Goal: Task Accomplishment & Management: Use online tool/utility

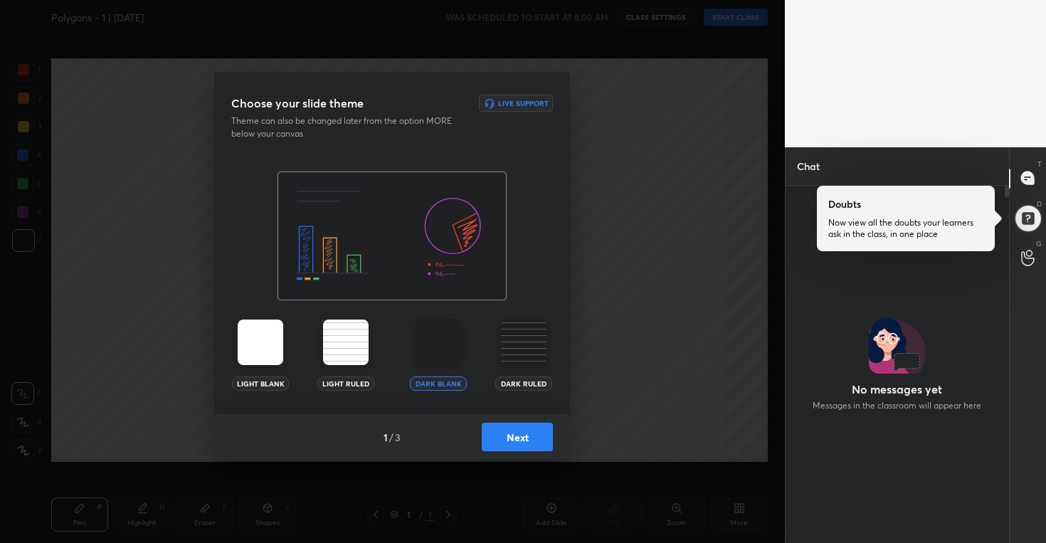
click at [541, 437] on button "Next" at bounding box center [517, 437] width 71 height 28
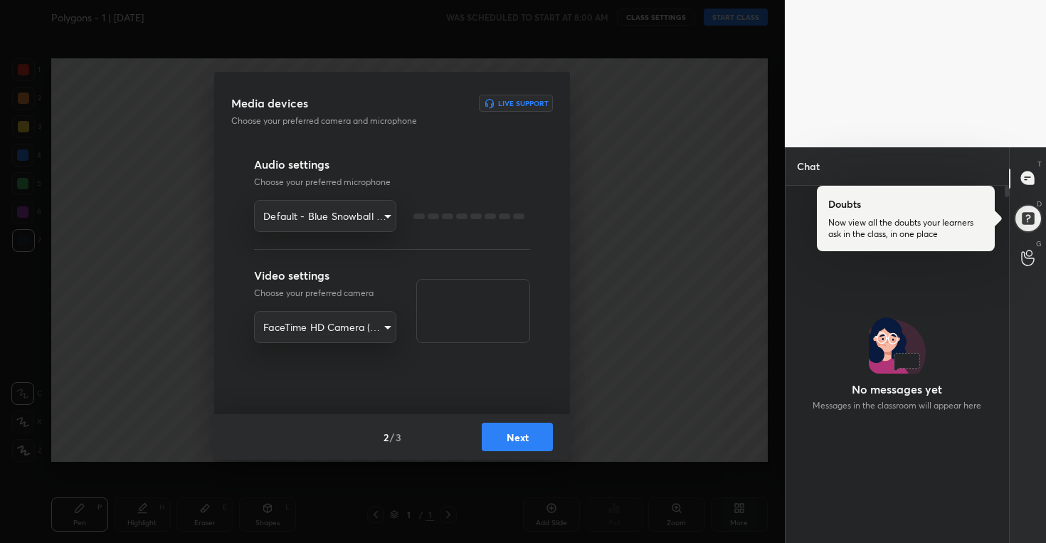
click at [541, 437] on button "Next" at bounding box center [517, 437] width 71 height 28
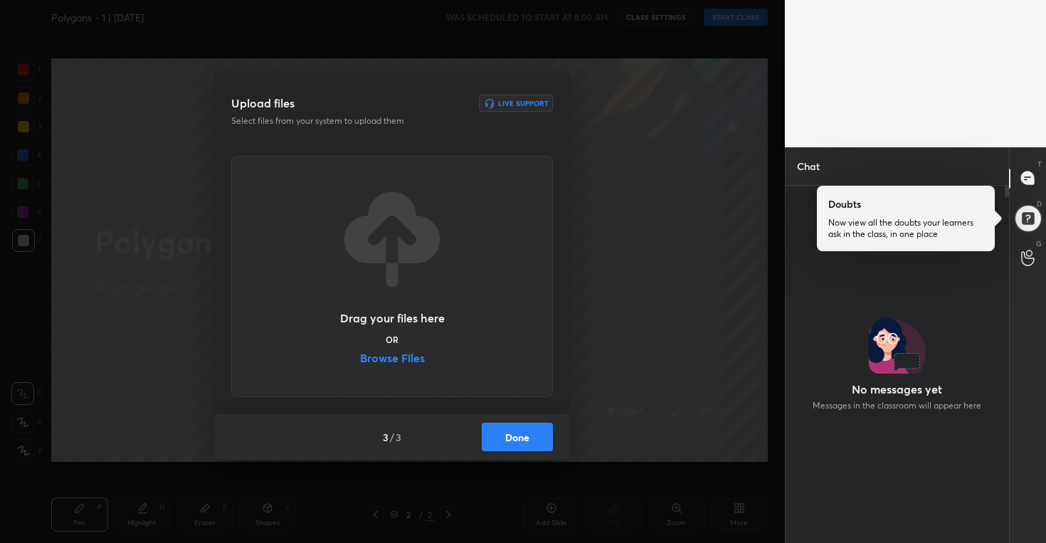
click at [405, 354] on label "Browse Files" at bounding box center [392, 359] width 65 height 15
click at [360, 354] on input "Browse Files" at bounding box center [360, 359] width 0 height 15
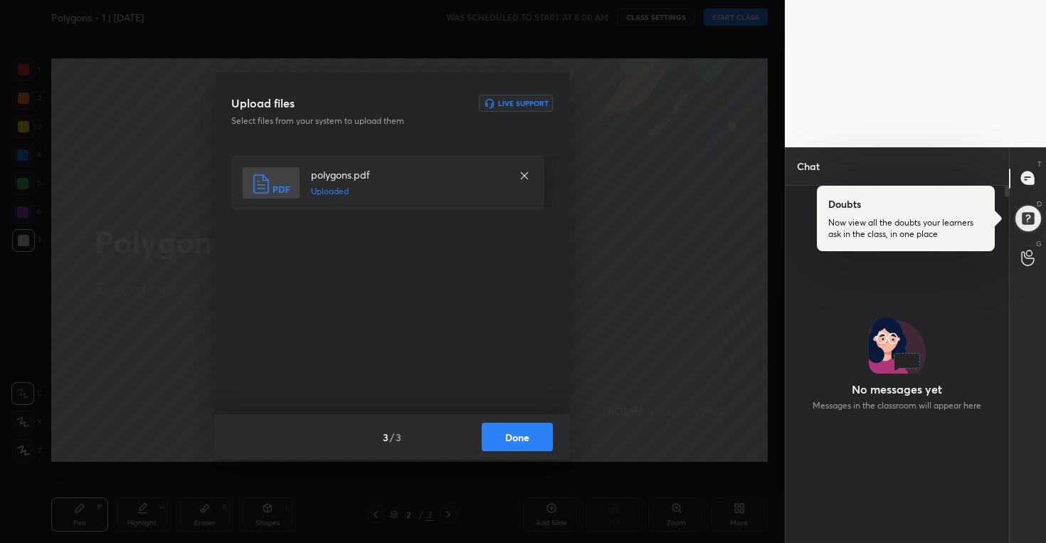
click at [538, 431] on button "Done" at bounding box center [517, 437] width 71 height 28
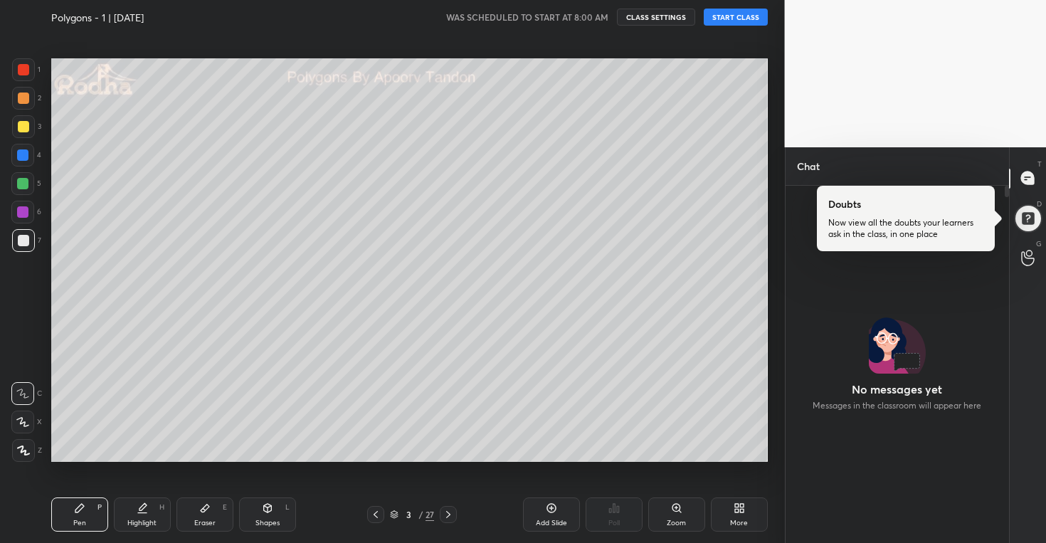
click at [730, 21] on button "START CLASS" at bounding box center [736, 17] width 64 height 17
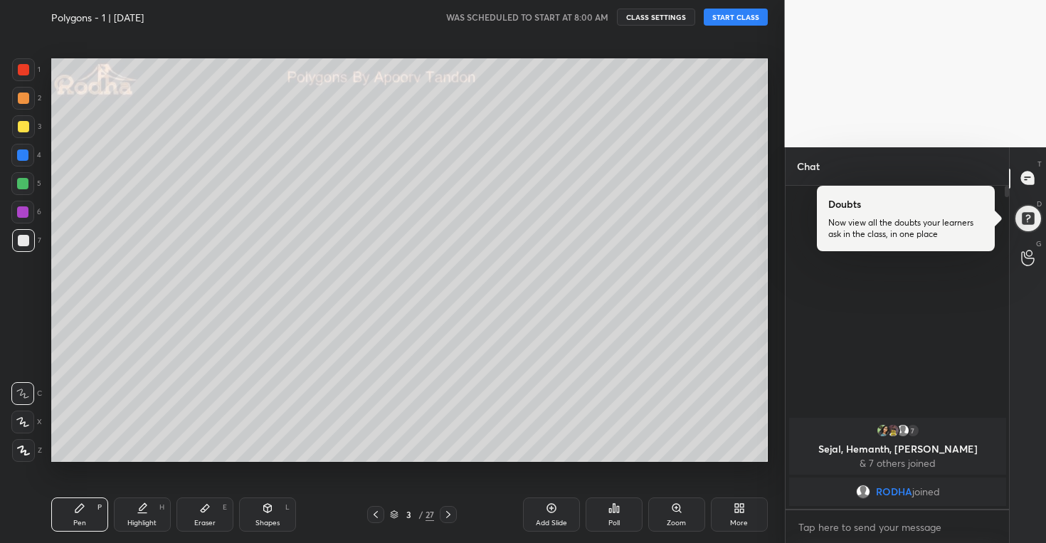
type textarea "x"
click at [594, 17] on span "mute" at bounding box center [596, 17] width 20 height 10
click at [742, 19] on button "END CLASS" at bounding box center [739, 17] width 58 height 17
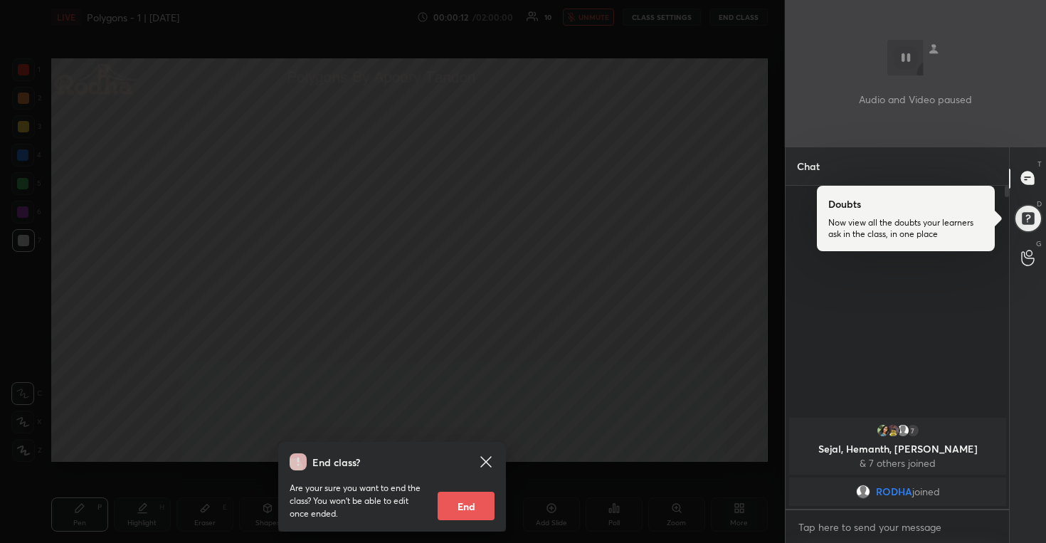
click at [642, 214] on div "End class? Are your sure you want to end the class? You won’t be able to edit o…" at bounding box center [392, 271] width 785 height 543
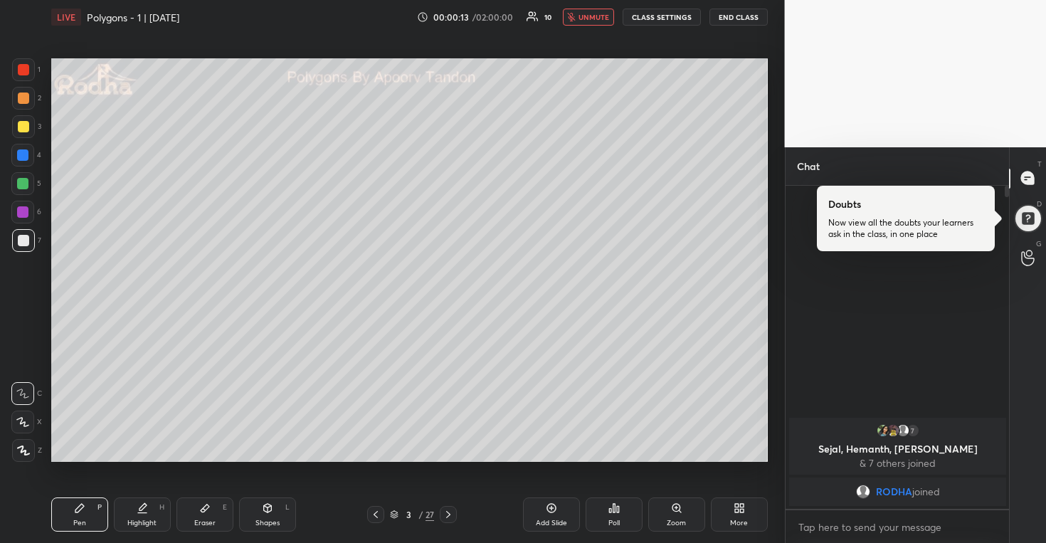
click at [605, 17] on span "unmute" at bounding box center [594, 17] width 31 height 10
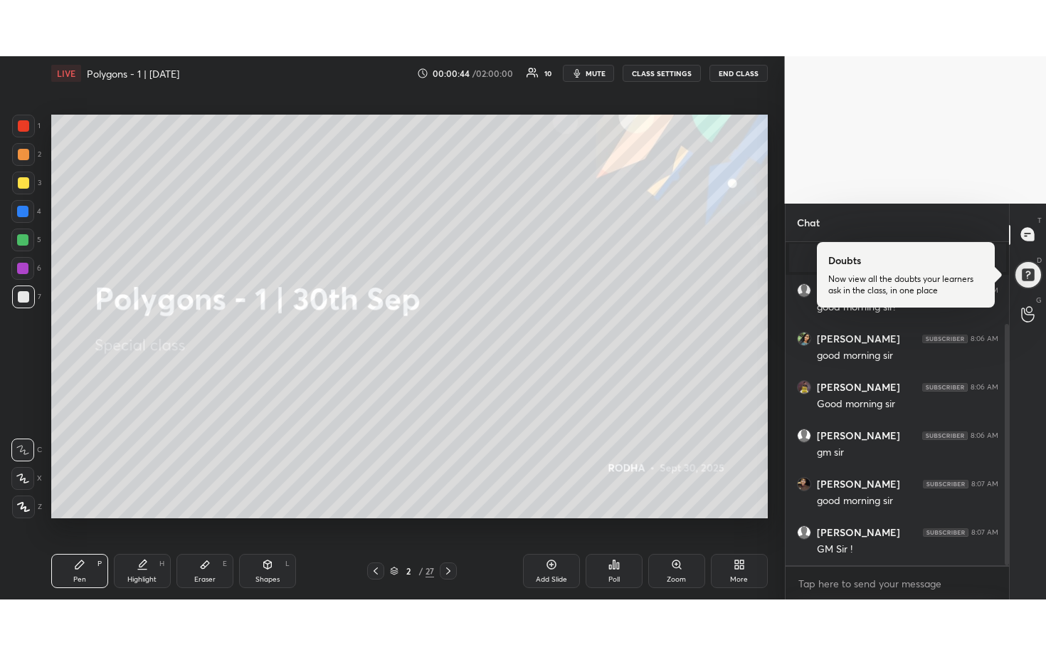
scroll to position [110, 0]
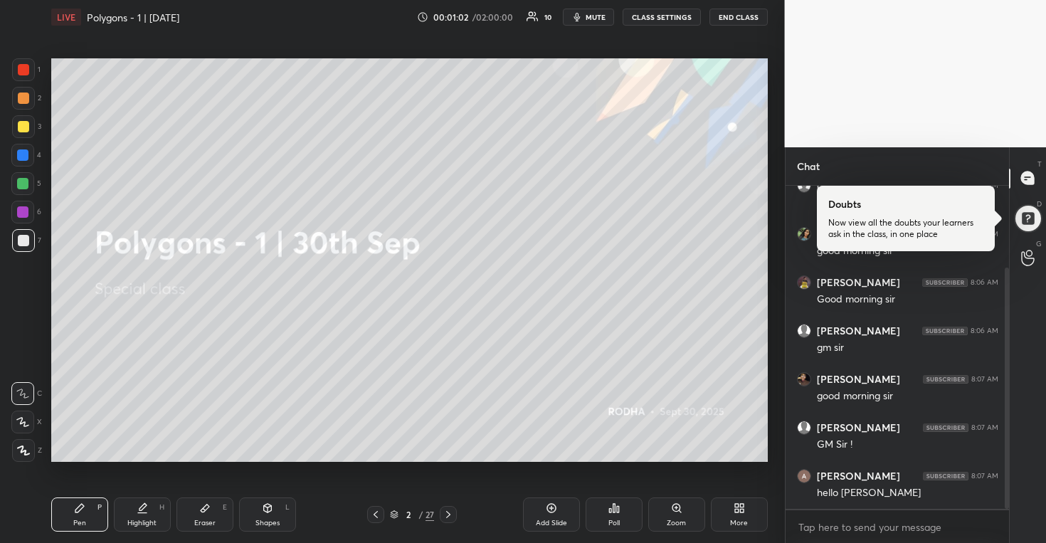
click at [453, 517] on icon at bounding box center [448, 514] width 11 height 11
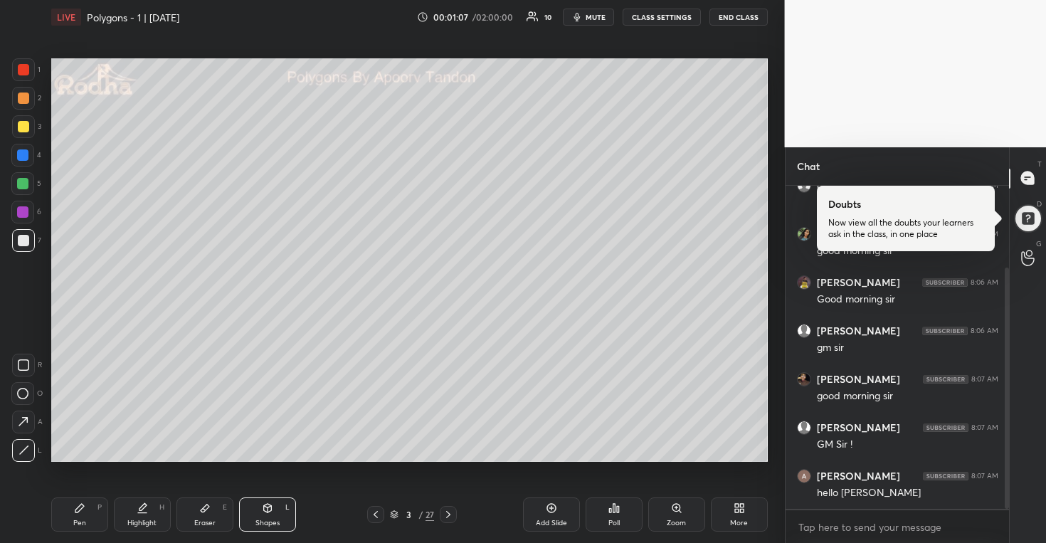
click at [20, 126] on div at bounding box center [23, 126] width 11 height 11
click at [747, 520] on div "More" at bounding box center [739, 515] width 57 height 34
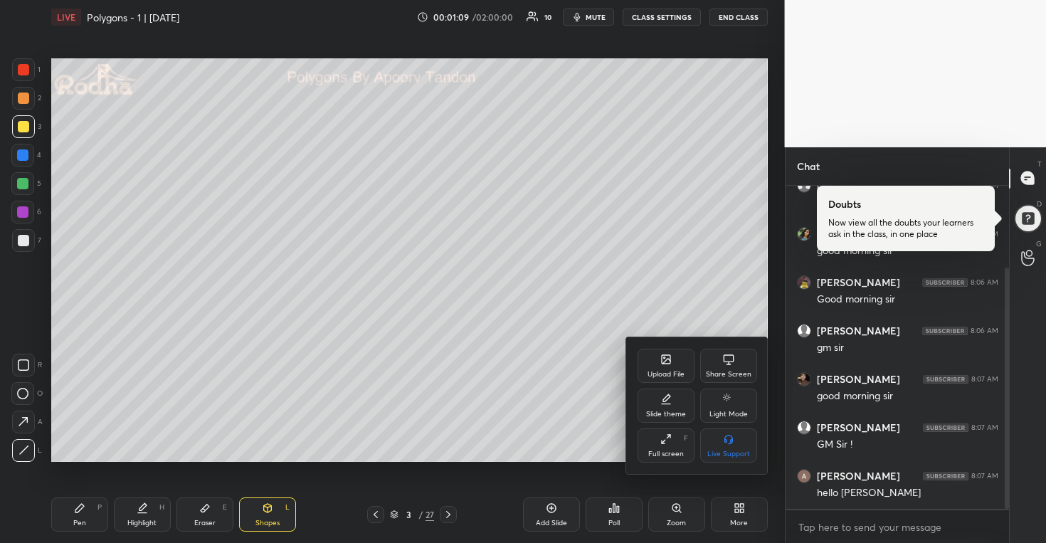
click at [670, 444] on div "Full screen F" at bounding box center [666, 446] width 57 height 34
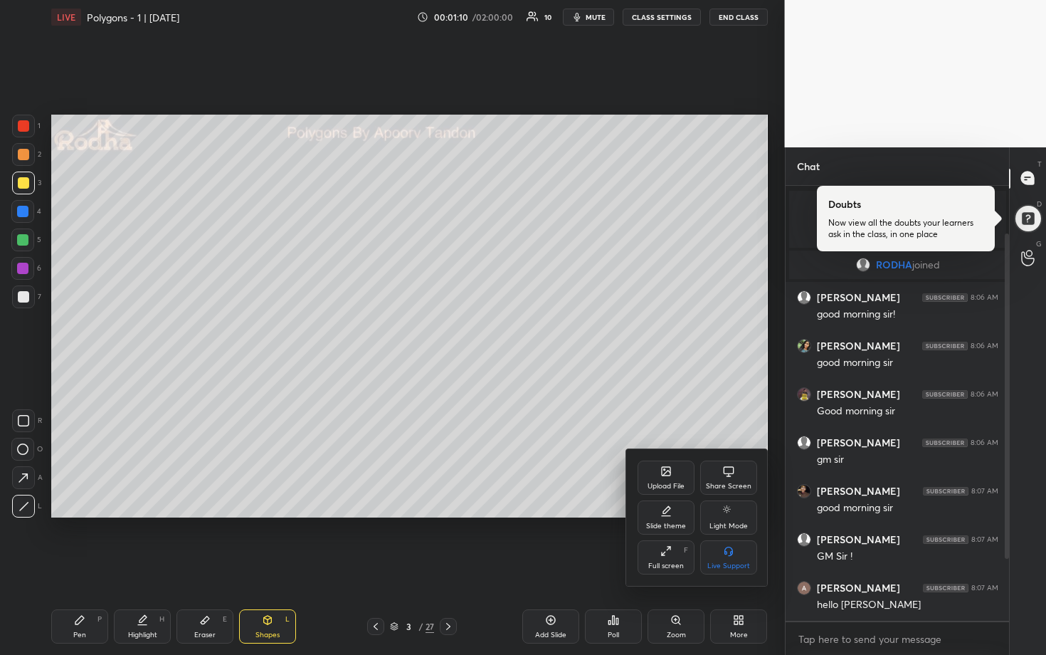
scroll to position [0, 0]
click at [184, 243] on div at bounding box center [523, 327] width 1046 height 655
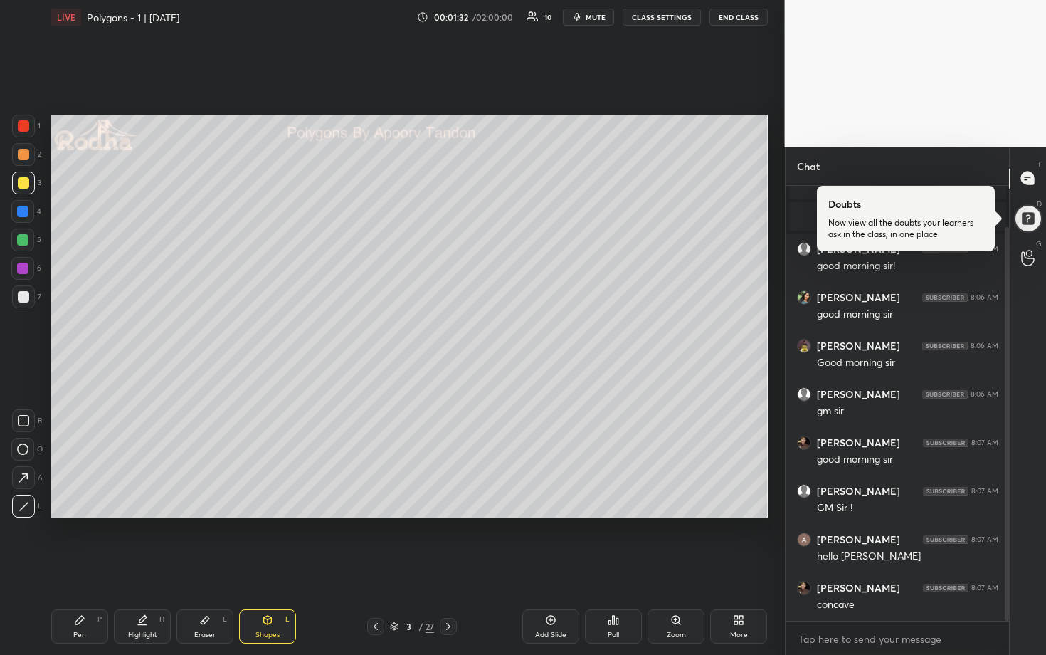
scroll to position [143, 0]
drag, startPoint x: 24, startPoint y: 238, endPoint x: 41, endPoint y: 280, distance: 45.3
click at [24, 239] on div at bounding box center [22, 239] width 11 height 11
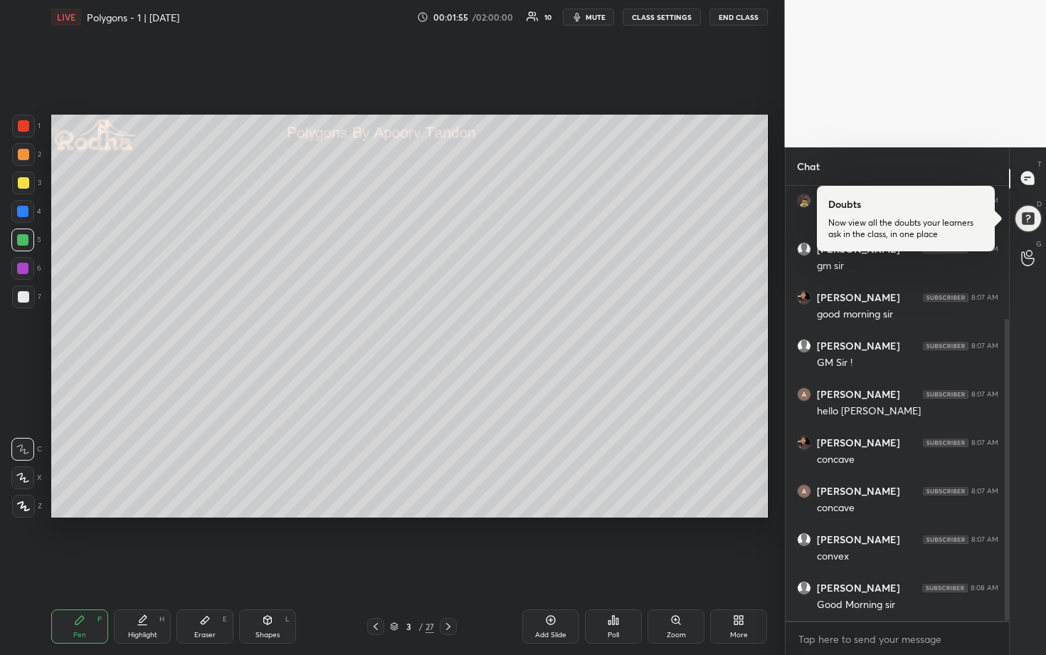
click at [25, 300] on div at bounding box center [23, 296] width 11 height 11
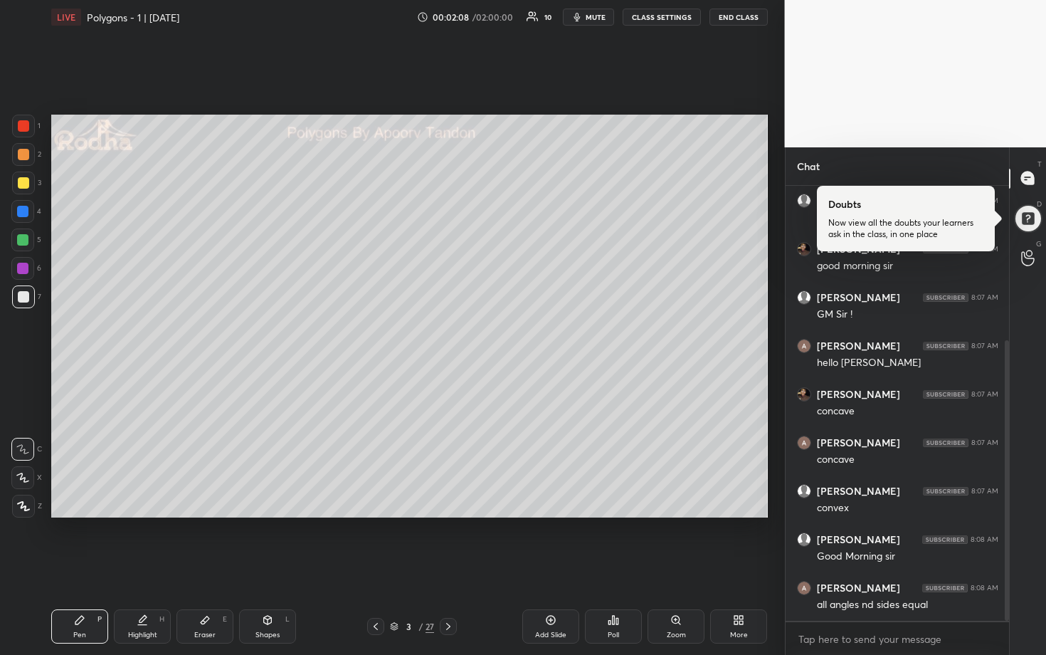
scroll to position [288, 0]
click at [26, 216] on div at bounding box center [22, 211] width 11 height 11
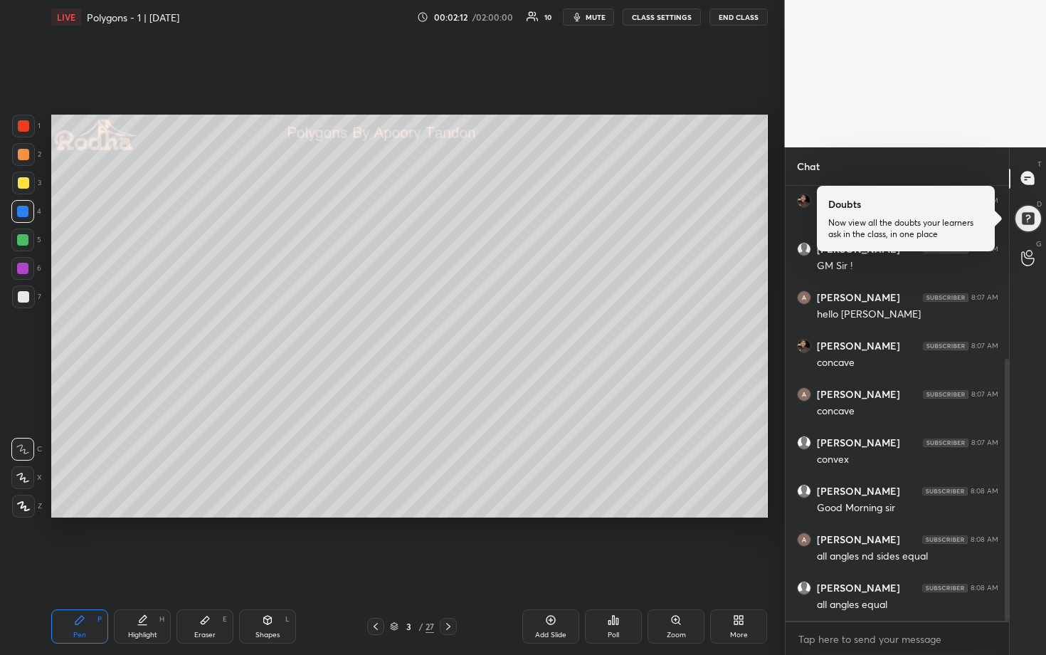
click at [23, 242] on div at bounding box center [22, 239] width 11 height 11
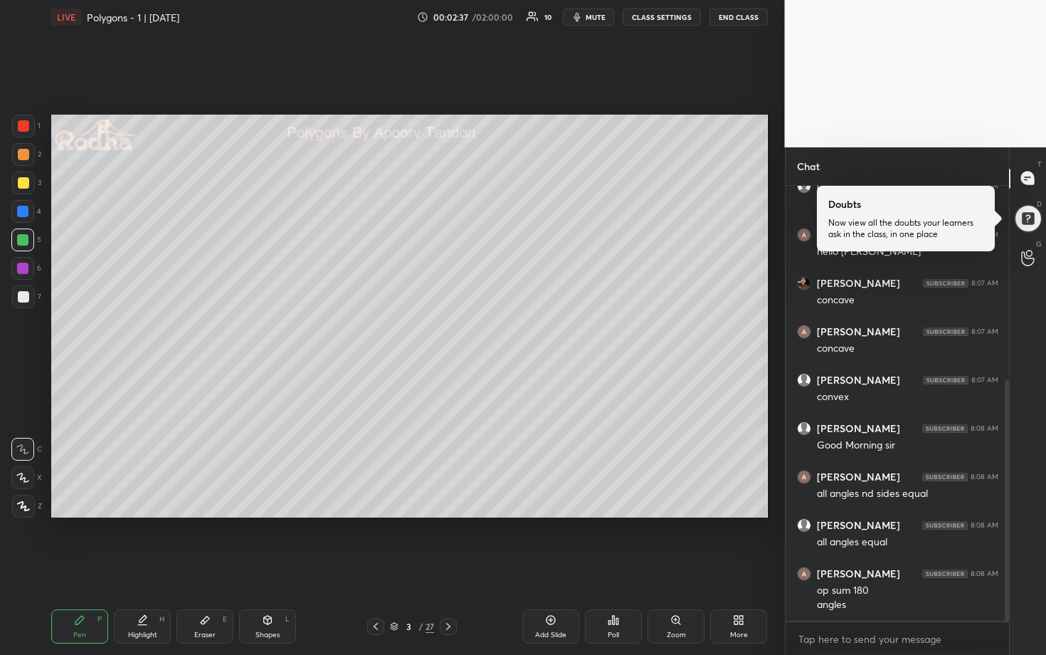
drag, startPoint x: 27, startPoint y: 298, endPoint x: 41, endPoint y: 293, distance: 15.3
click at [27, 297] on div at bounding box center [23, 296] width 11 height 11
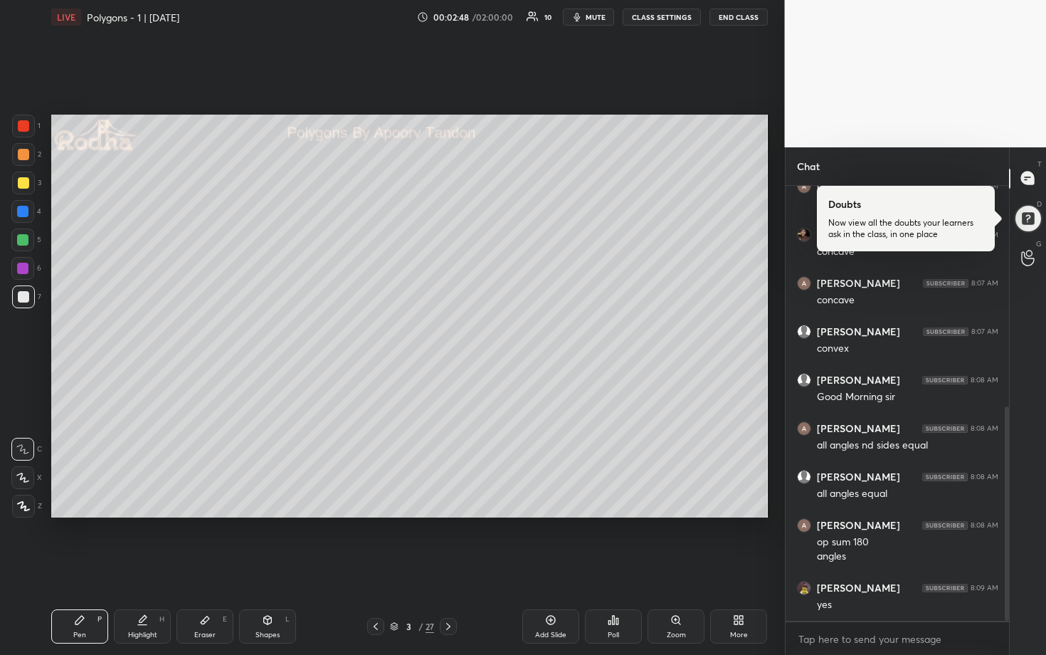
scroll to position [448, 0]
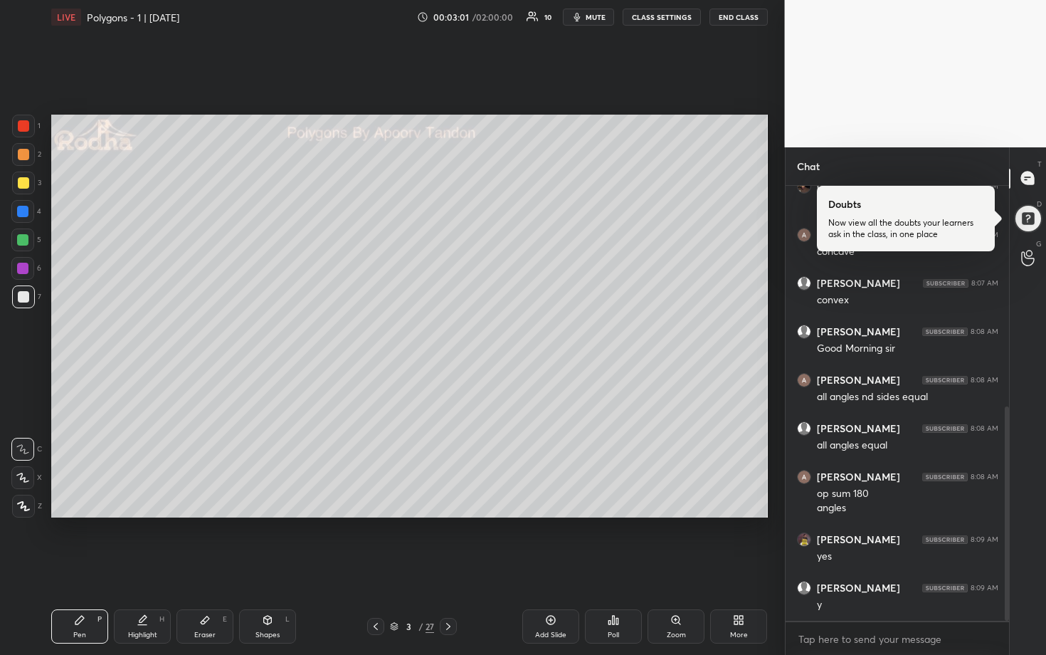
click at [20, 471] on div at bounding box center [22, 477] width 23 height 23
click at [24, 206] on div at bounding box center [22, 211] width 11 height 11
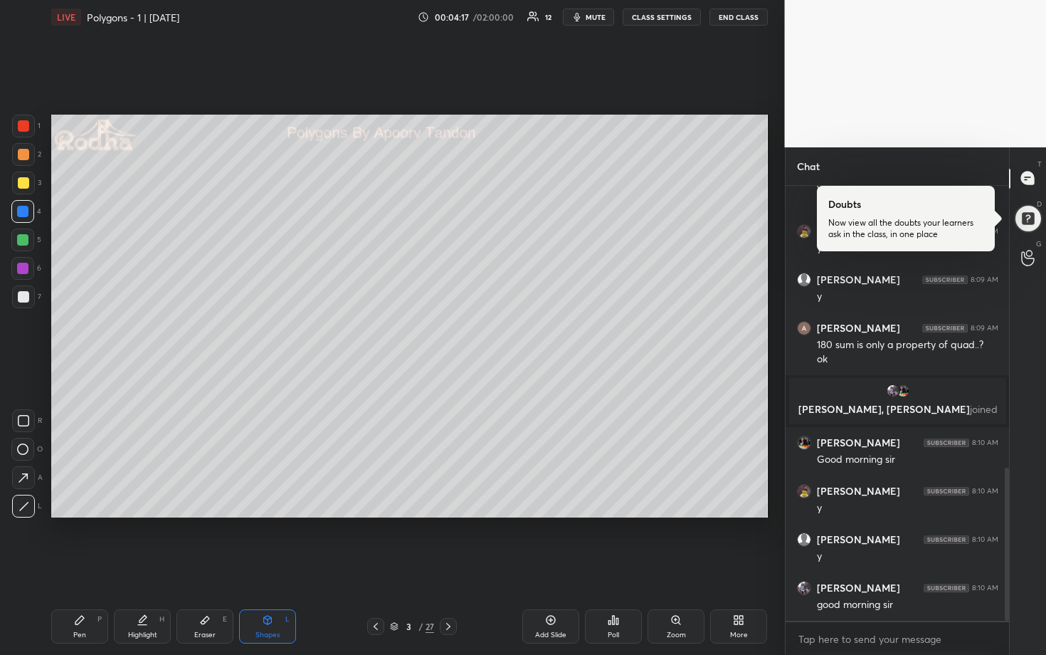
scroll to position [804, 0]
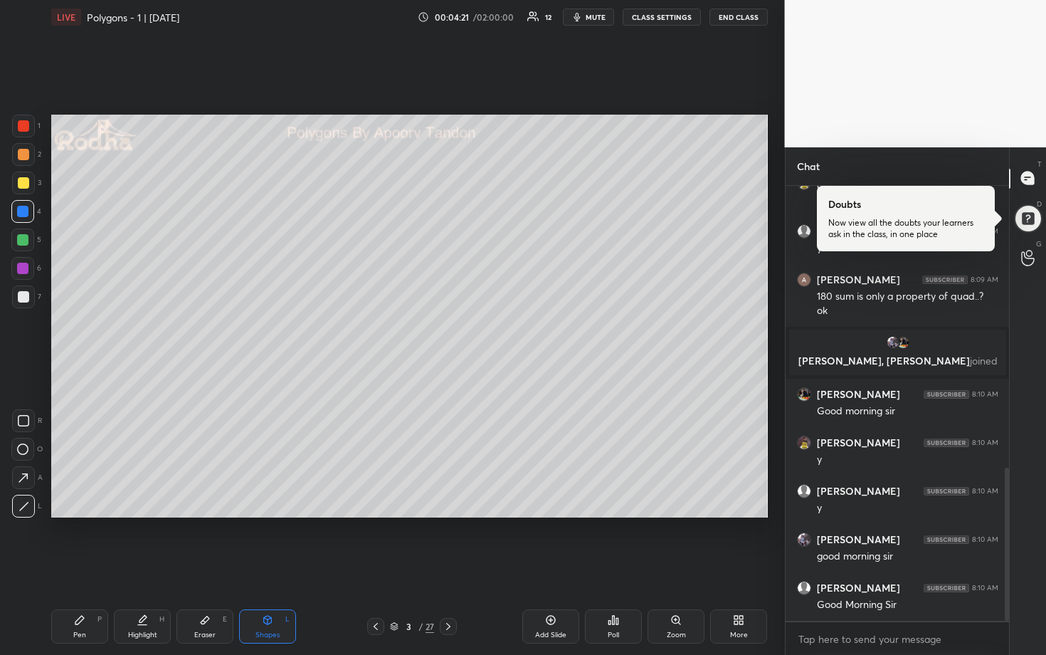
click at [25, 151] on div at bounding box center [23, 154] width 11 height 11
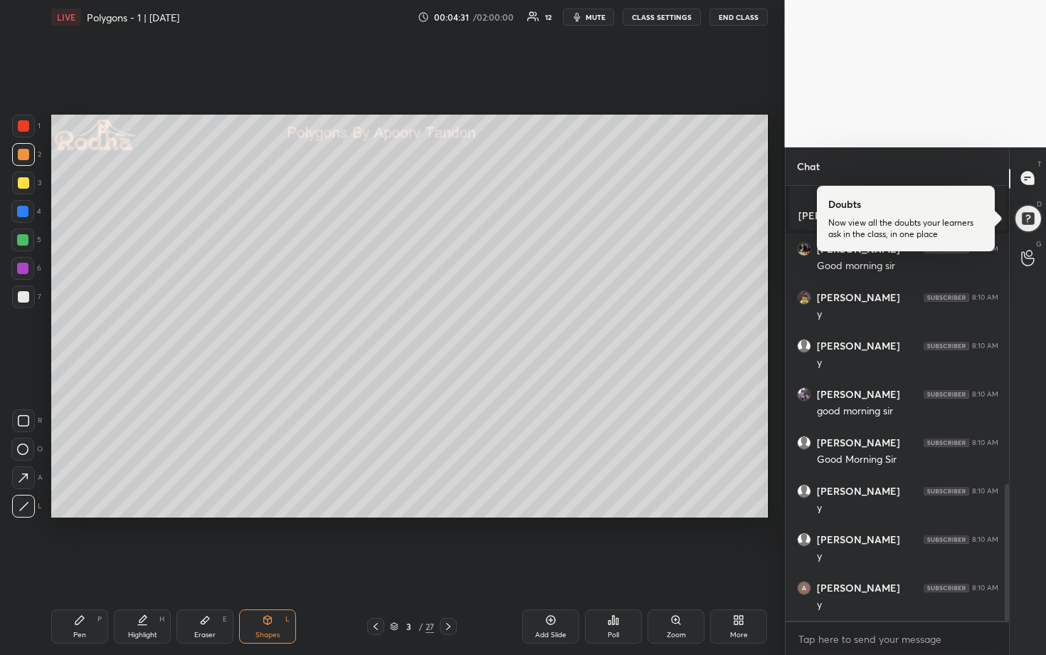
scroll to position [998, 0]
click at [28, 156] on div at bounding box center [23, 154] width 23 height 23
click at [26, 183] on div at bounding box center [23, 182] width 11 height 11
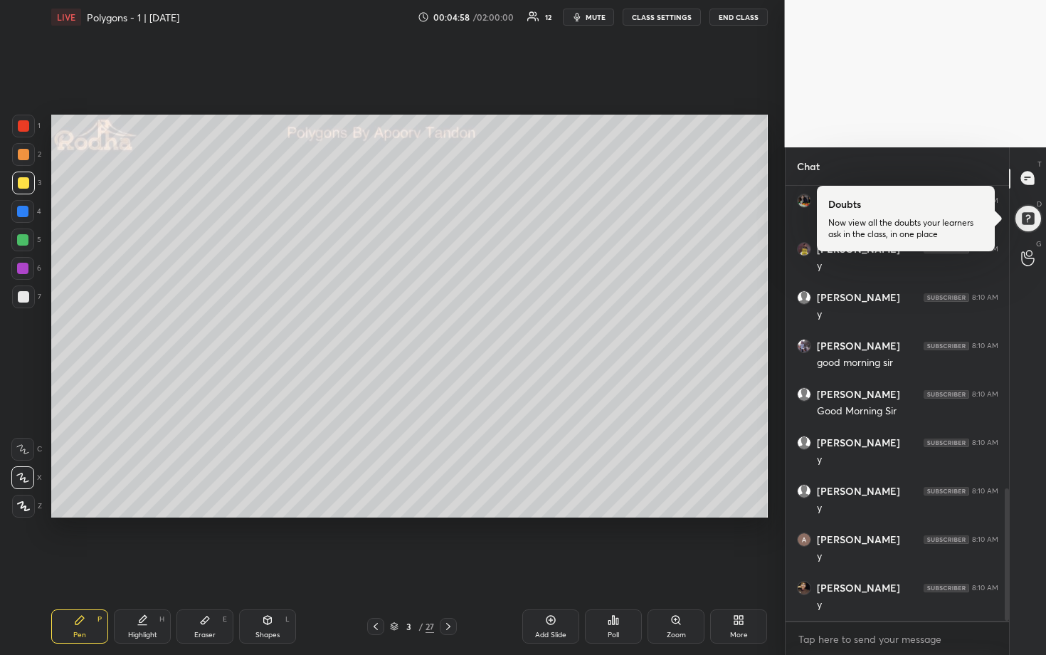
click at [25, 210] on div at bounding box center [22, 211] width 11 height 11
click at [24, 128] on div at bounding box center [23, 125] width 11 height 11
click at [19, 295] on div at bounding box center [23, 296] width 11 height 11
click at [29, 184] on div at bounding box center [23, 183] width 23 height 23
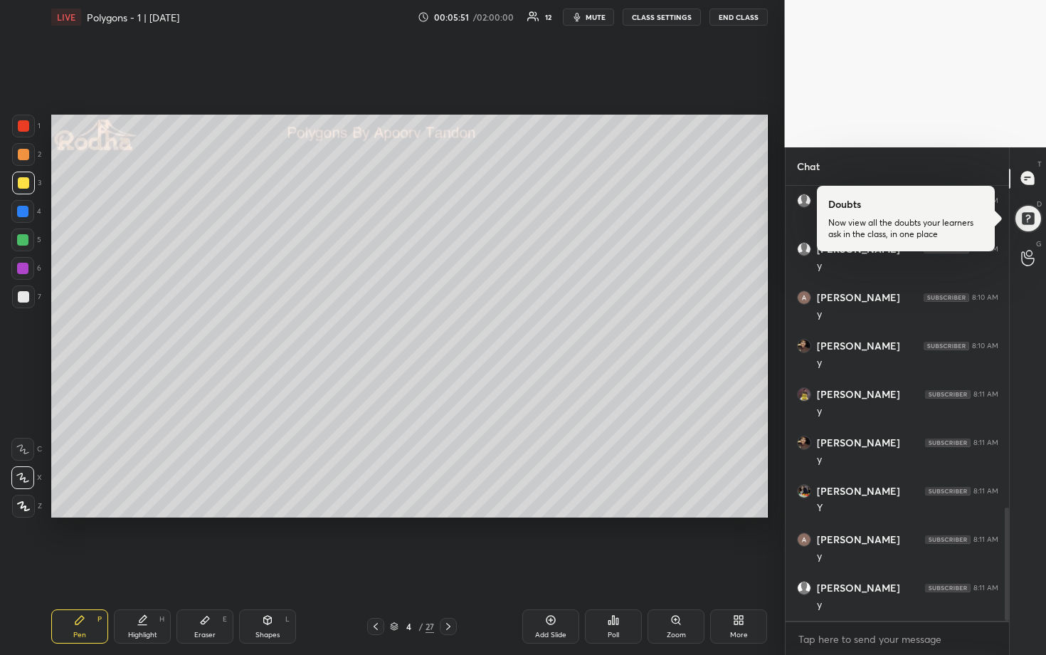
click at [24, 296] on div at bounding box center [23, 296] width 11 height 11
click at [20, 182] on div at bounding box center [23, 182] width 11 height 11
click at [31, 300] on div at bounding box center [23, 296] width 23 height 23
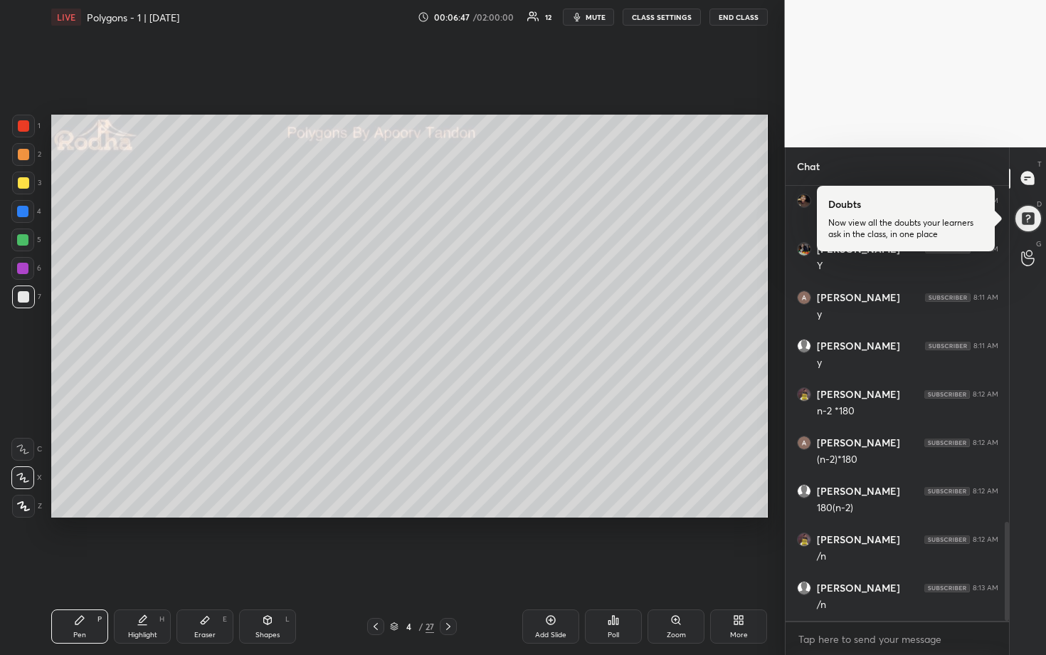
drag, startPoint x: 25, startPoint y: 185, endPoint x: 41, endPoint y: 188, distance: 15.9
click at [25, 185] on div at bounding box center [23, 182] width 11 height 11
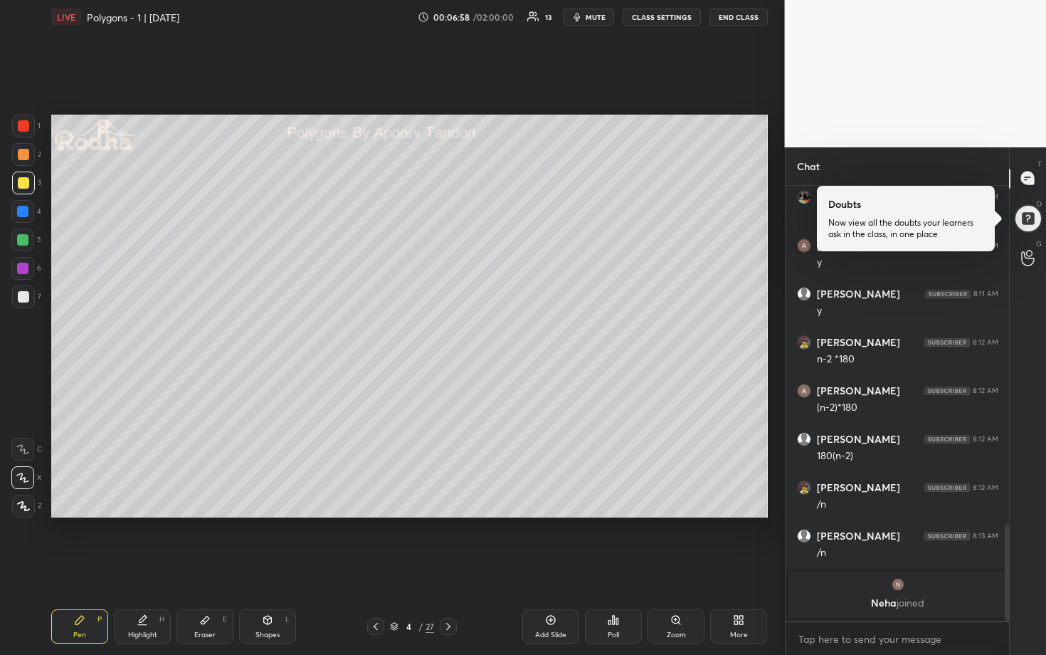
click at [24, 292] on div at bounding box center [23, 296] width 11 height 11
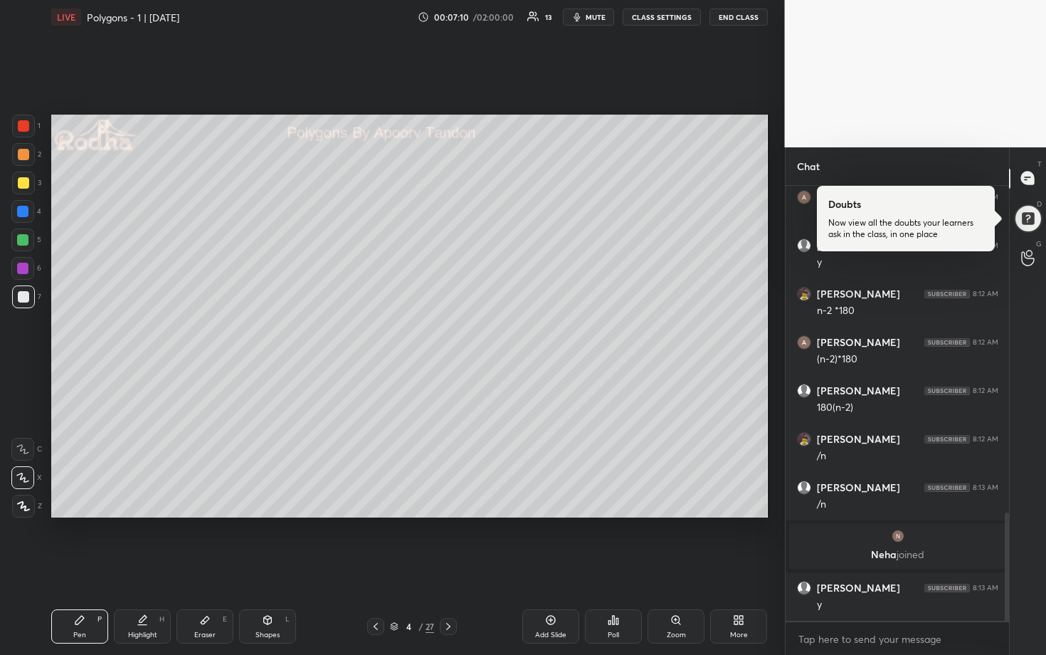
click at [21, 187] on div at bounding box center [23, 182] width 11 height 11
click at [23, 246] on div at bounding box center [22, 240] width 23 height 23
drag, startPoint x: 22, startPoint y: 291, endPoint x: 39, endPoint y: 285, distance: 18.0
click at [22, 291] on div at bounding box center [23, 296] width 11 height 11
click at [24, 184] on div at bounding box center [23, 182] width 11 height 11
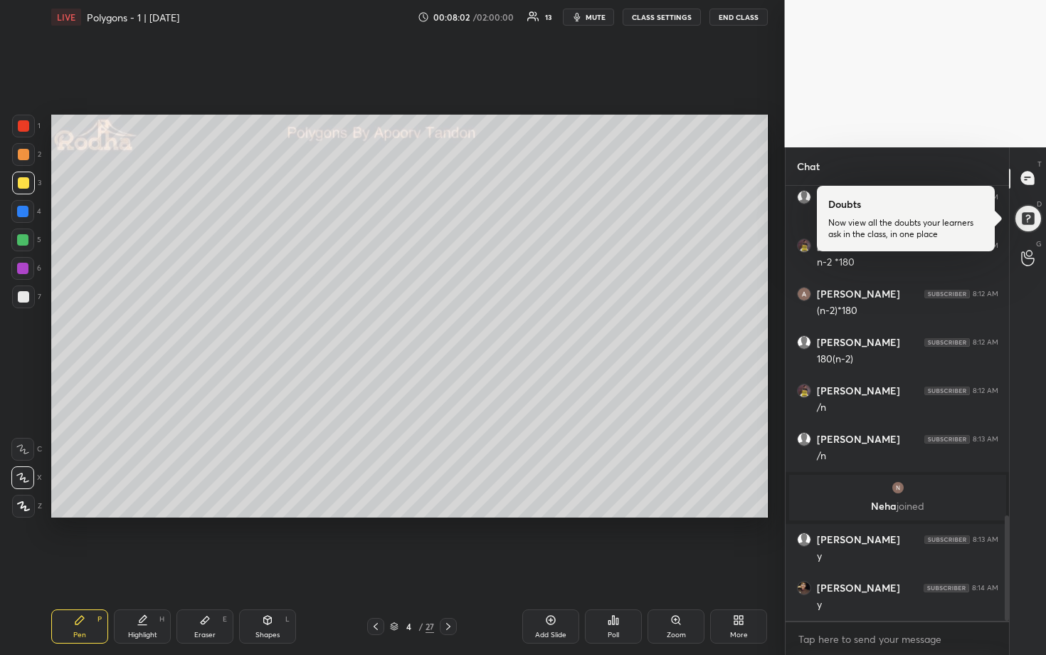
scroll to position [1410, 0]
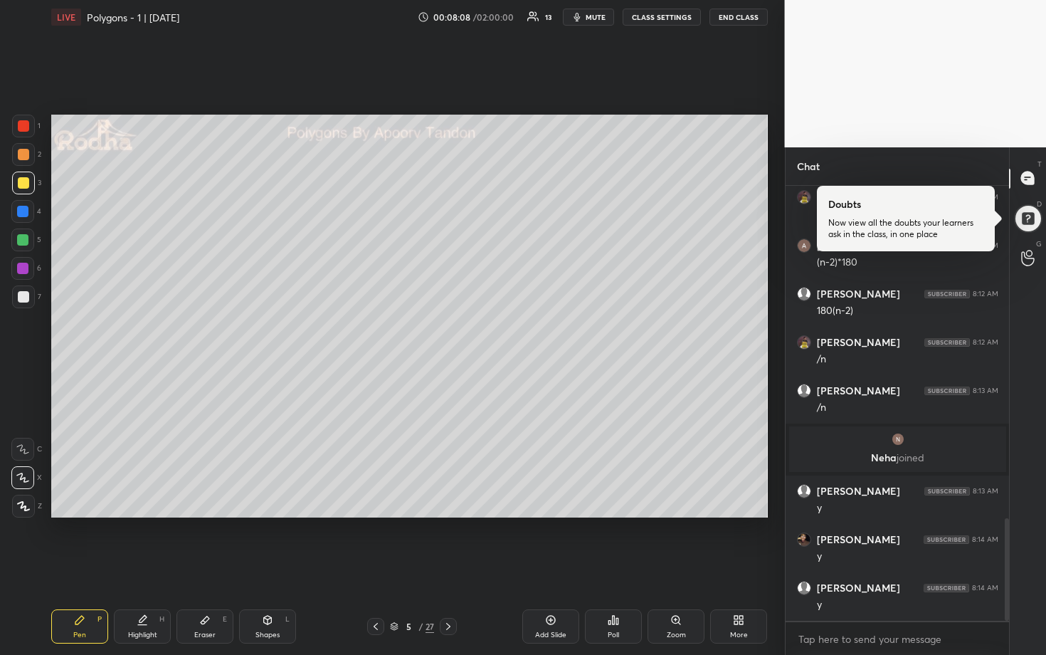
click at [27, 298] on div at bounding box center [23, 296] width 11 height 11
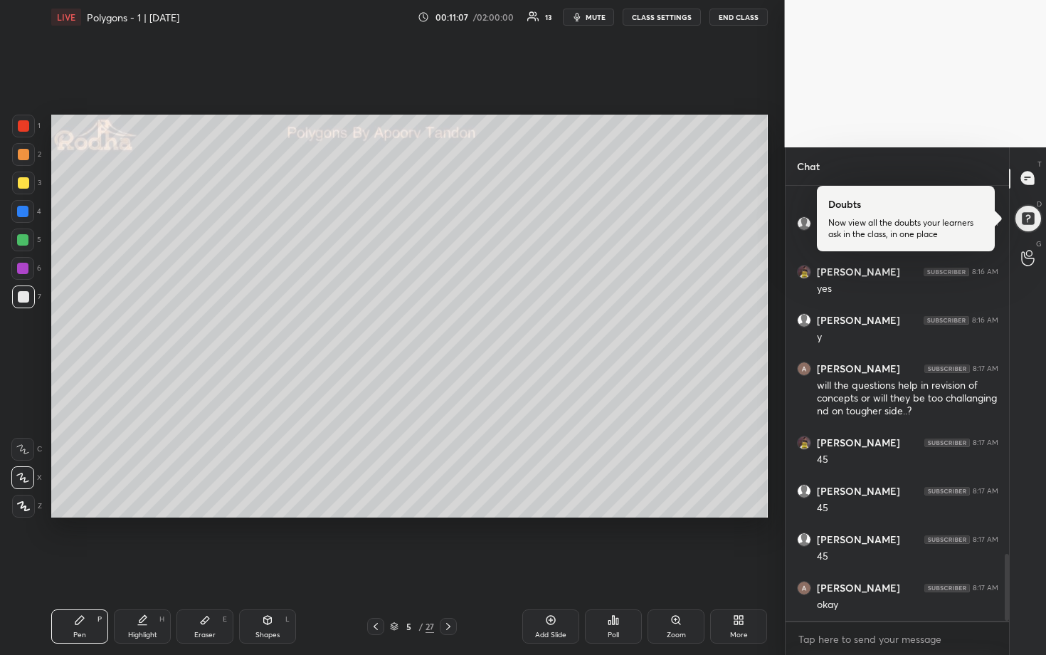
scroll to position [2404, 0]
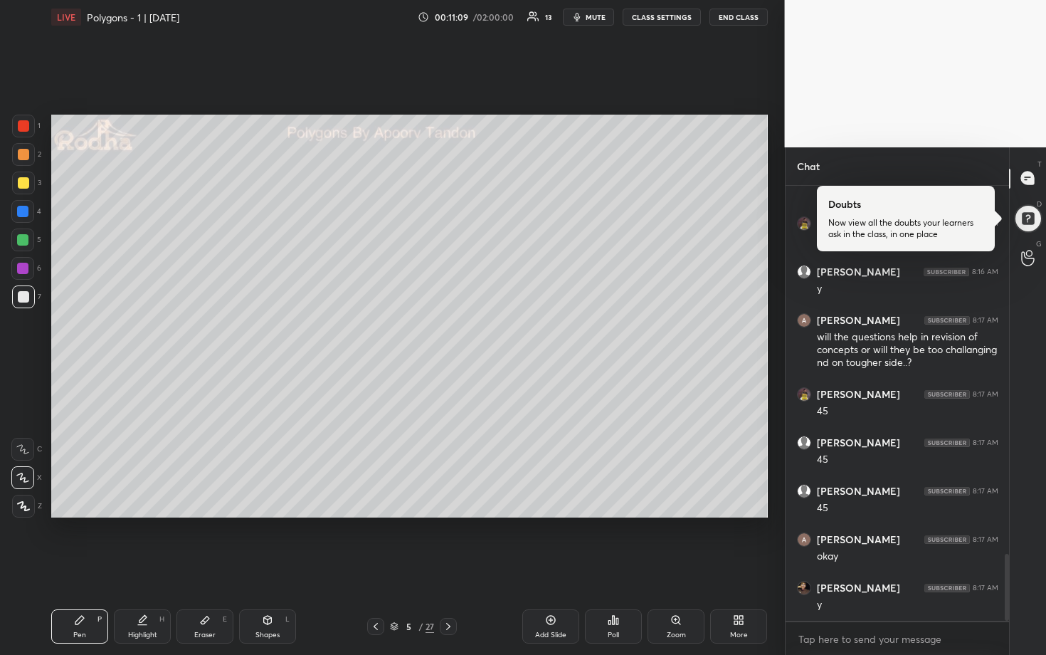
click at [27, 189] on div at bounding box center [23, 183] width 23 height 23
click at [23, 241] on div at bounding box center [22, 239] width 11 height 11
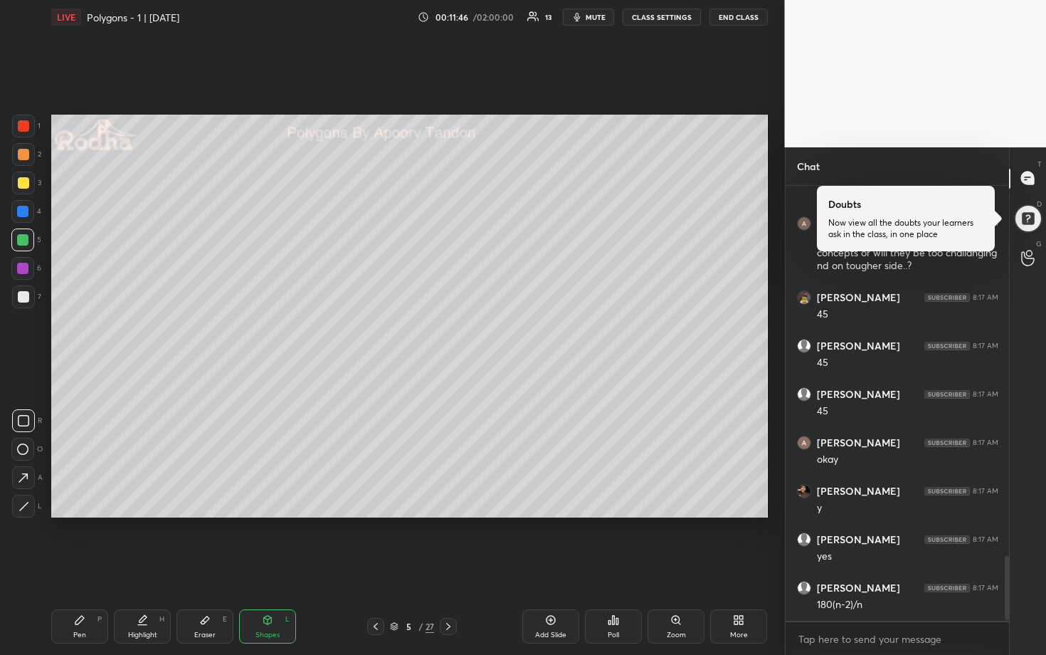
scroll to position [2549, 0]
click at [23, 292] on div at bounding box center [23, 296] width 11 height 11
drag, startPoint x: 25, startPoint y: 216, endPoint x: 33, endPoint y: 219, distance: 9.3
click at [25, 216] on div at bounding box center [22, 211] width 11 height 11
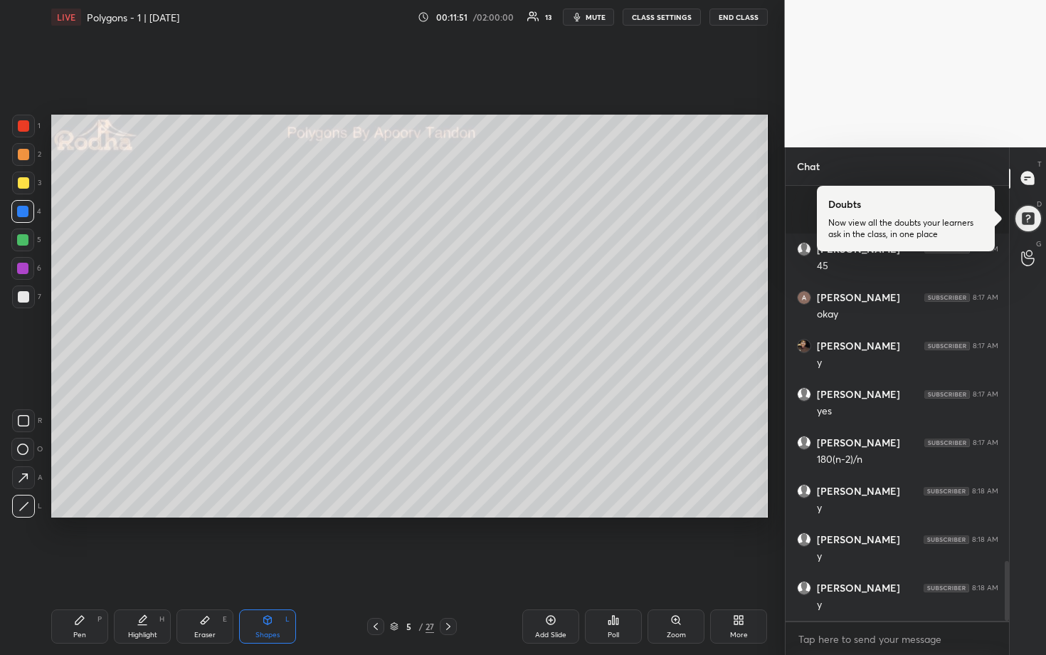
scroll to position [2743, 0]
click at [24, 180] on div at bounding box center [23, 182] width 11 height 11
click at [26, 300] on div at bounding box center [23, 296] width 11 height 11
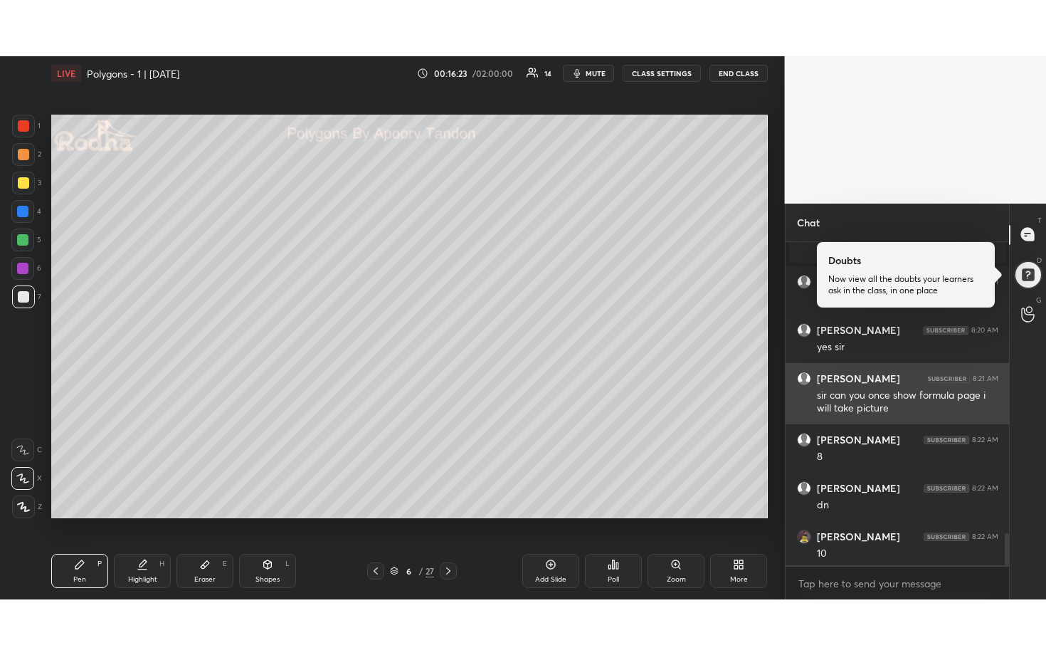
scroll to position [2973, 0]
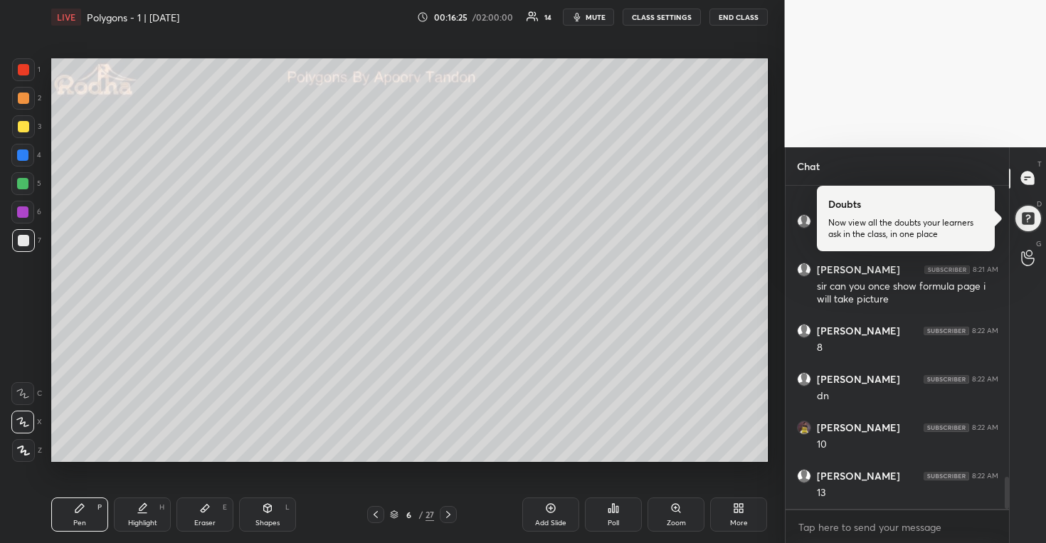
click at [737, 505] on icon at bounding box center [737, 506] width 4 height 4
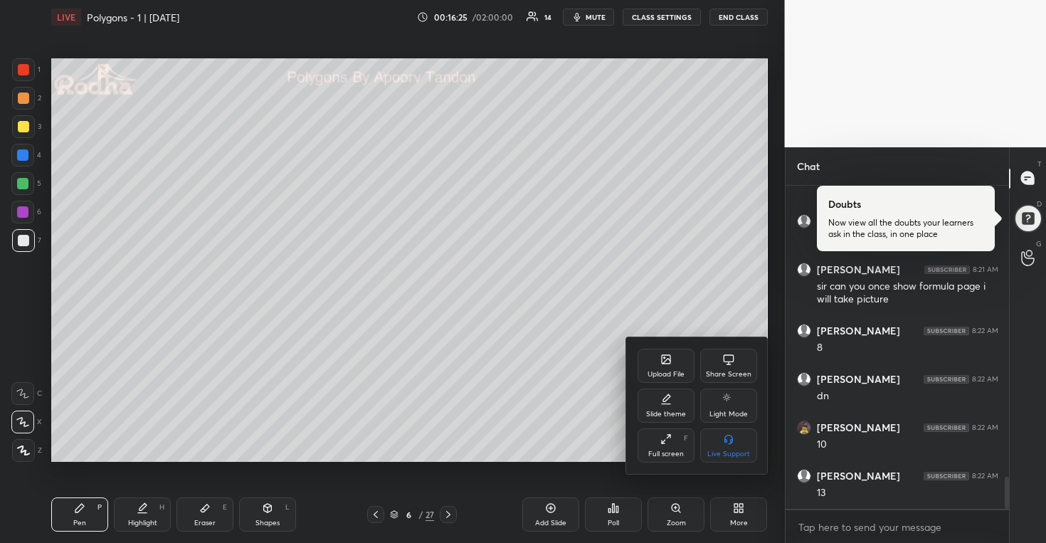
click at [661, 447] on div "Full screen F" at bounding box center [666, 446] width 57 height 34
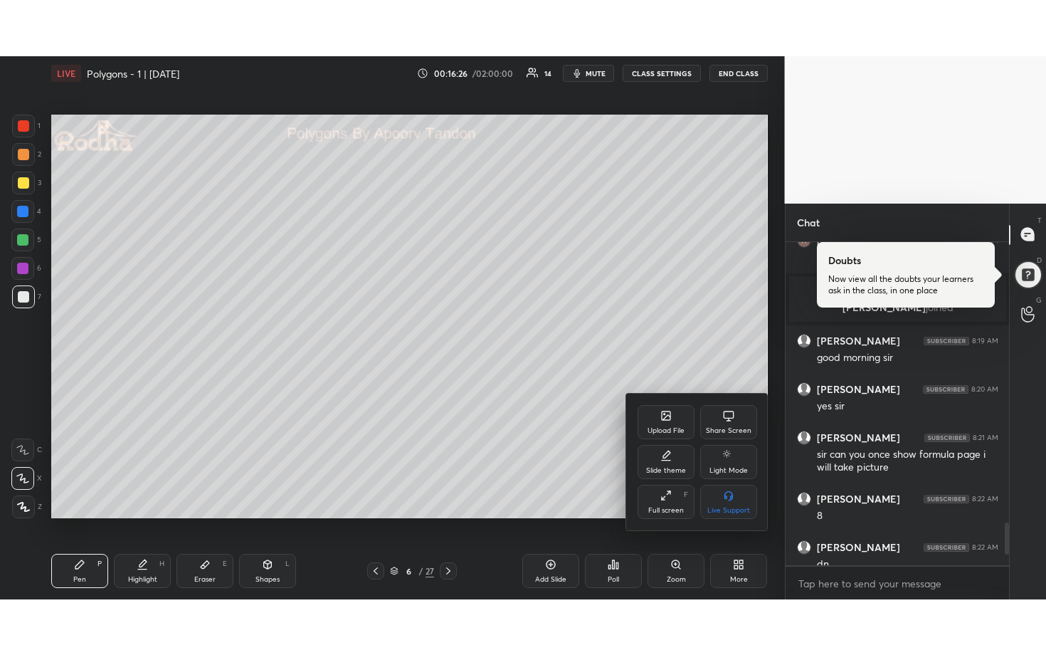
scroll to position [2862, 0]
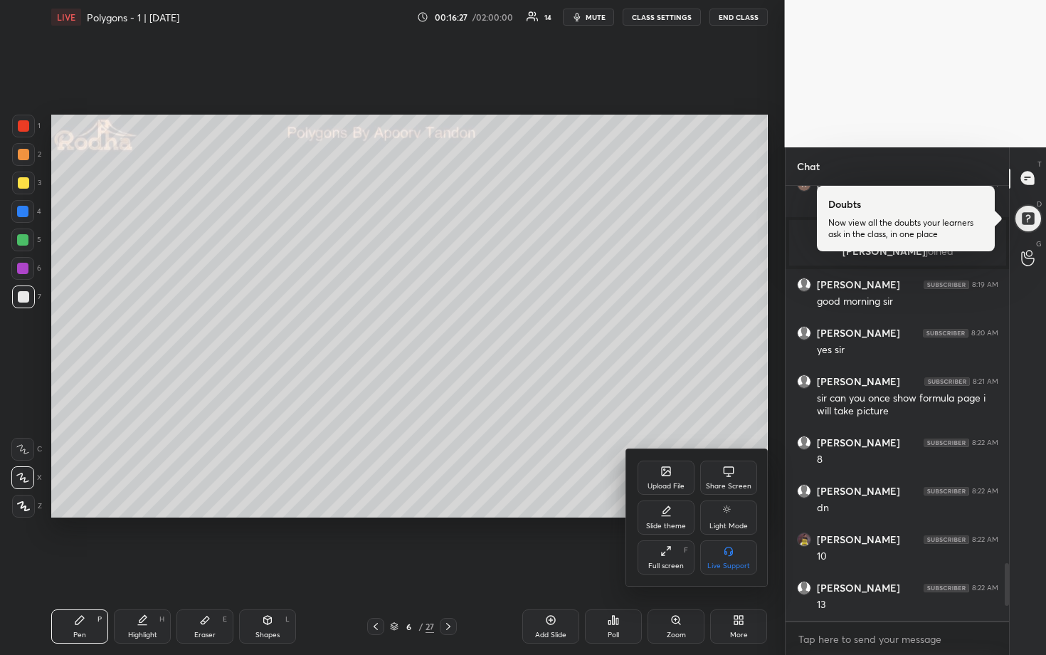
click at [656, 386] on div at bounding box center [523, 327] width 1046 height 655
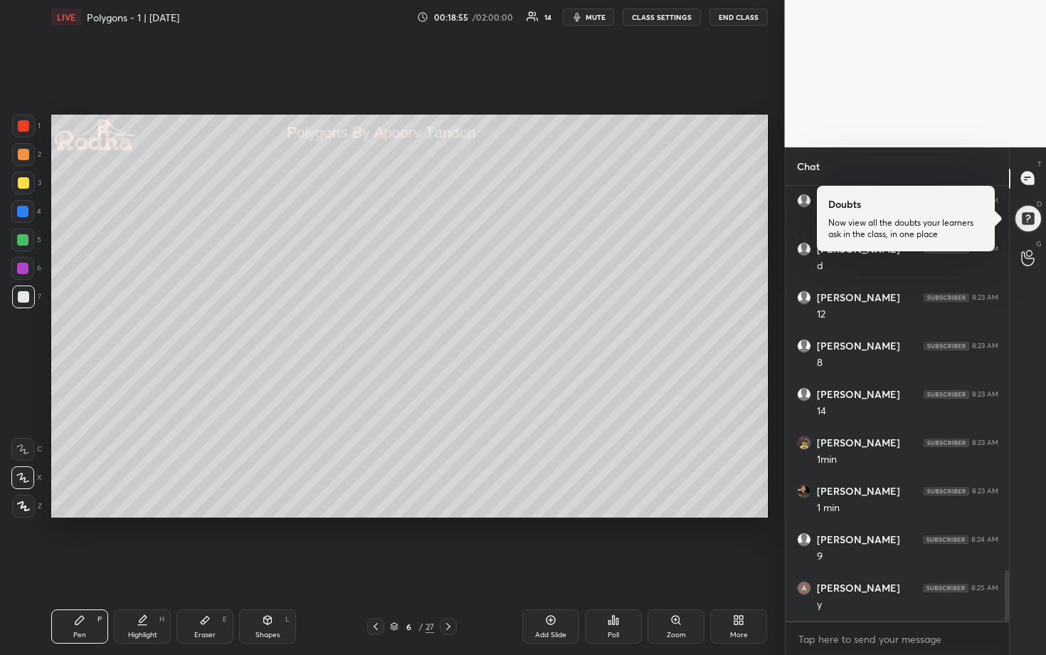
scroll to position [3297, 0]
click at [25, 237] on div at bounding box center [22, 239] width 11 height 11
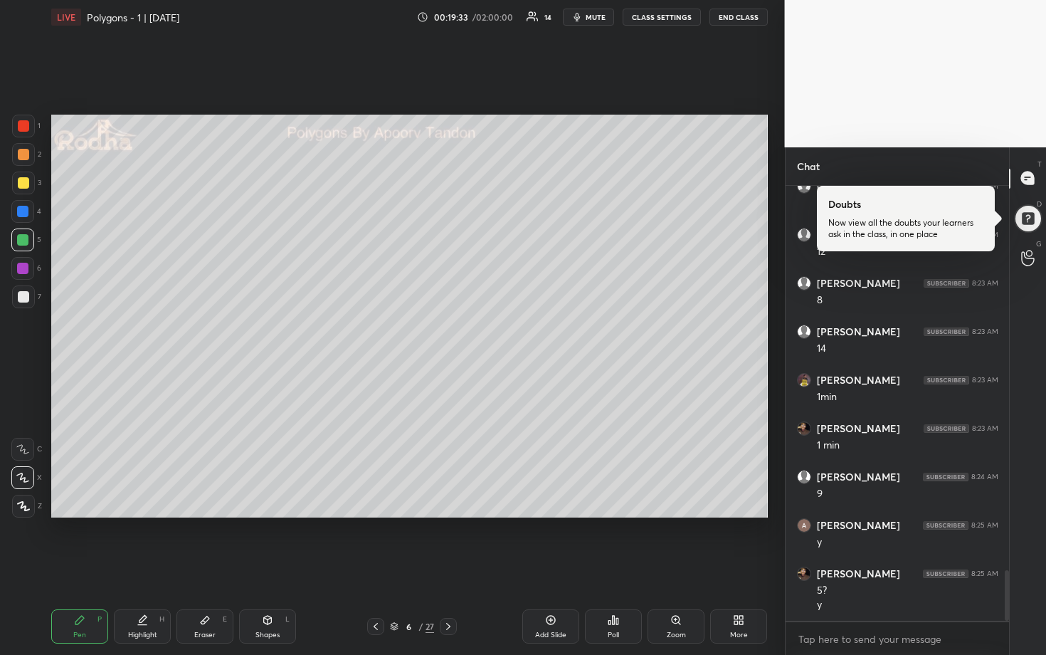
click at [19, 299] on div at bounding box center [23, 296] width 11 height 11
click at [24, 231] on div at bounding box center [22, 240] width 23 height 23
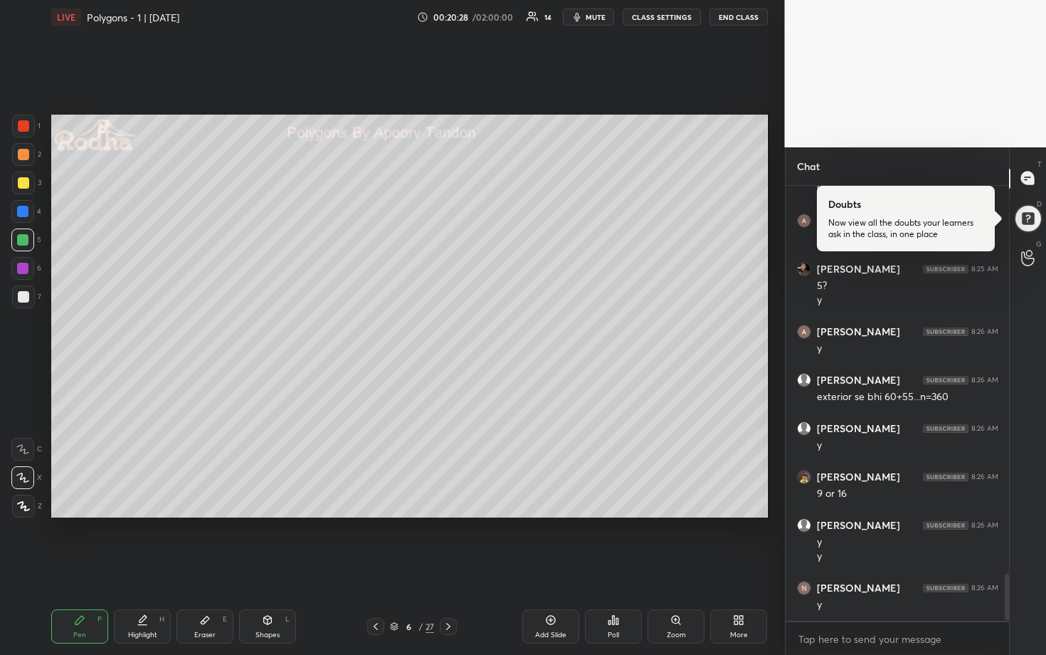
scroll to position [3665, 0]
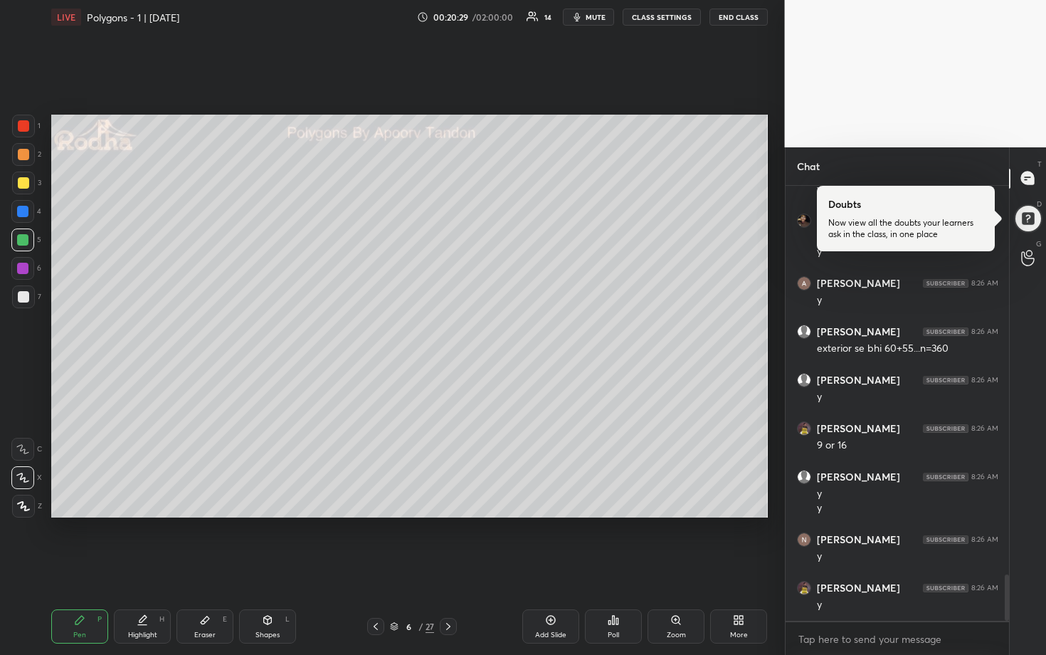
click at [21, 157] on div at bounding box center [23, 154] width 11 height 11
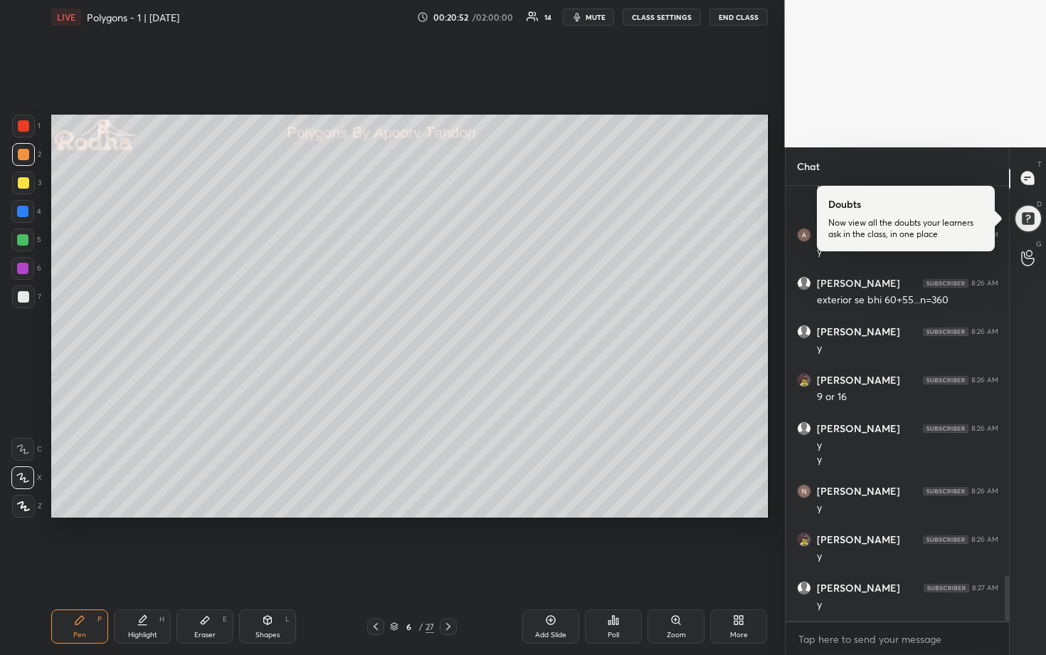
click at [23, 243] on div at bounding box center [22, 239] width 11 height 11
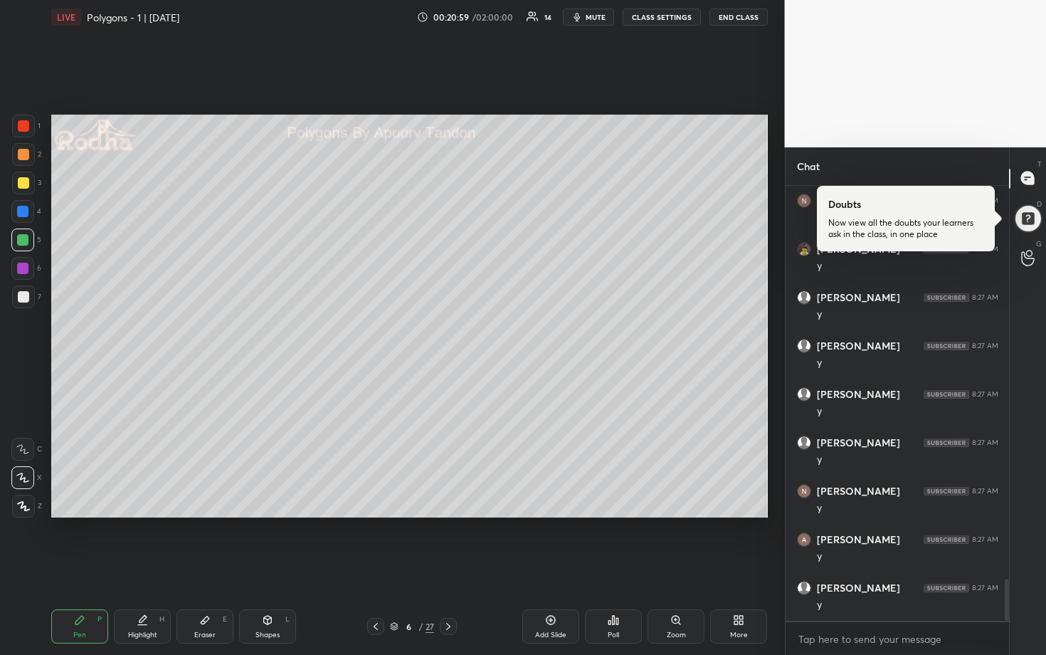
scroll to position [4052, 0]
click at [23, 149] on div at bounding box center [23, 154] width 11 height 11
drag, startPoint x: 78, startPoint y: 626, endPoint x: 78, endPoint y: 562, distance: 63.4
click at [78, 542] on div "Pen P" at bounding box center [79, 626] width 57 height 34
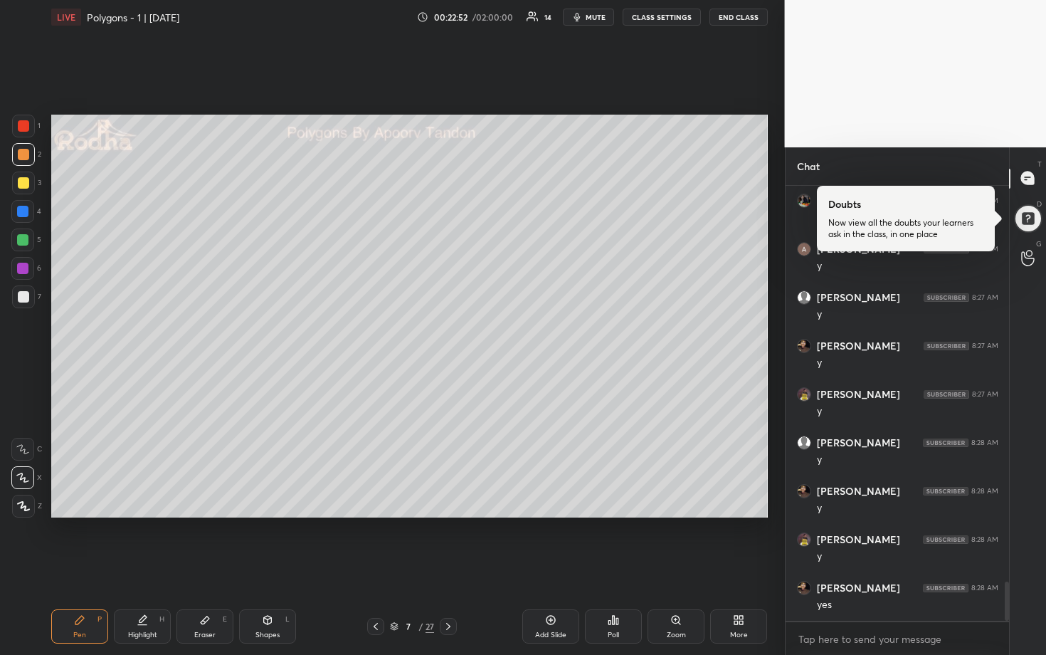
click at [20, 301] on div at bounding box center [23, 296] width 11 height 11
drag, startPoint x: 596, startPoint y: 20, endPoint x: 607, endPoint y: 21, distance: 11.5
click at [597, 20] on span "mute" at bounding box center [596, 17] width 20 height 10
click at [726, 28] on div "LIVE Polygons - 1 | [DATE] 00:24:59 / 02:00:00 14 unmute CLASS SETTINGS END CLA…" at bounding box center [409, 17] width 717 height 34
click at [733, 20] on button "END CLASS" at bounding box center [739, 17] width 58 height 17
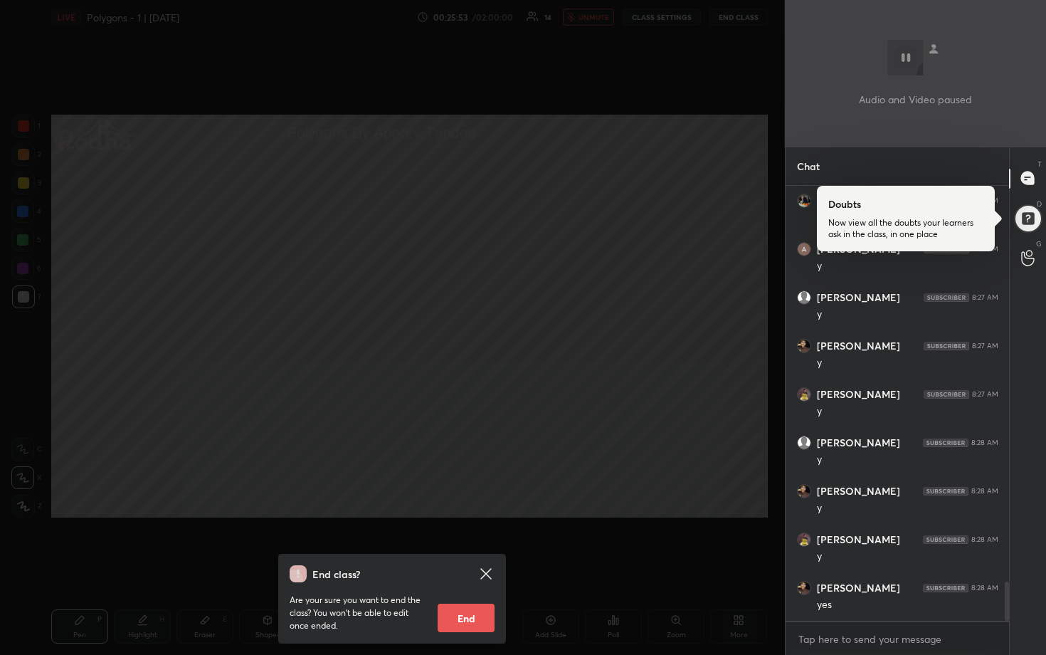
click at [625, 157] on div "End class? Are your sure you want to end the class? You won’t be able to edit o…" at bounding box center [392, 327] width 785 height 655
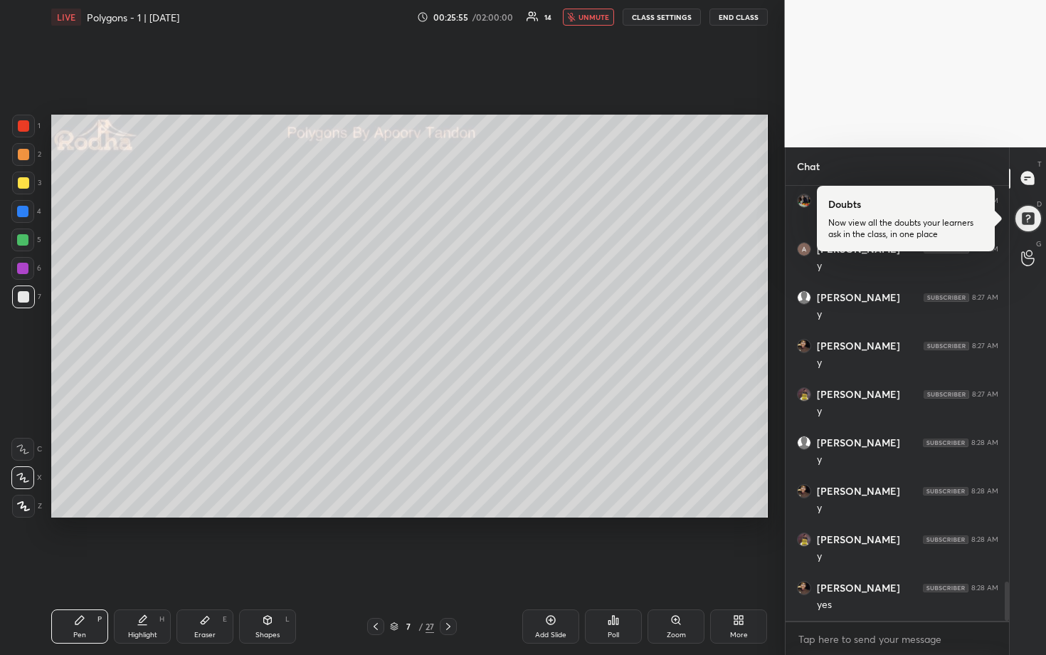
click at [604, 23] on button "unmute" at bounding box center [588, 17] width 51 height 17
click at [596, 21] on button "mute" at bounding box center [588, 17] width 51 height 17
click at [715, 13] on button "END CLASS" at bounding box center [739, 17] width 58 height 17
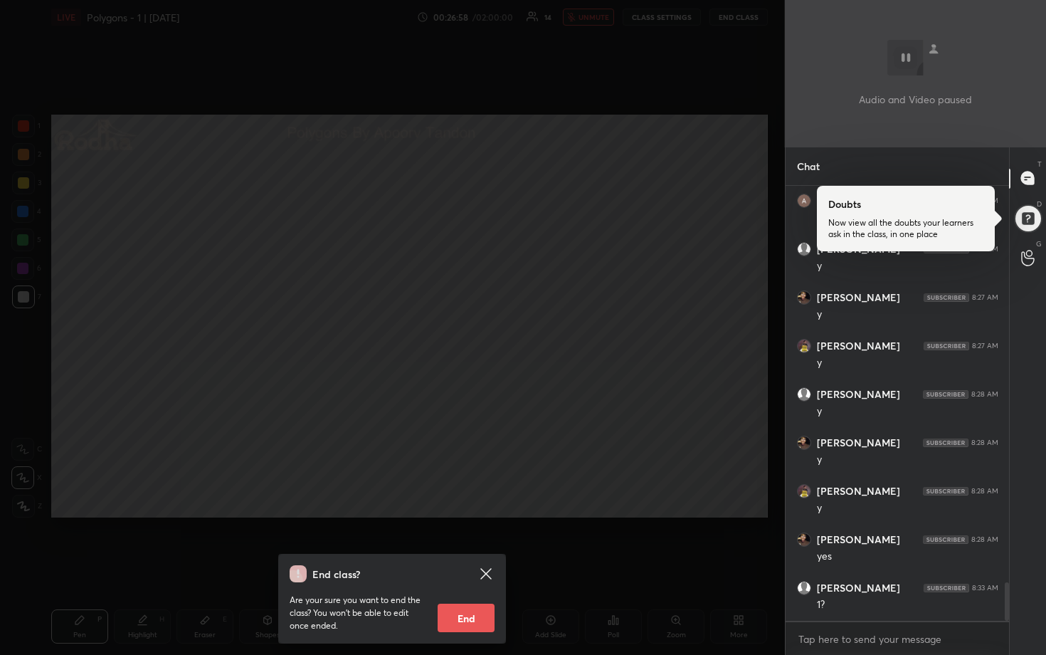
scroll to position [4536, 0]
click at [650, 441] on div "End class? Are your sure you want to end the class? You won’t be able to edit o…" at bounding box center [392, 327] width 785 height 655
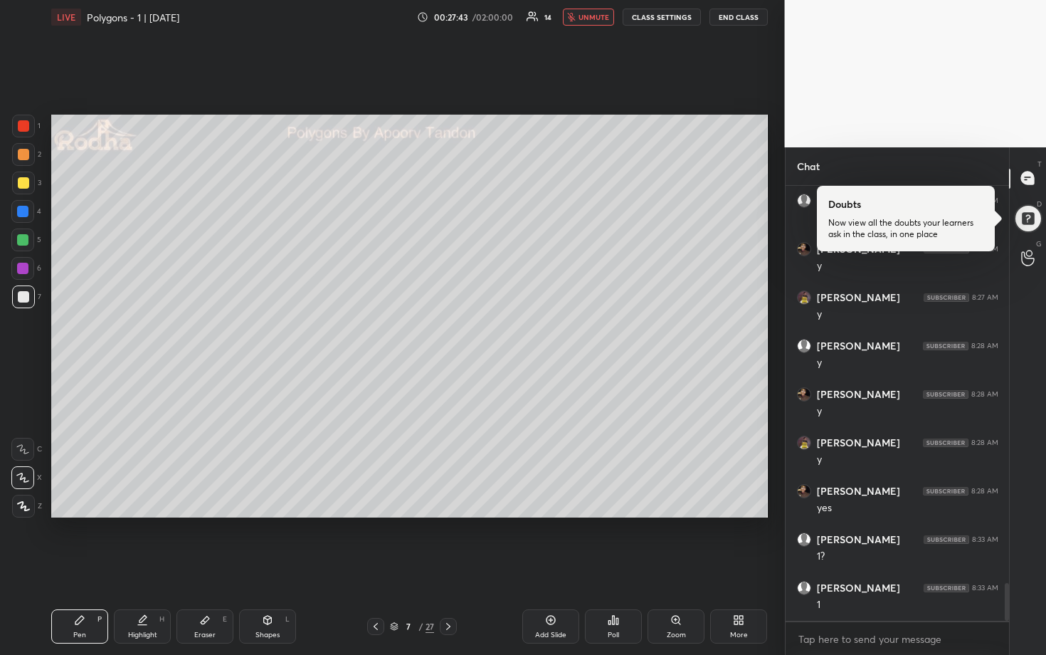
click at [589, 14] on span "unmute" at bounding box center [594, 17] width 31 height 10
click at [22, 184] on div at bounding box center [23, 182] width 11 height 11
click at [23, 209] on div at bounding box center [22, 211] width 11 height 11
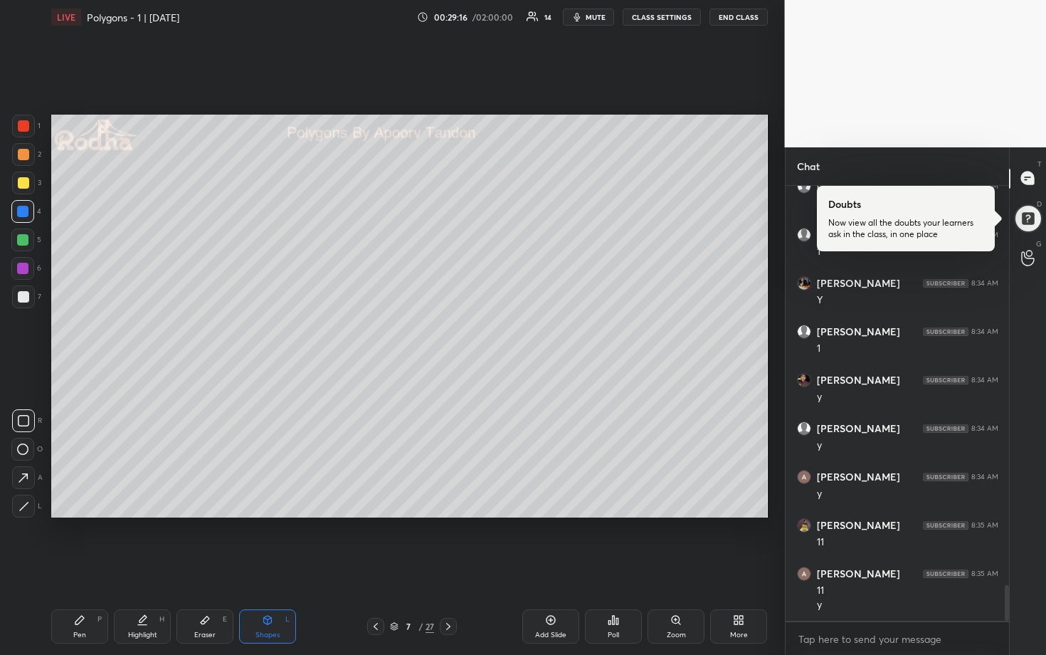
scroll to position [4937, 0]
click at [27, 179] on div at bounding box center [23, 182] width 11 height 11
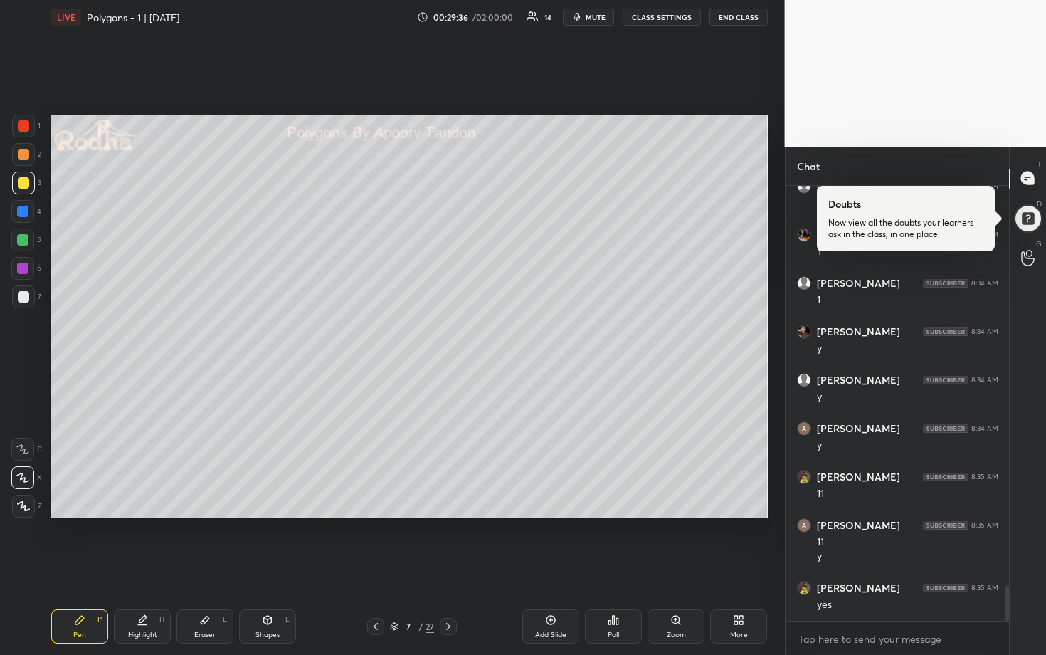
click at [26, 238] on div at bounding box center [22, 239] width 11 height 11
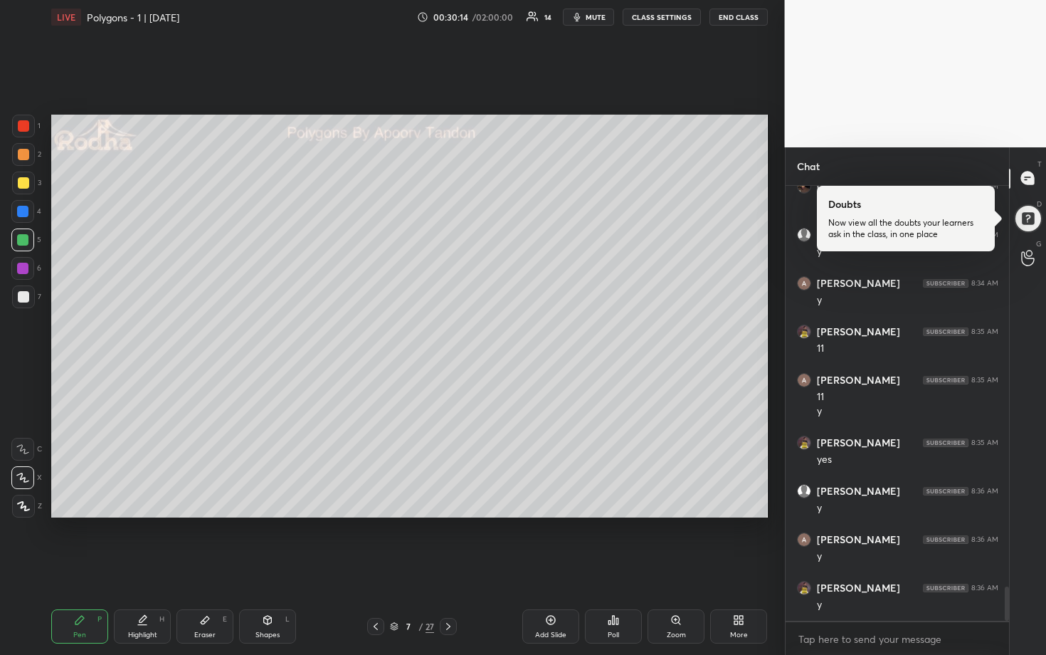
scroll to position [5097, 0]
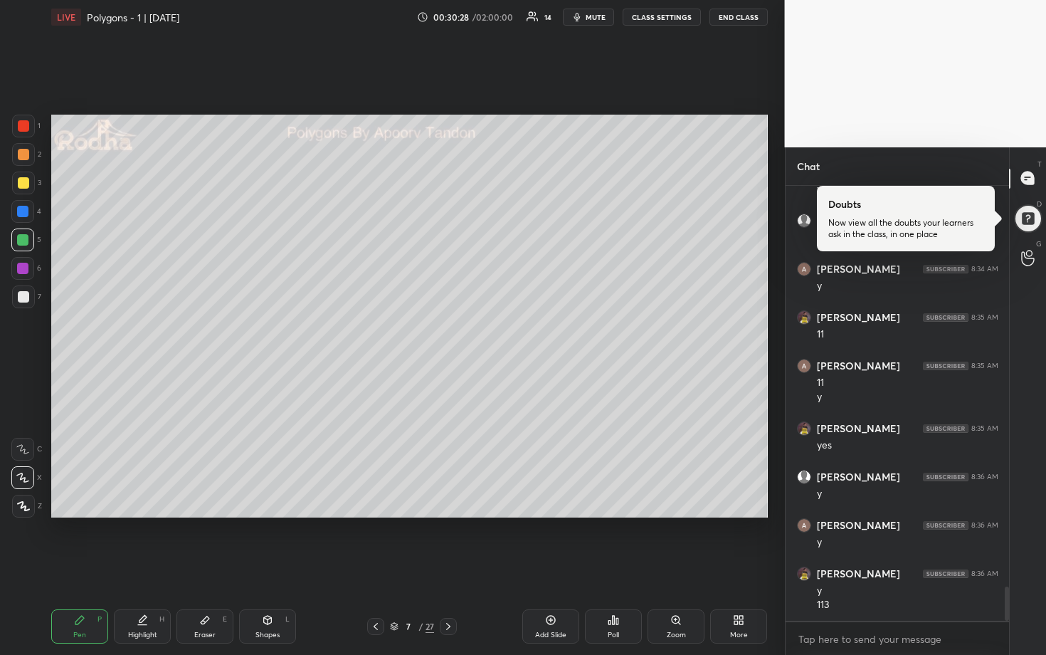
click at [26, 297] on div at bounding box center [23, 296] width 11 height 11
click at [22, 216] on div at bounding box center [22, 211] width 11 height 11
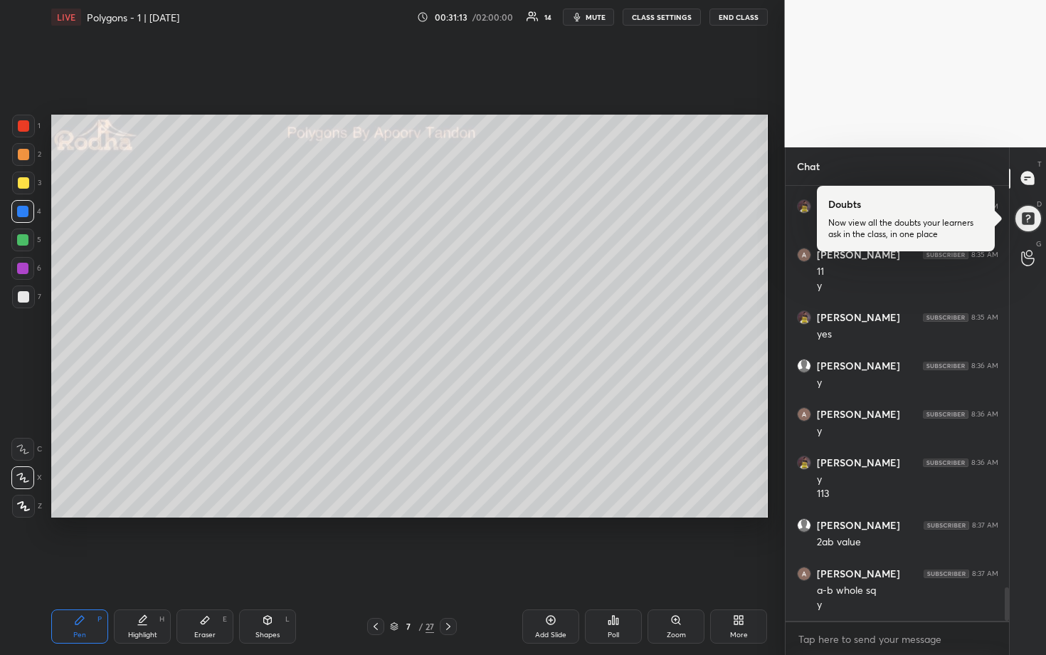
scroll to position [5256, 0]
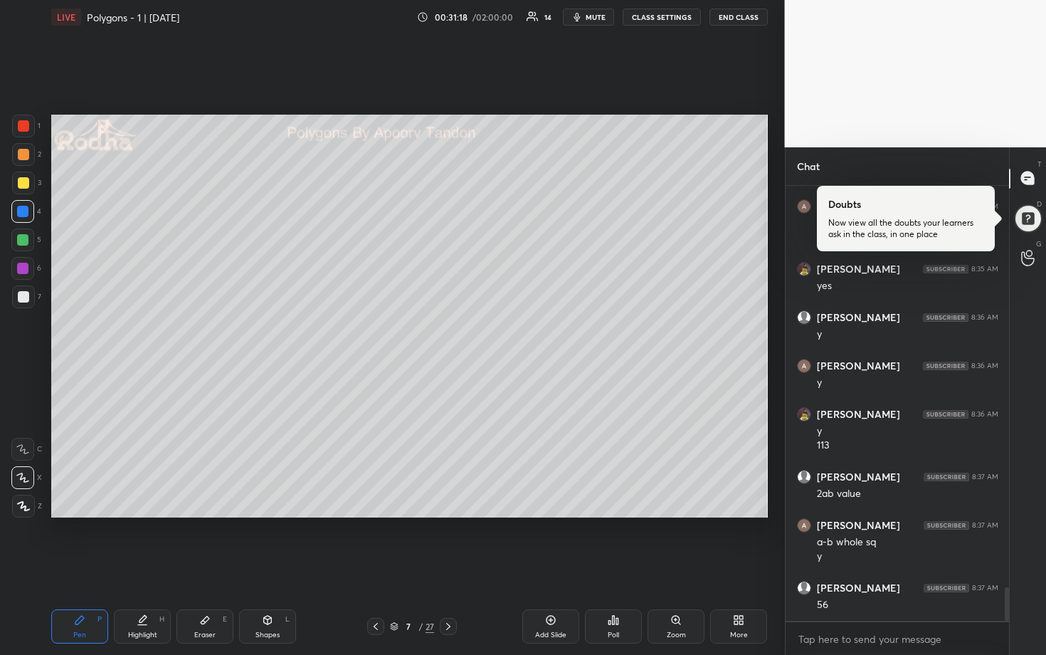
click at [28, 268] on div at bounding box center [22, 268] width 23 height 23
click at [447, 542] on icon at bounding box center [448, 626] width 11 height 11
click at [20, 300] on div at bounding box center [23, 296] width 11 height 11
click at [30, 184] on div at bounding box center [23, 183] width 23 height 23
click at [17, 238] on div at bounding box center [22, 239] width 11 height 11
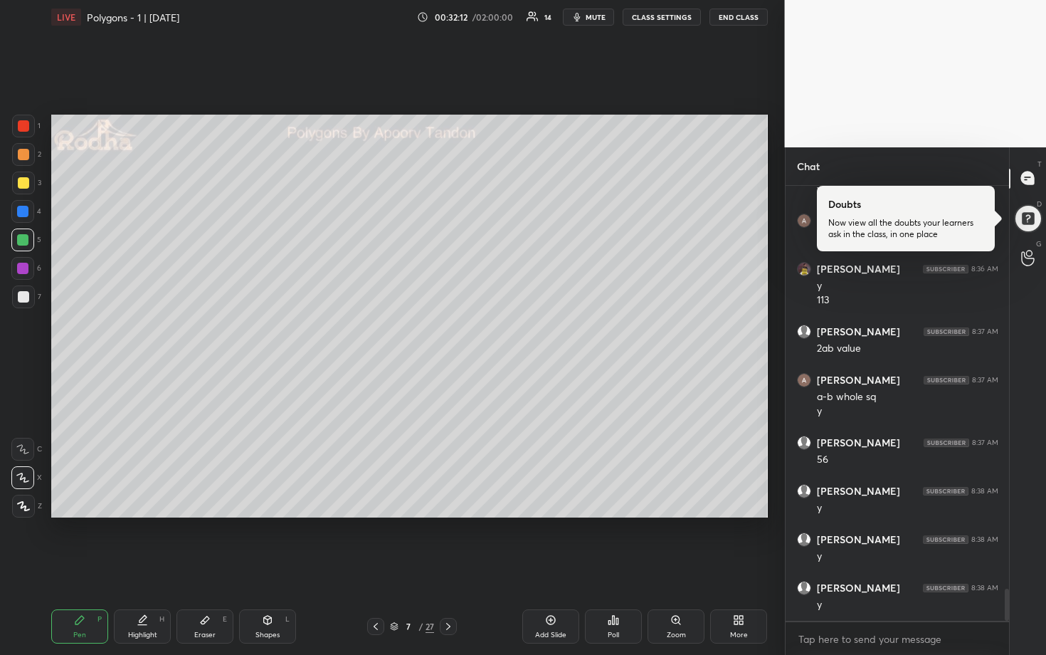
scroll to position [5450, 0]
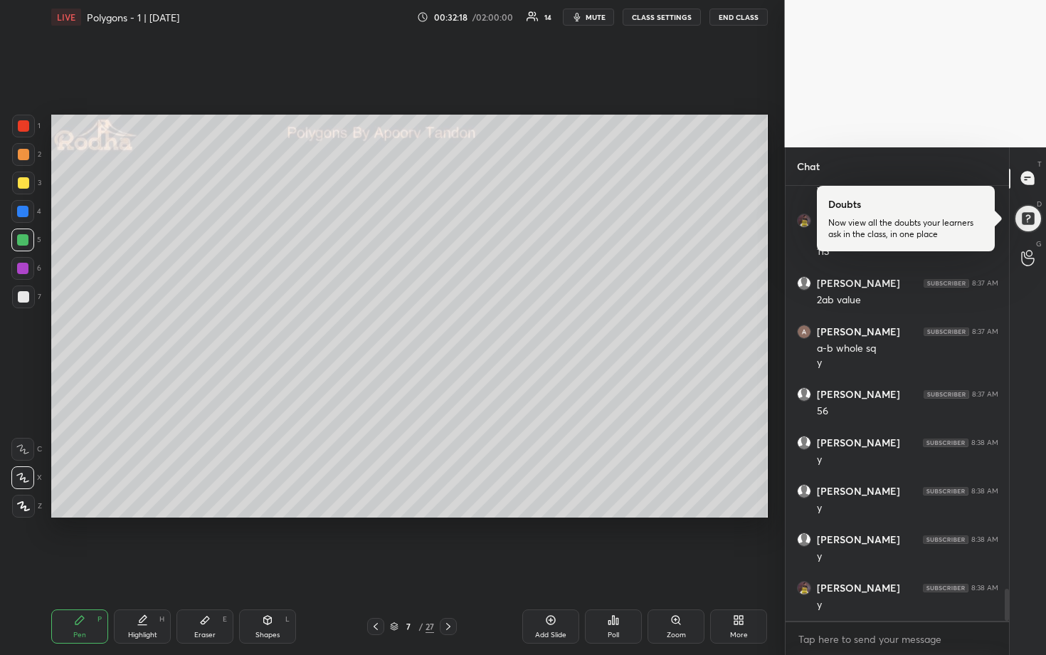
click at [449, 542] on icon at bounding box center [448, 626] width 4 height 7
click at [453, 542] on div at bounding box center [448, 626] width 17 height 17
click at [26, 303] on div at bounding box center [23, 296] width 23 height 23
click at [593, 19] on span "mute" at bounding box center [596, 17] width 20 height 10
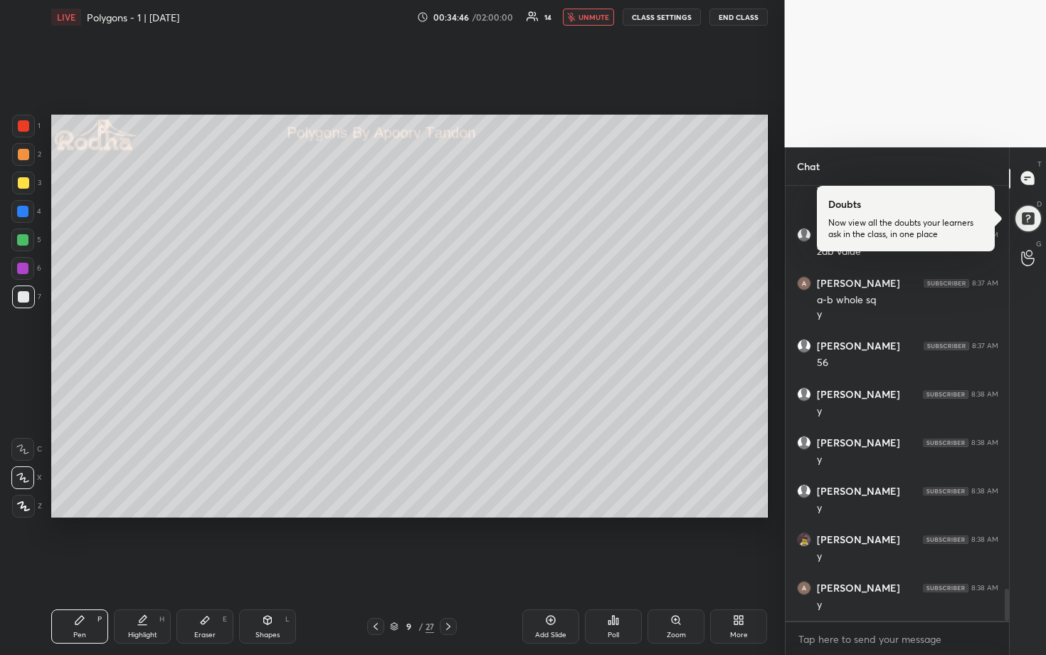
click at [742, 18] on button "END CLASS" at bounding box center [739, 17] width 58 height 17
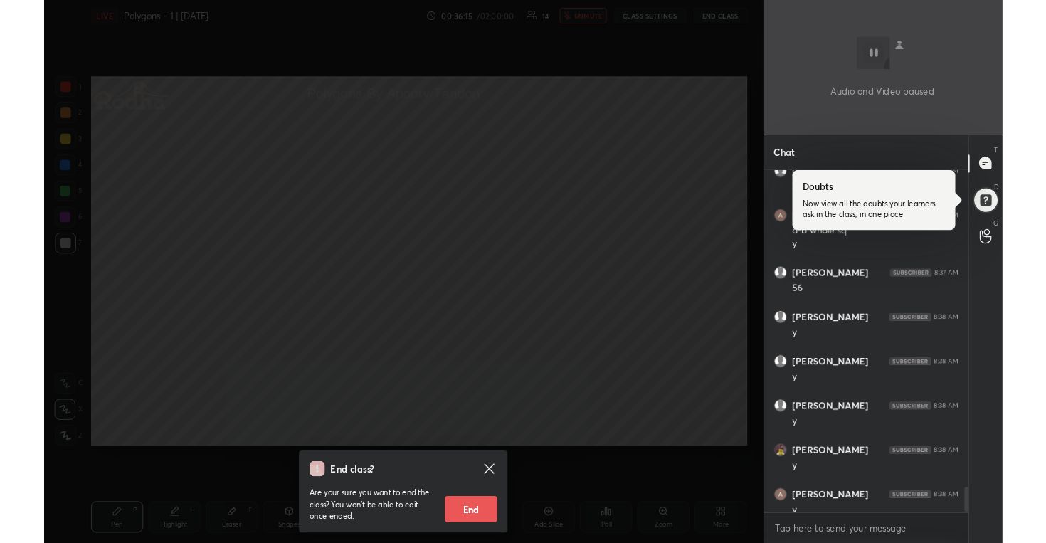
scroll to position [70732, 70456]
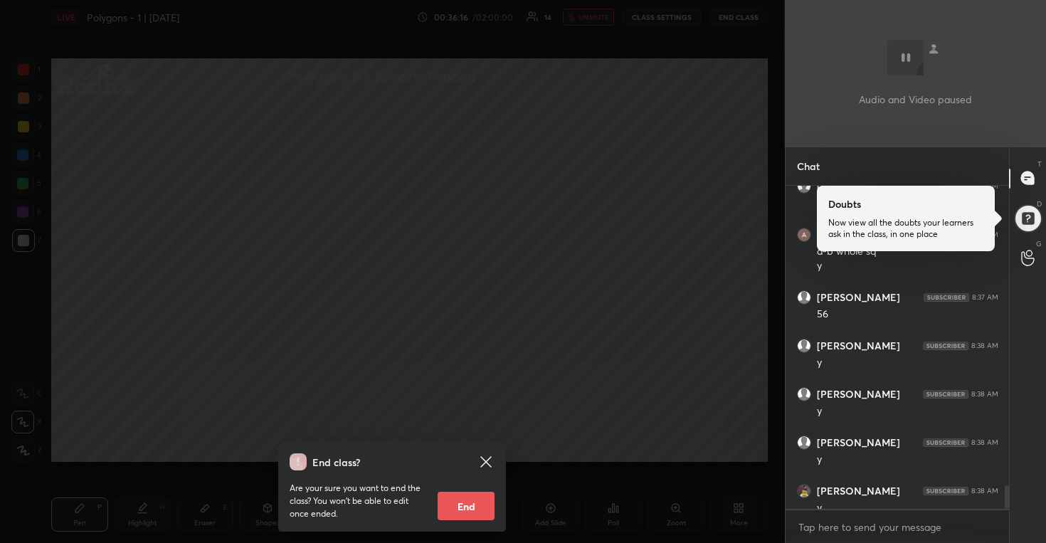
click at [288, 281] on div "End class? Are your sure you want to end the class? You won’t be able to edit o…" at bounding box center [392, 271] width 785 height 543
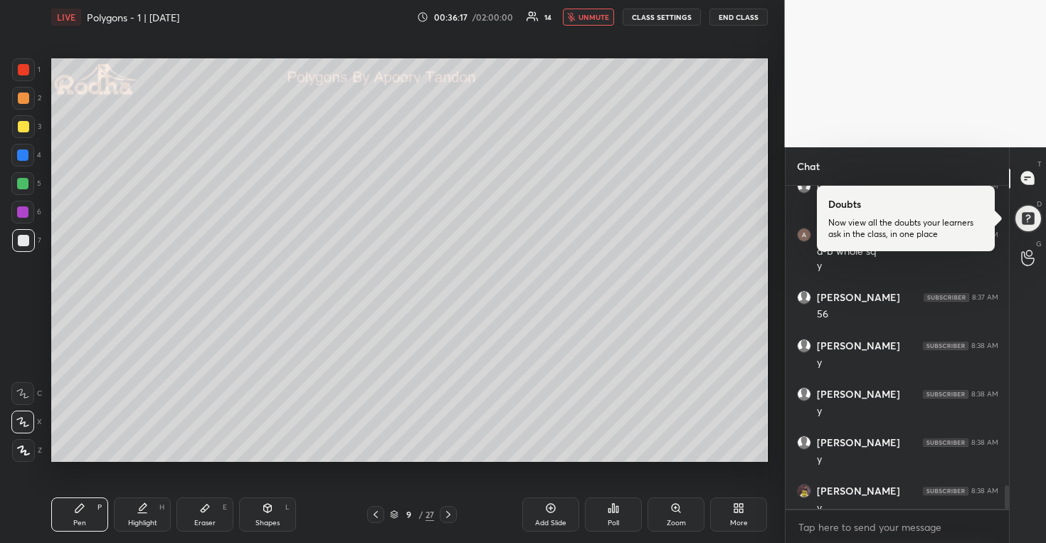
click at [582, 23] on button "unmute" at bounding box center [588, 17] width 51 height 17
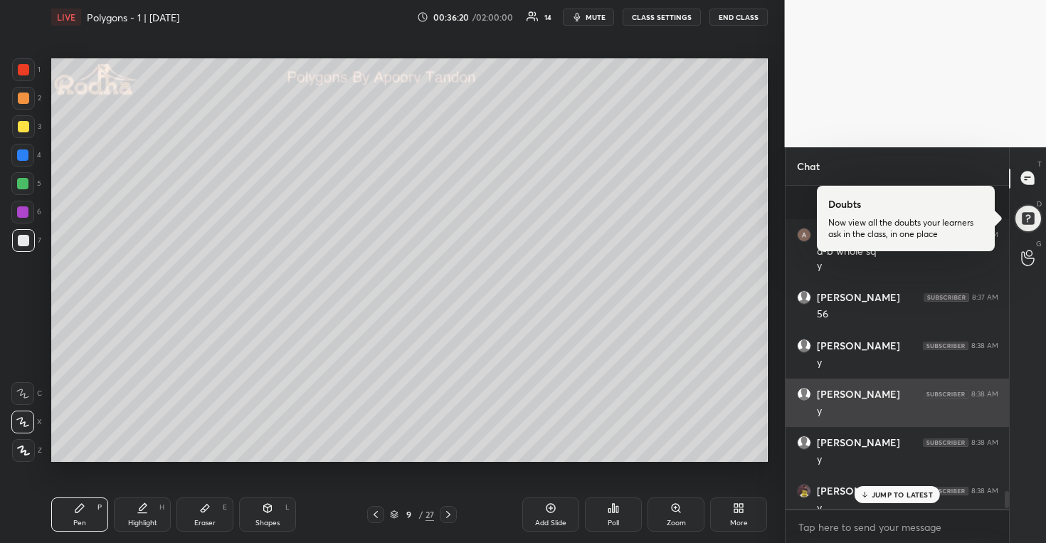
scroll to position [5658, 0]
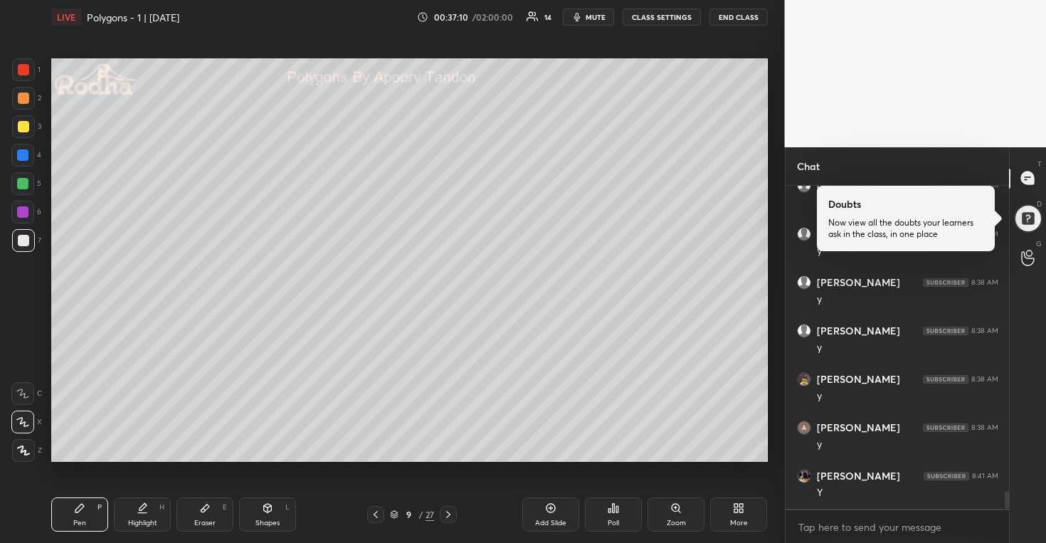
click at [600, 21] on span "mute" at bounding box center [596, 17] width 20 height 10
click at [600, 21] on span "unmute" at bounding box center [594, 17] width 31 height 10
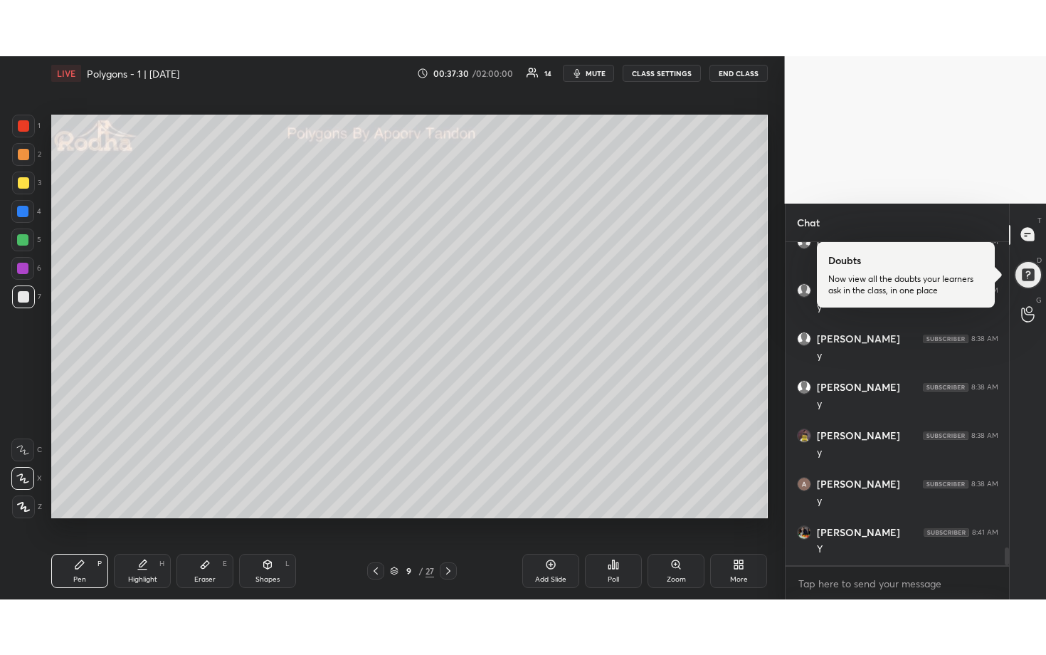
scroll to position [5707, 0]
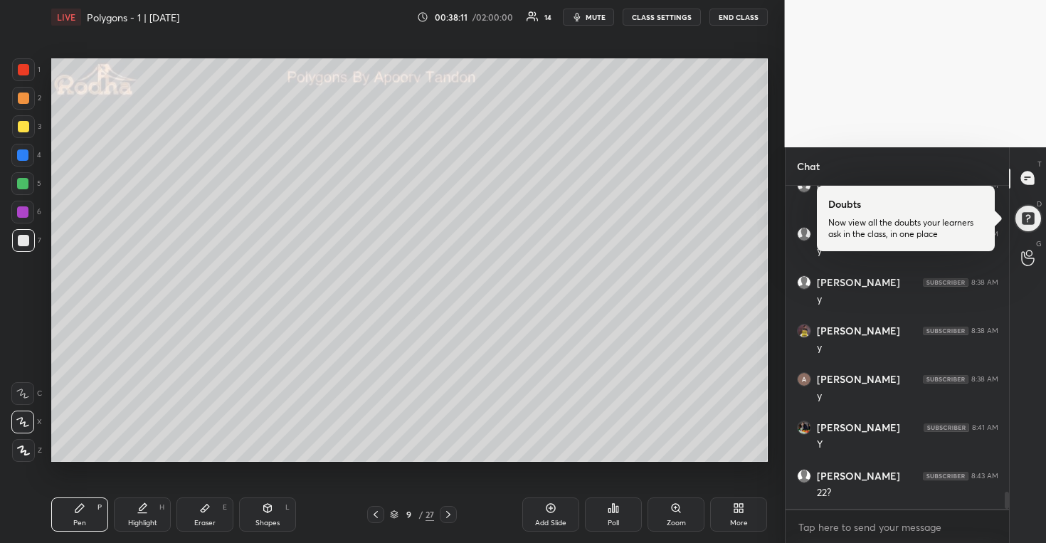
click at [739, 514] on div "More" at bounding box center [738, 515] width 57 height 34
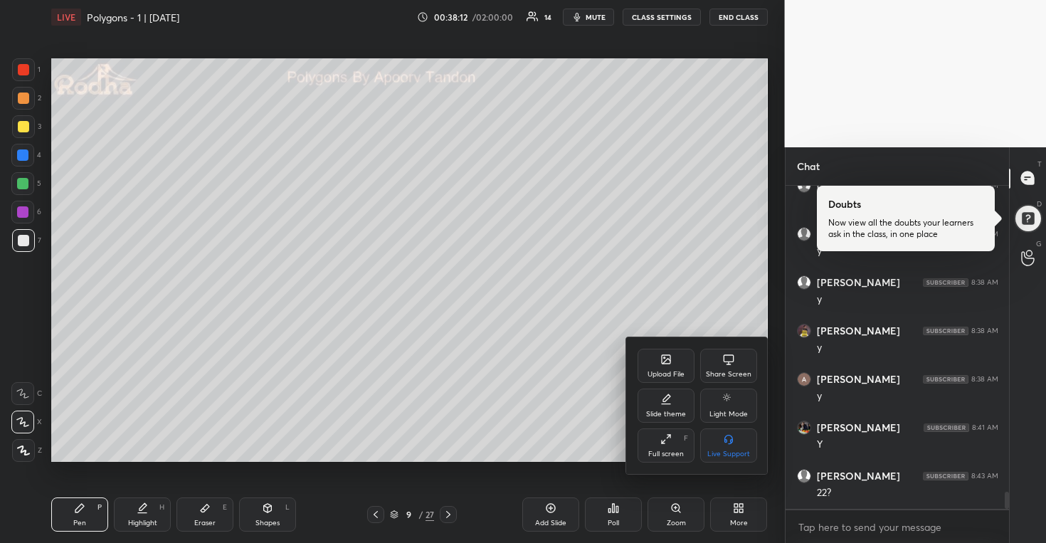
click at [663, 446] on div "Full screen F" at bounding box center [666, 446] width 57 height 34
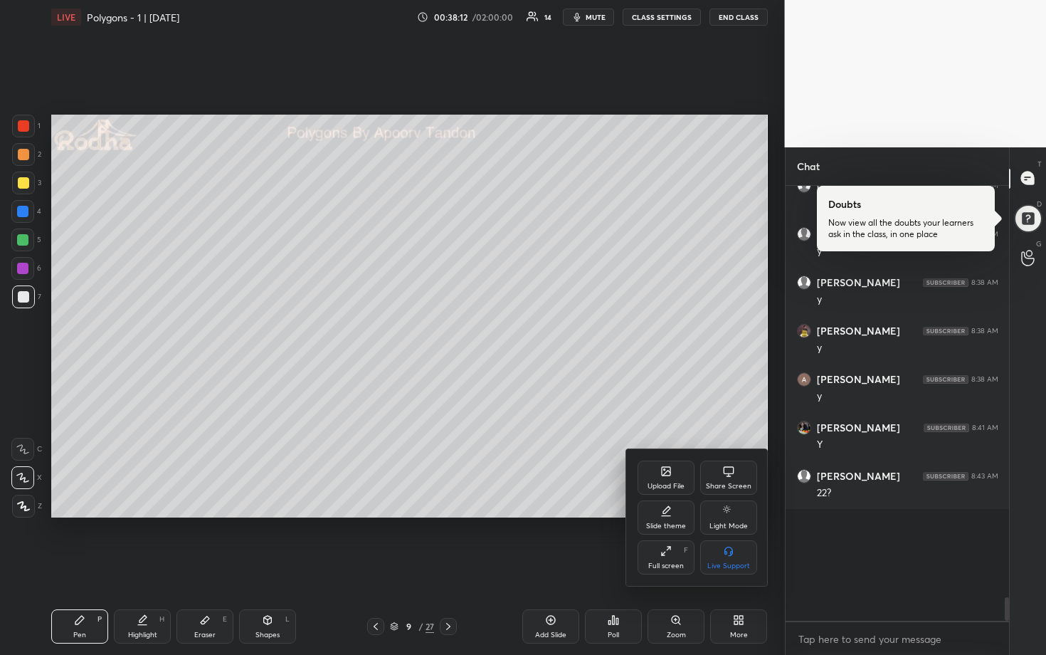
scroll to position [5595, 0]
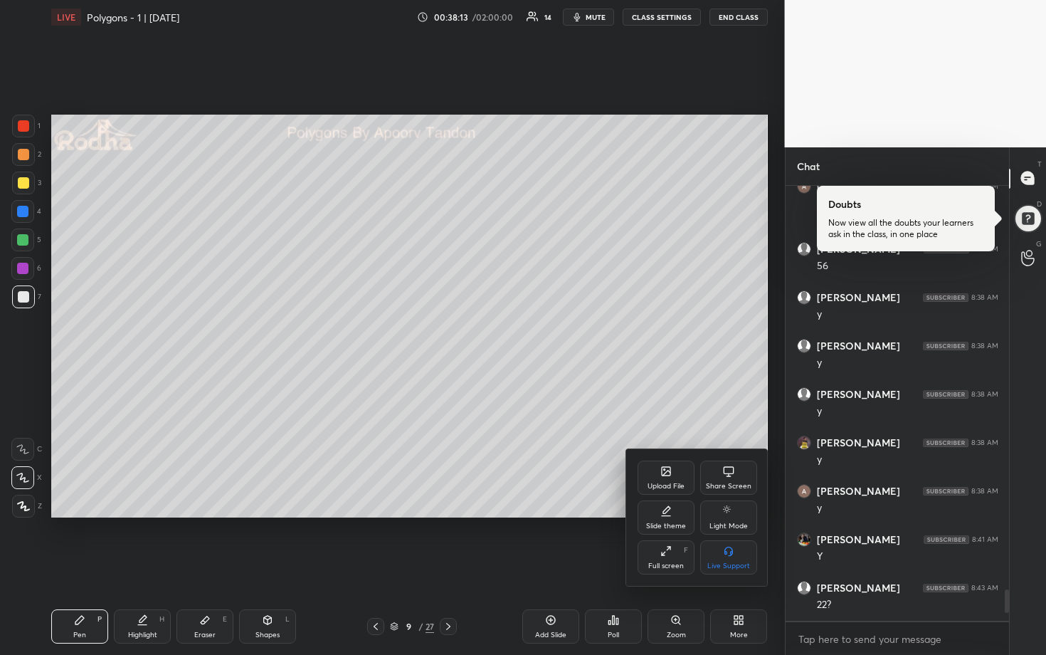
click at [671, 424] on div at bounding box center [523, 327] width 1046 height 655
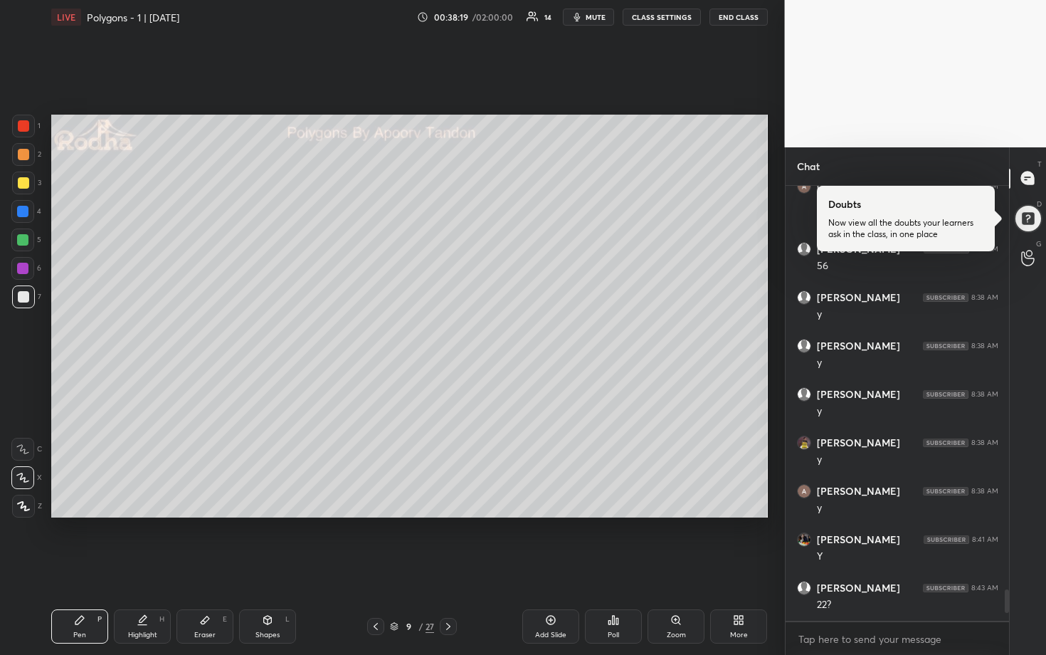
scroll to position [5643, 0]
drag, startPoint x: 24, startPoint y: 187, endPoint x: 45, endPoint y: 205, distance: 27.3
click at [24, 187] on div at bounding box center [23, 182] width 11 height 11
click at [30, 243] on div at bounding box center [22, 240] width 23 height 23
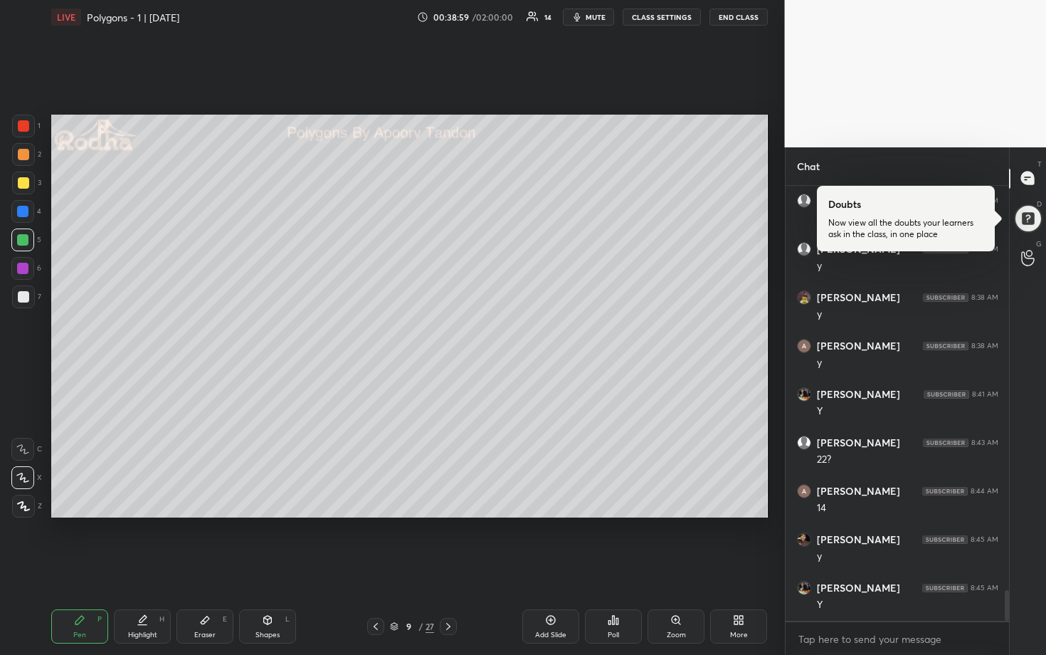
click at [21, 295] on div at bounding box center [23, 296] width 11 height 11
click at [27, 187] on div at bounding box center [23, 182] width 11 height 11
click at [26, 243] on div at bounding box center [22, 239] width 11 height 11
click at [26, 182] on div at bounding box center [23, 182] width 11 height 11
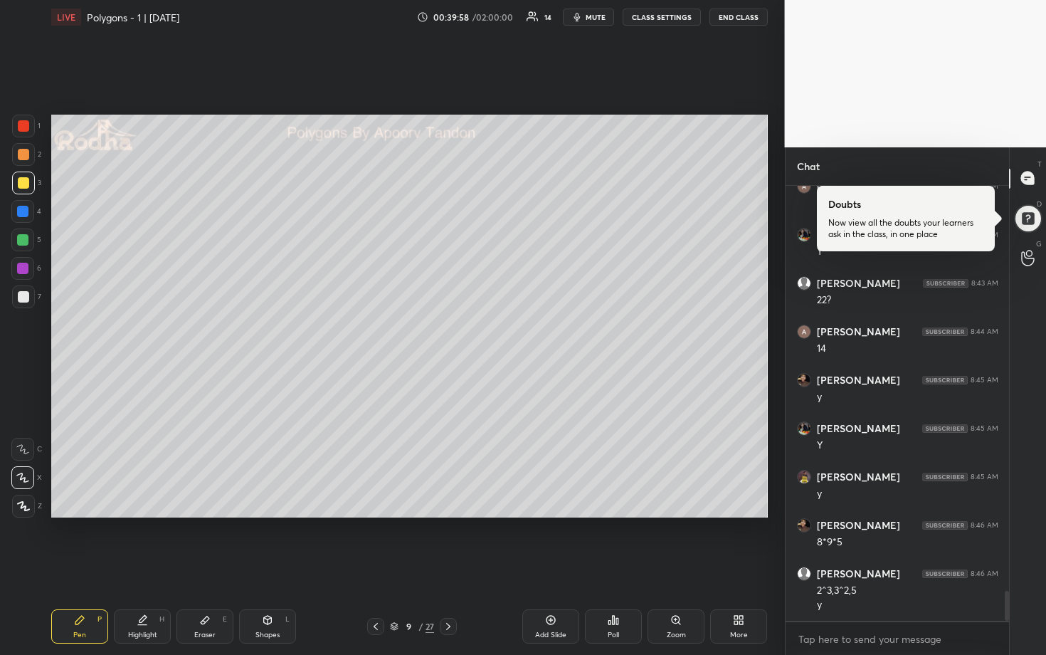
scroll to position [5948, 0]
click at [21, 153] on div at bounding box center [23, 154] width 11 height 11
click at [23, 132] on div at bounding box center [23, 126] width 23 height 23
click at [26, 214] on div at bounding box center [22, 211] width 11 height 11
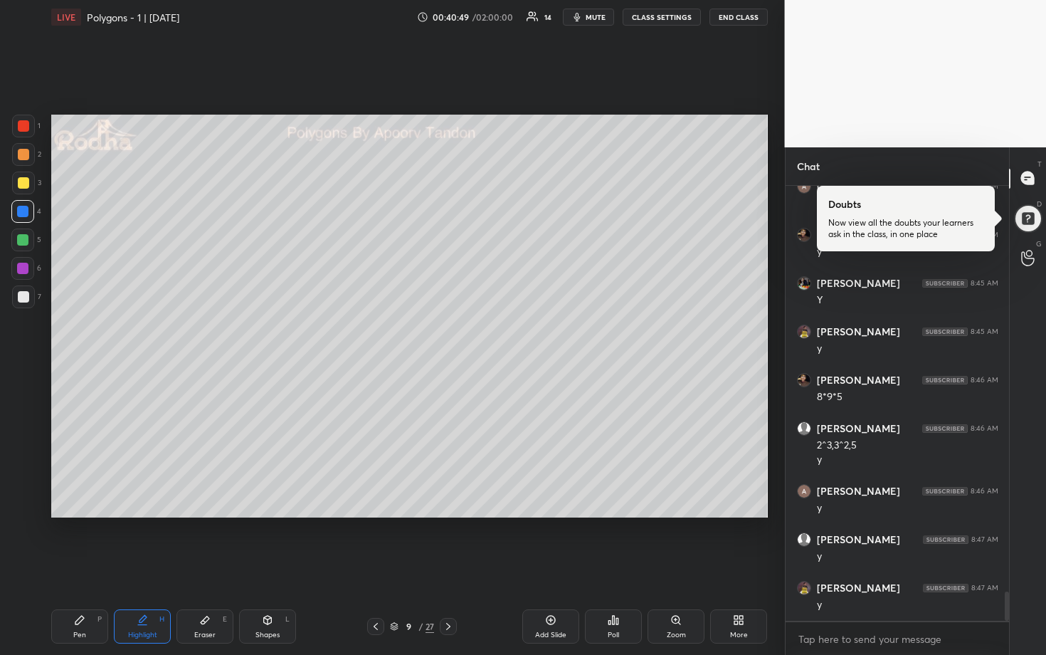
scroll to position [6093, 0]
click at [24, 295] on div at bounding box center [23, 296] width 11 height 11
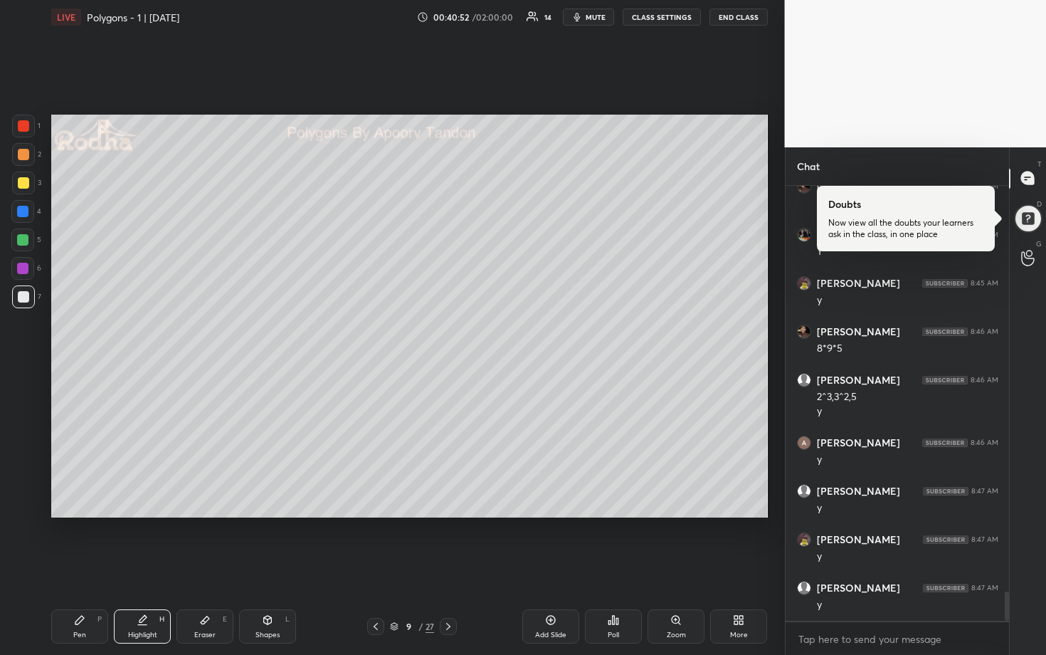
drag, startPoint x: 23, startPoint y: 157, endPoint x: 43, endPoint y: 161, distance: 19.7
click at [25, 157] on div at bounding box center [23, 154] width 11 height 11
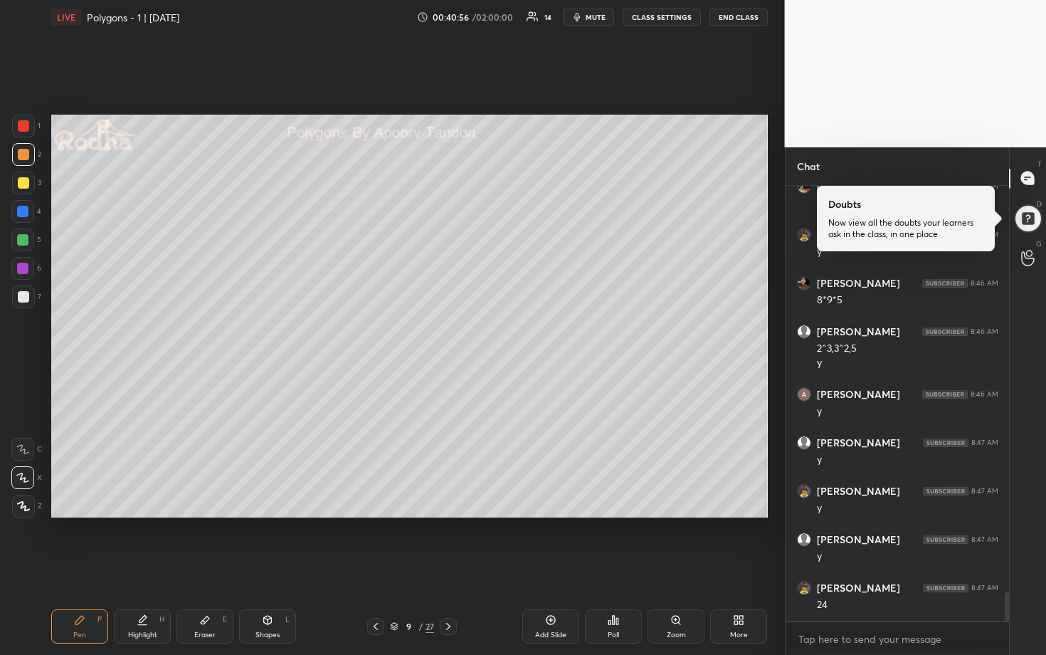
scroll to position [6190, 0]
click at [24, 237] on div at bounding box center [22, 239] width 11 height 11
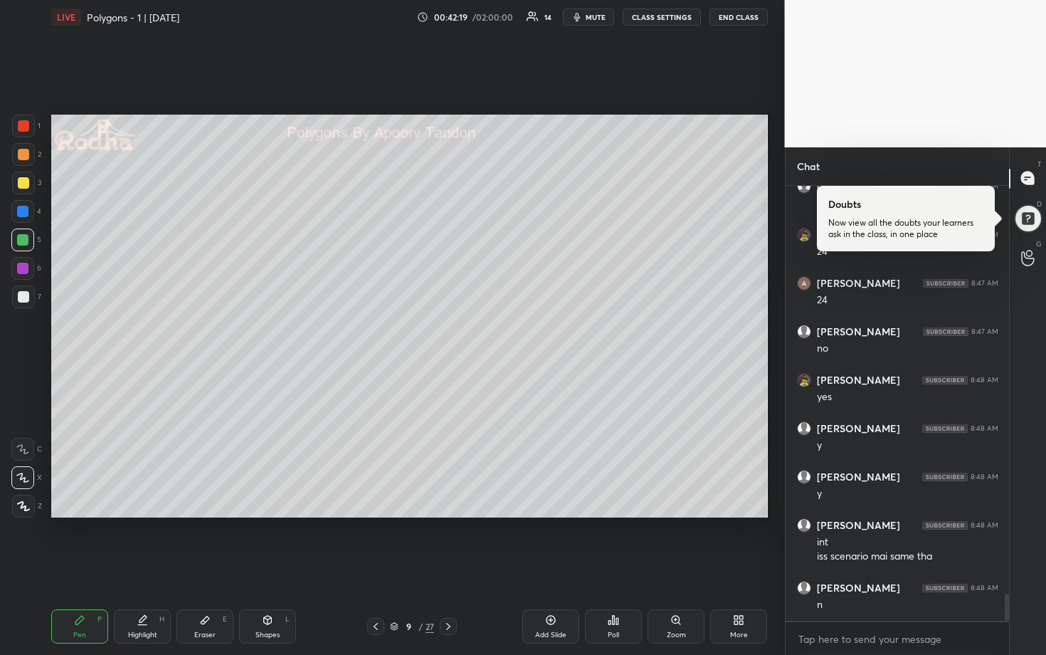
scroll to position [6543, 0]
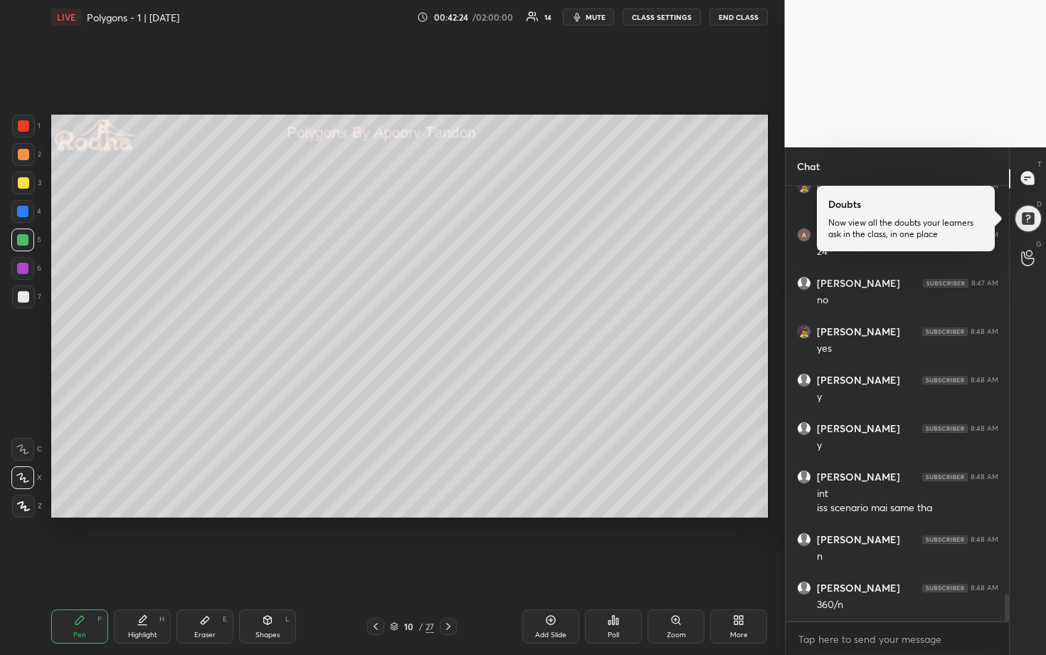
click at [24, 293] on div at bounding box center [23, 296] width 11 height 11
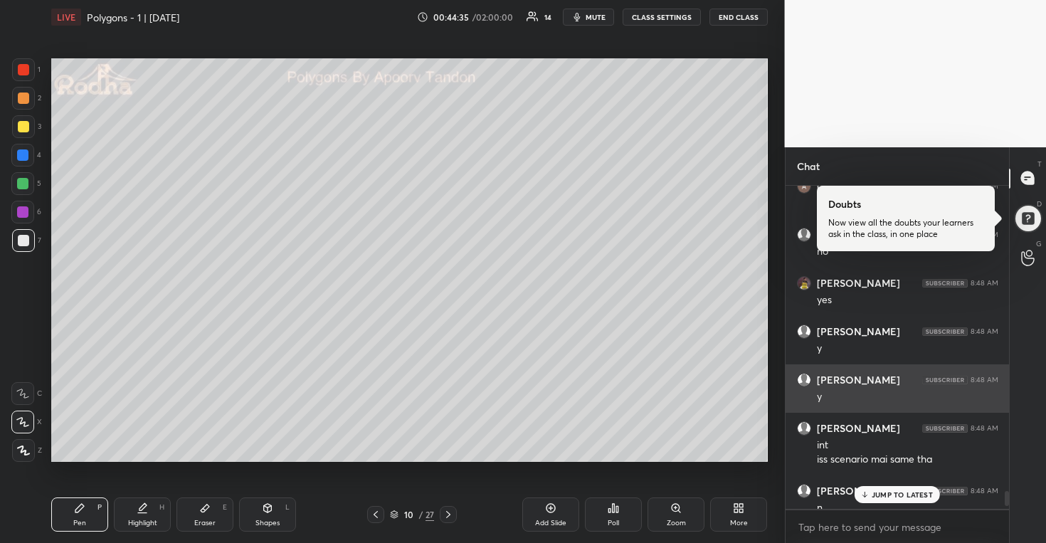
scroll to position [6703, 0]
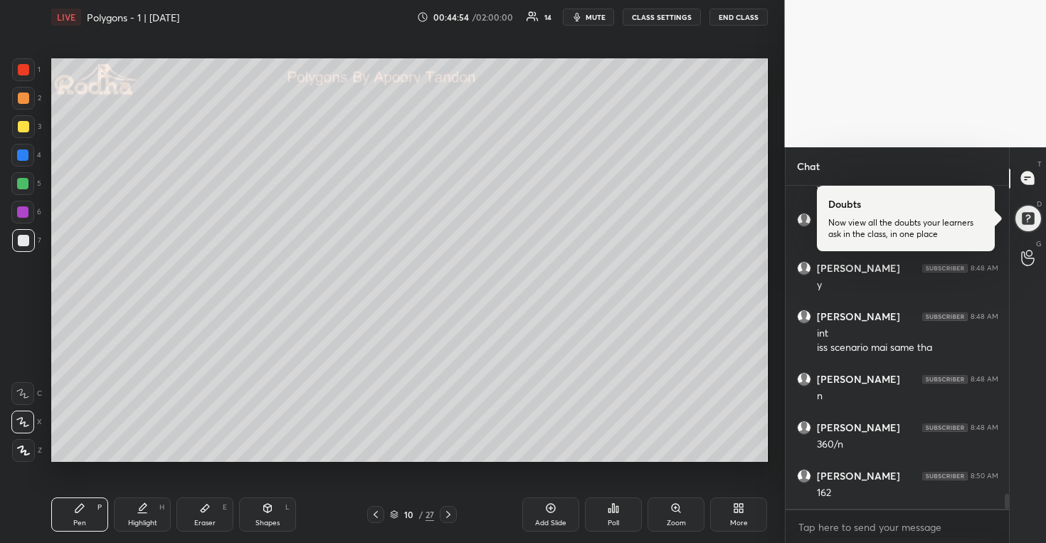
click at [597, 18] on span "mute" at bounding box center [596, 17] width 20 height 10
click at [734, 21] on button "END CLASS" at bounding box center [739, 17] width 58 height 17
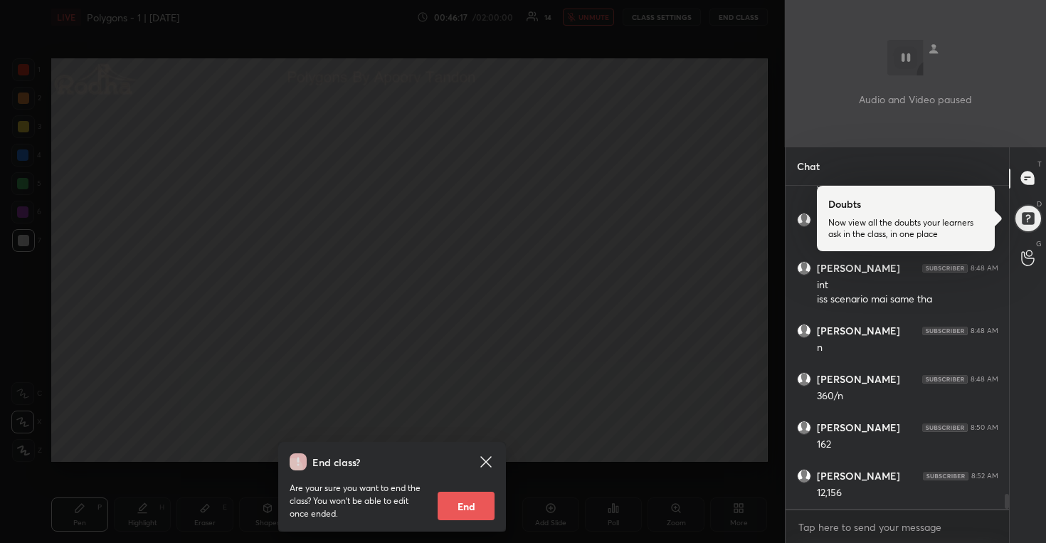
scroll to position [6800, 0]
click at [597, 292] on div "End class? Are your sure you want to end the class? You won’t be able to edit o…" at bounding box center [392, 271] width 785 height 543
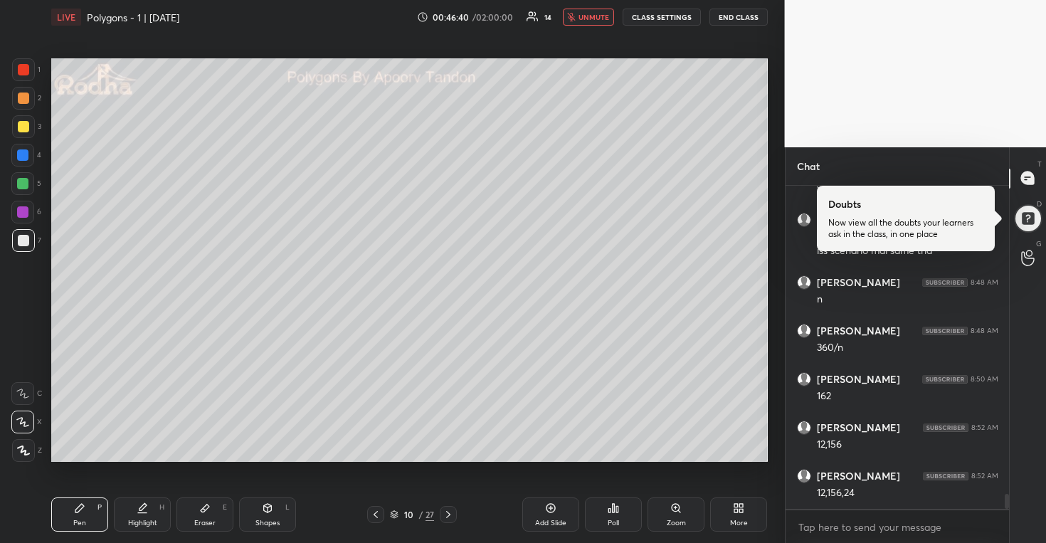
click at [586, 5] on div "LIVE Polygons - 1 | [DATE] 00:46:40 / 02:00:00 14 unmute CLASS SETTINGS END CLA…" at bounding box center [409, 17] width 717 height 34
click at [589, 12] on span "unmute" at bounding box center [594, 17] width 31 height 10
click at [23, 128] on div at bounding box center [23, 126] width 11 height 11
click at [33, 110] on div "1 2 3 4 5 6 7" at bounding box center [26, 157] width 30 height 199
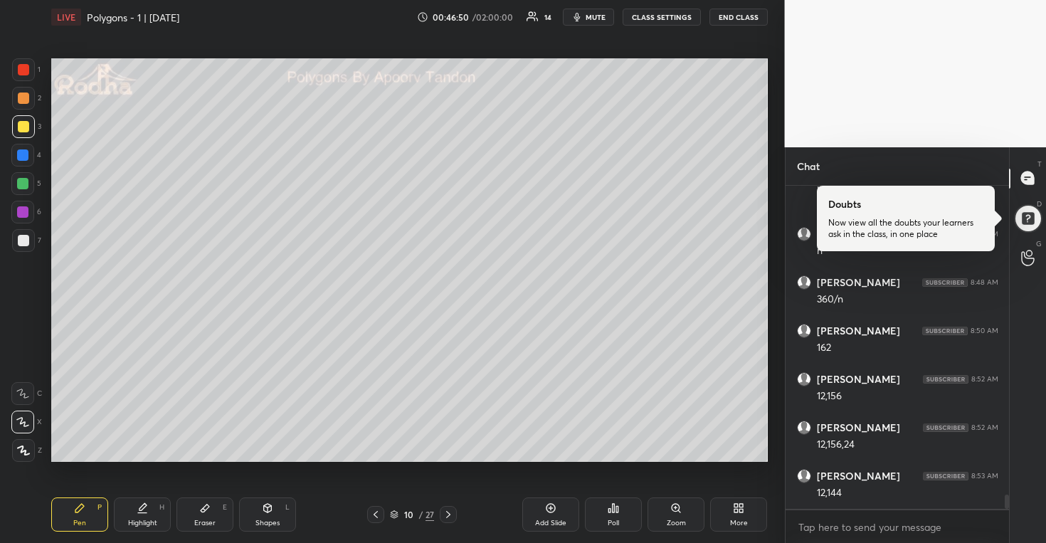
scroll to position [6897, 0]
click at [29, 105] on div at bounding box center [23, 98] width 23 height 23
click at [31, 179] on div at bounding box center [22, 183] width 23 height 23
click at [19, 156] on div at bounding box center [22, 154] width 11 height 11
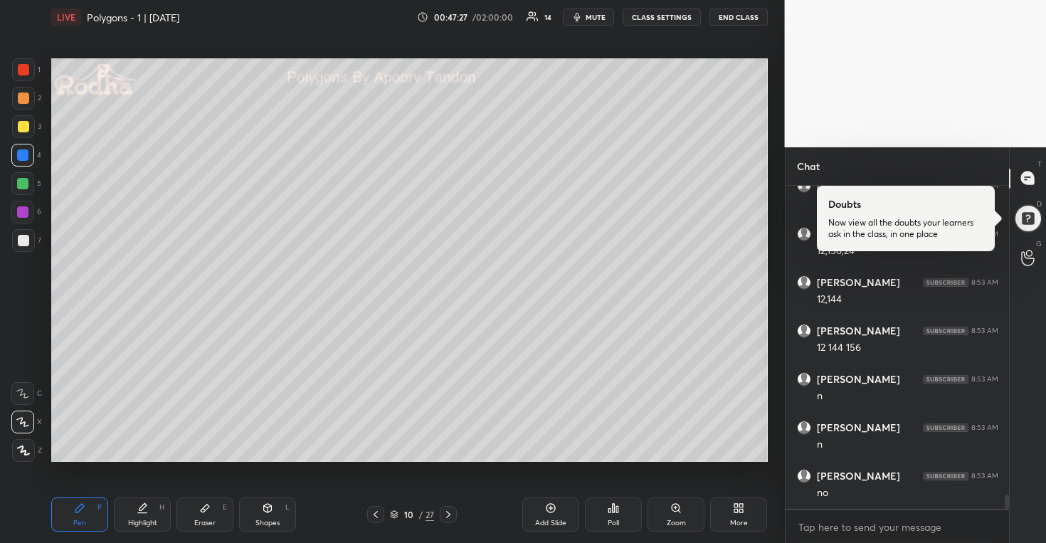
click at [23, 231] on div at bounding box center [23, 240] width 23 height 23
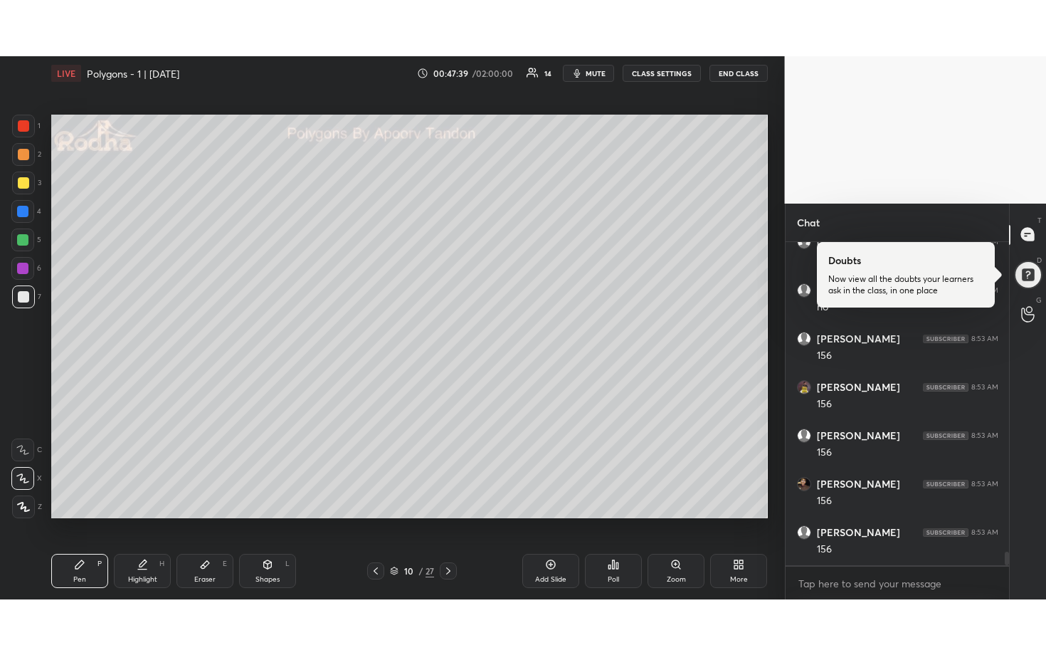
scroll to position [7333, 0]
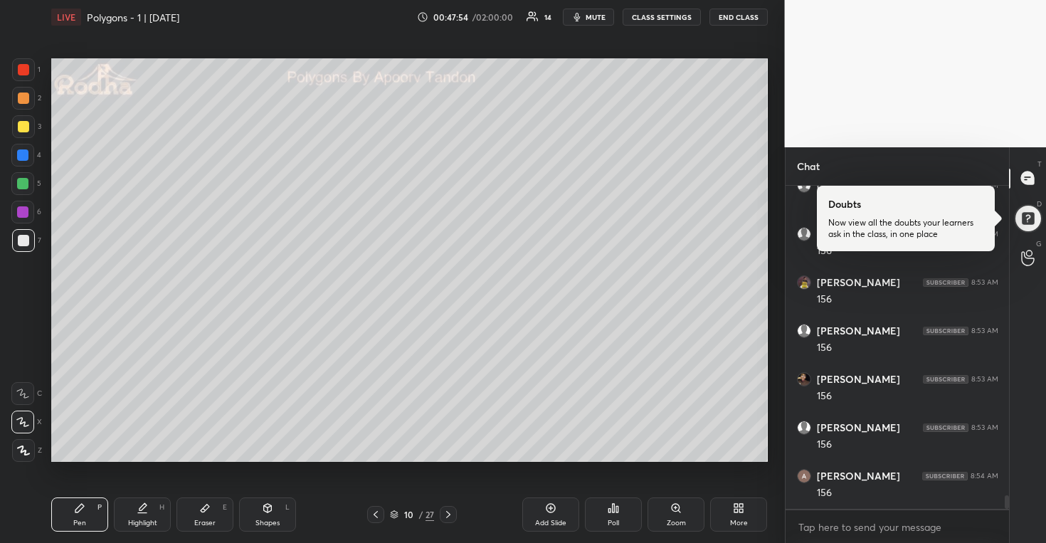
click at [740, 515] on div "More" at bounding box center [738, 515] width 57 height 34
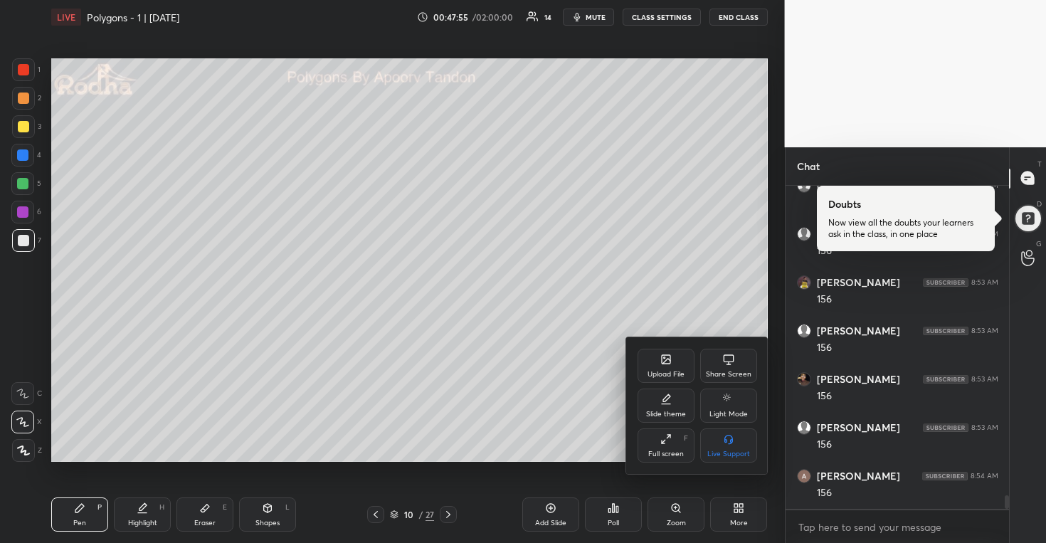
click at [663, 451] on div "Full screen" at bounding box center [666, 454] width 36 height 7
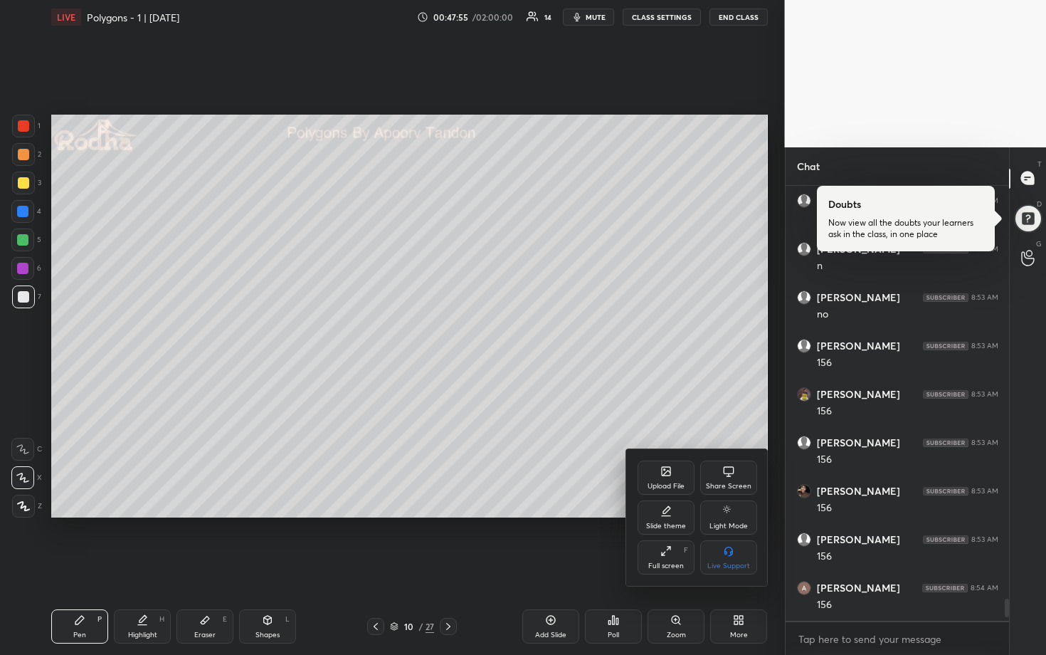
scroll to position [7221, 0]
type textarea "x"
drag, startPoint x: 180, startPoint y: 350, endPoint x: 189, endPoint y: 354, distance: 9.9
click at [188, 354] on div at bounding box center [523, 327] width 1046 height 655
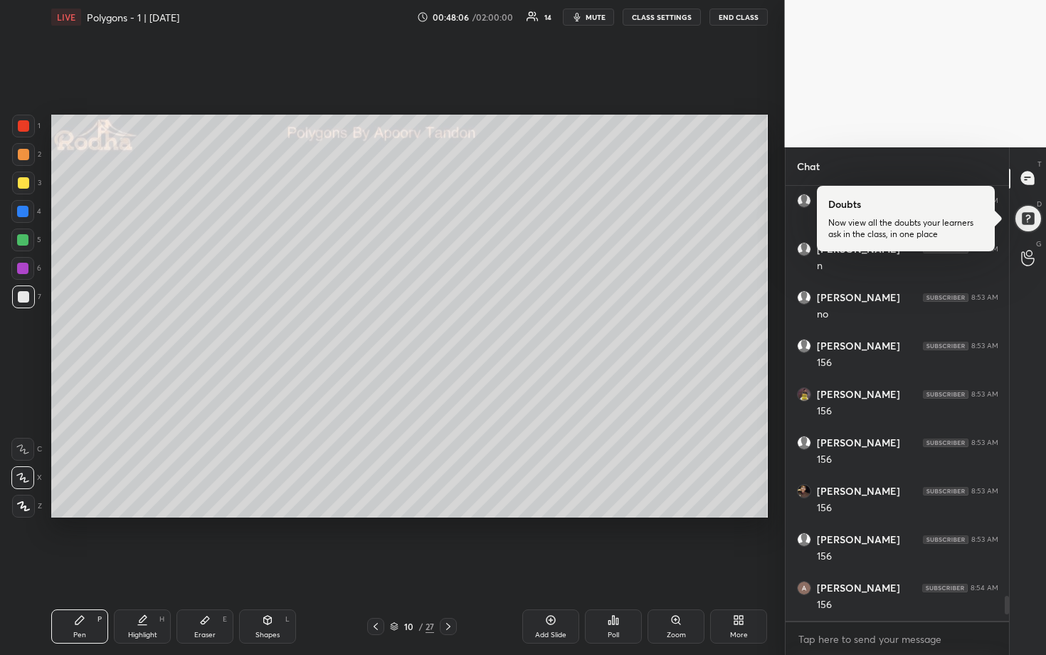
drag, startPoint x: 19, startPoint y: 244, endPoint x: 40, endPoint y: 246, distance: 21.4
click at [19, 244] on div at bounding box center [22, 239] width 11 height 11
click at [26, 187] on div at bounding box center [23, 182] width 11 height 11
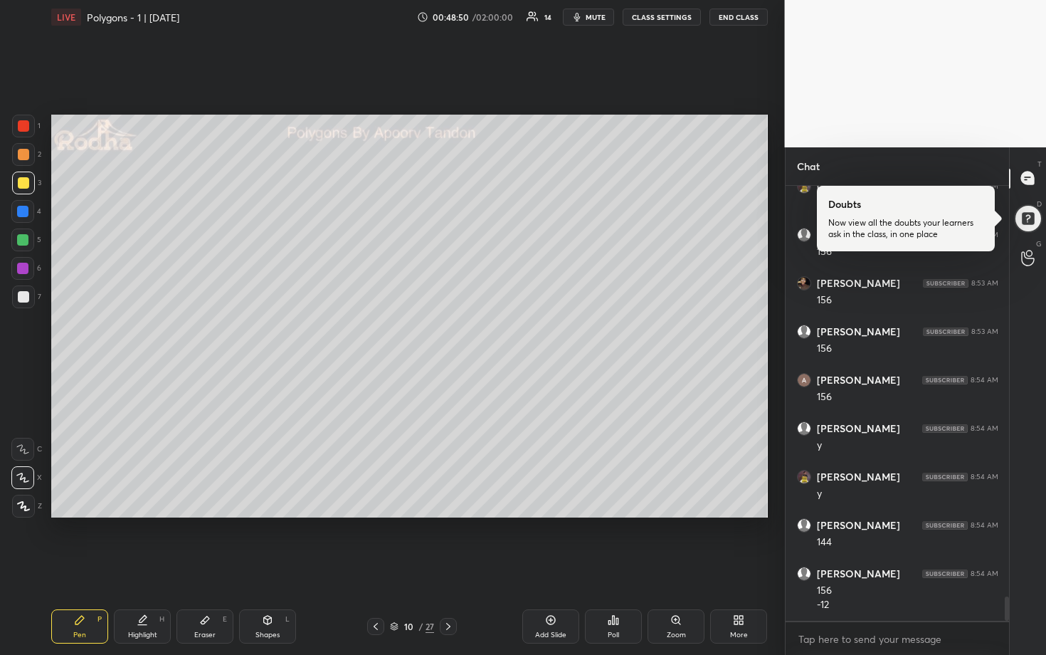
drag, startPoint x: 21, startPoint y: 124, endPoint x: 50, endPoint y: 140, distance: 33.5
click at [21, 124] on div at bounding box center [23, 125] width 11 height 11
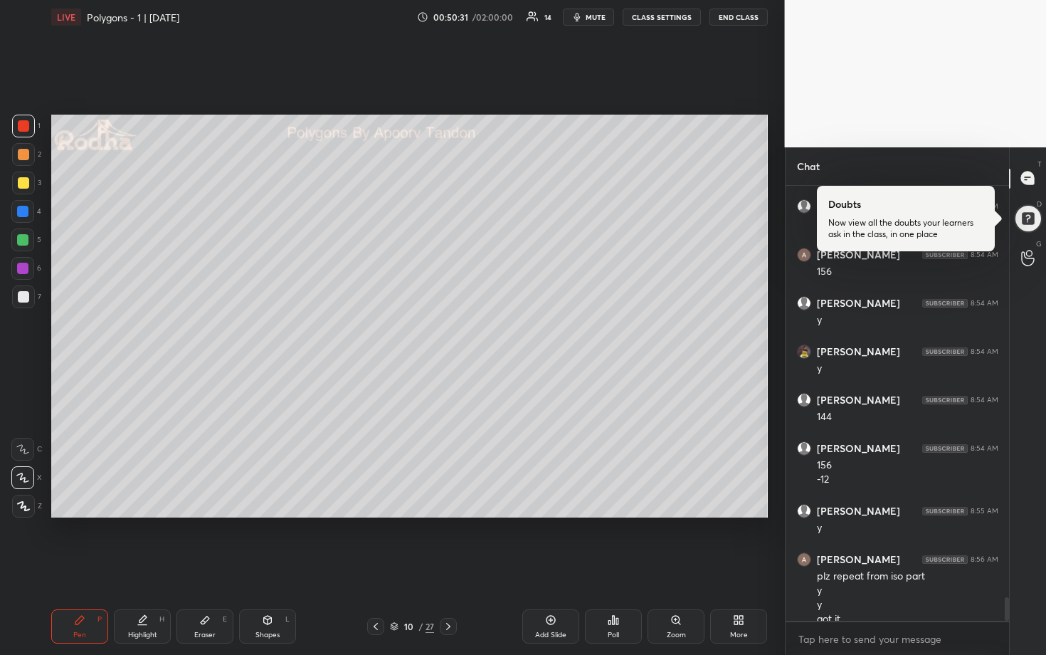
scroll to position [7568, 0]
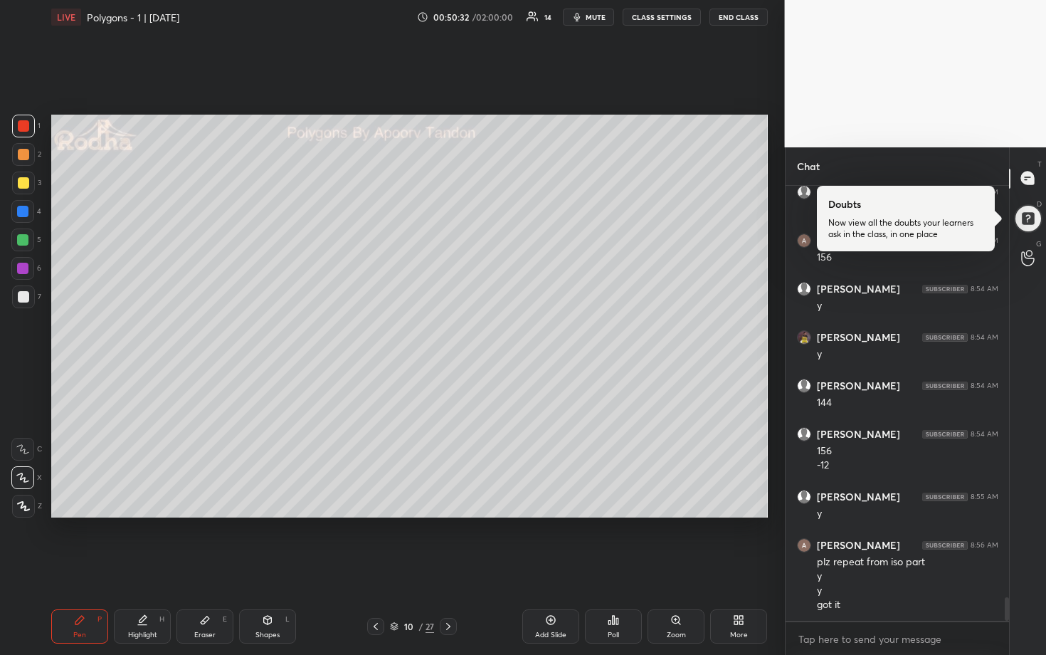
drag, startPoint x: 24, startPoint y: 236, endPoint x: 38, endPoint y: 232, distance: 14.2
click at [24, 236] on div at bounding box center [22, 239] width 11 height 11
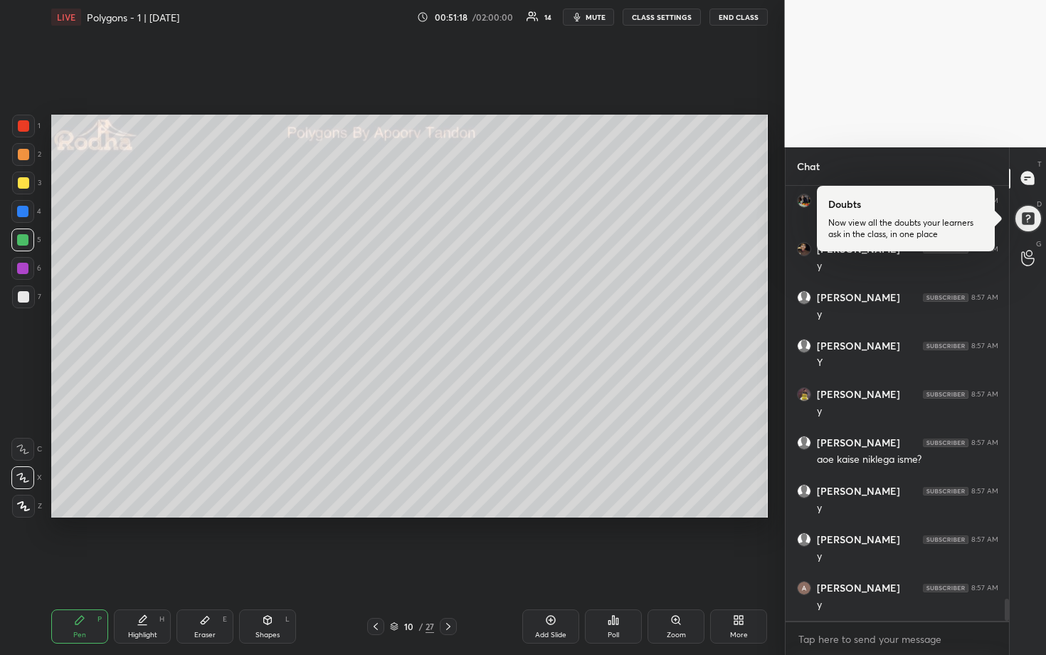
scroll to position [8101, 0]
drag, startPoint x: 450, startPoint y: 624, endPoint x: 450, endPoint y: 611, distance: 12.1
click at [450, 542] on icon at bounding box center [448, 626] width 11 height 11
click at [26, 306] on div at bounding box center [23, 296] width 23 height 23
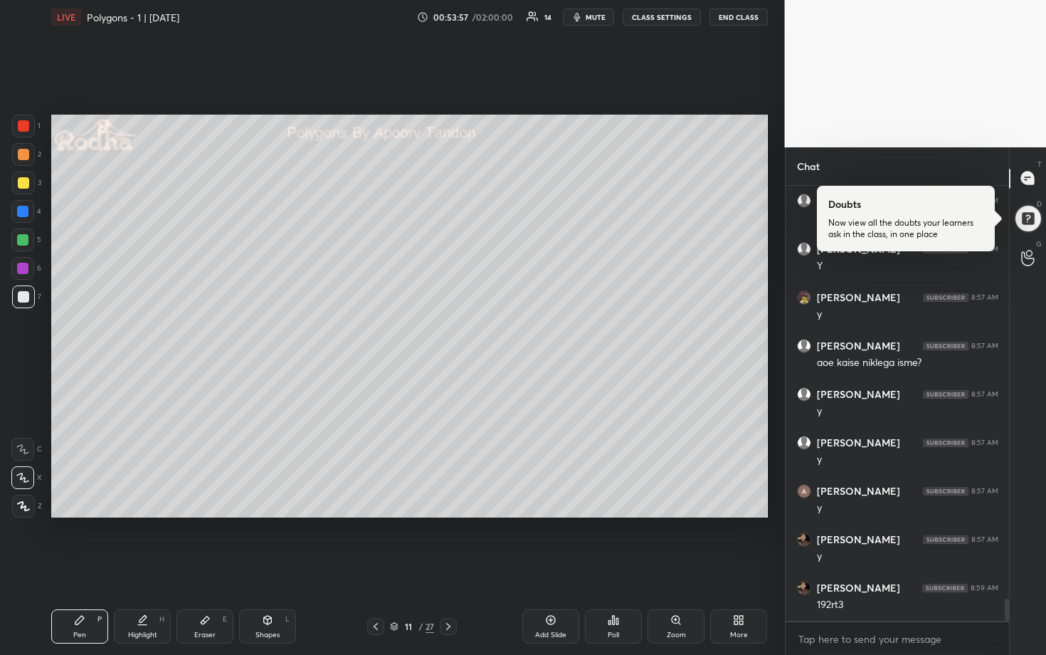
drag, startPoint x: 19, startPoint y: 243, endPoint x: 29, endPoint y: 235, distance: 12.7
click at [19, 242] on div at bounding box center [22, 239] width 11 height 11
drag, startPoint x: 21, startPoint y: 185, endPoint x: 44, endPoint y: 190, distance: 23.3
click at [21, 185] on div at bounding box center [23, 182] width 11 height 11
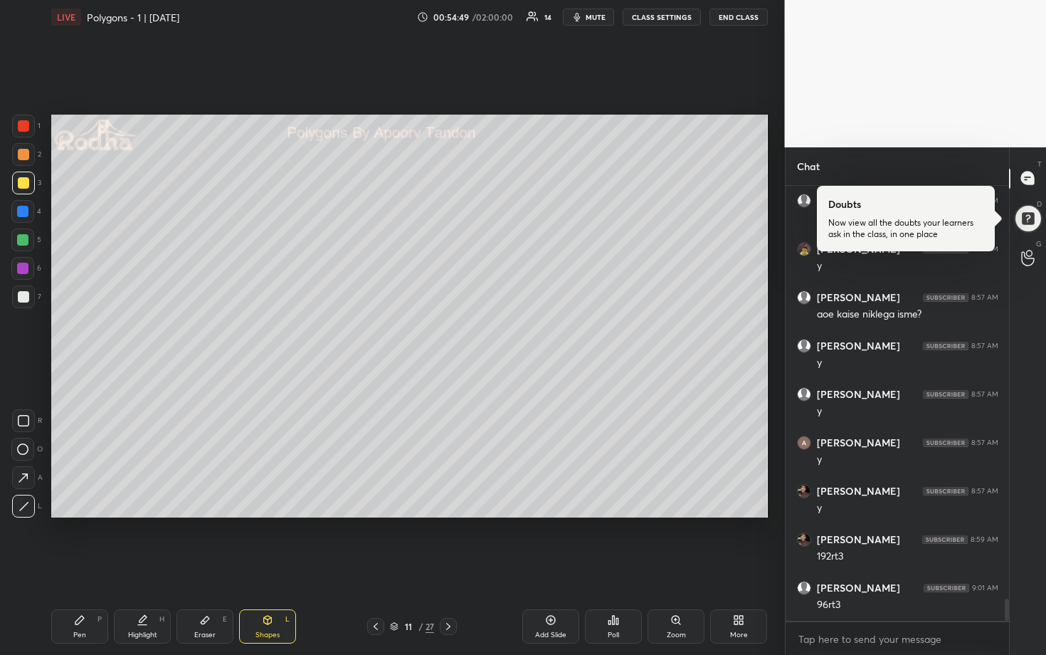
click at [11, 240] on div "1 2 3 4 5 6 7 R O A L C X Z Erase all C X Z" at bounding box center [23, 316] width 46 height 403
click at [23, 241] on div at bounding box center [22, 239] width 11 height 11
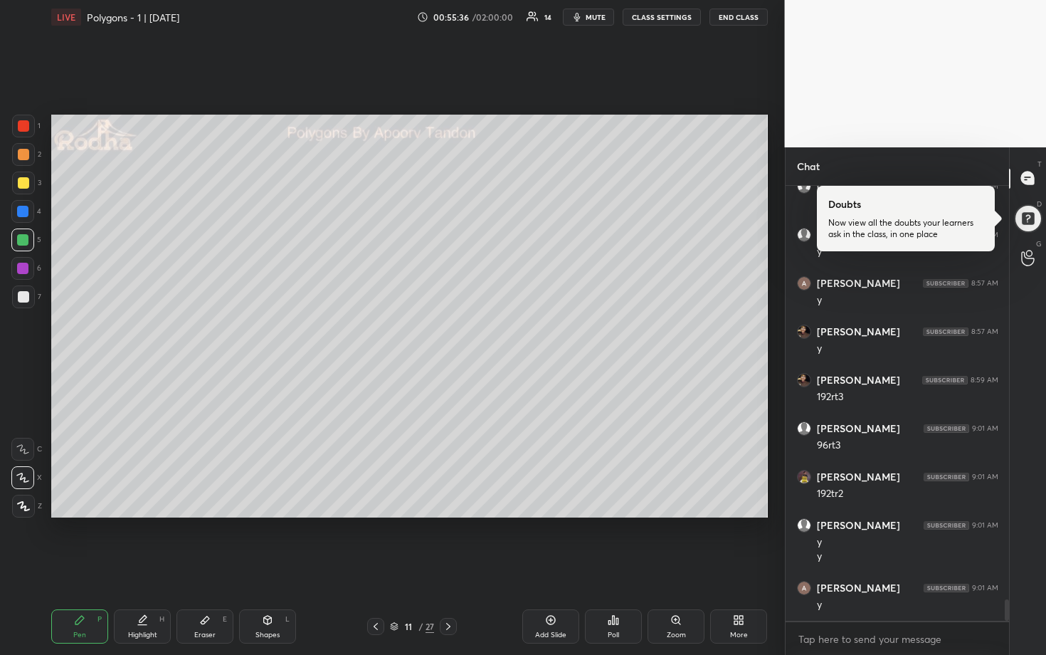
scroll to position [8405, 0]
click at [19, 149] on div at bounding box center [23, 154] width 11 height 11
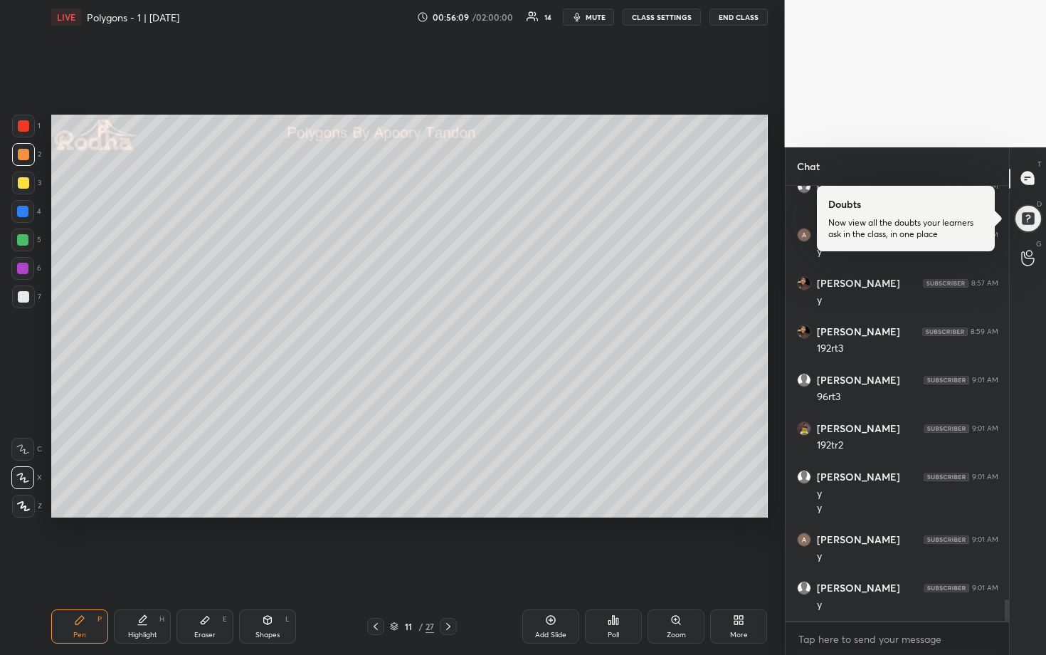
drag, startPoint x: 18, startPoint y: 236, endPoint x: 30, endPoint y: 248, distance: 17.6
click at [18, 236] on div at bounding box center [22, 239] width 11 height 11
drag, startPoint x: 30, startPoint y: 295, endPoint x: 43, endPoint y: 295, distance: 12.8
click at [31, 295] on div at bounding box center [23, 296] width 23 height 23
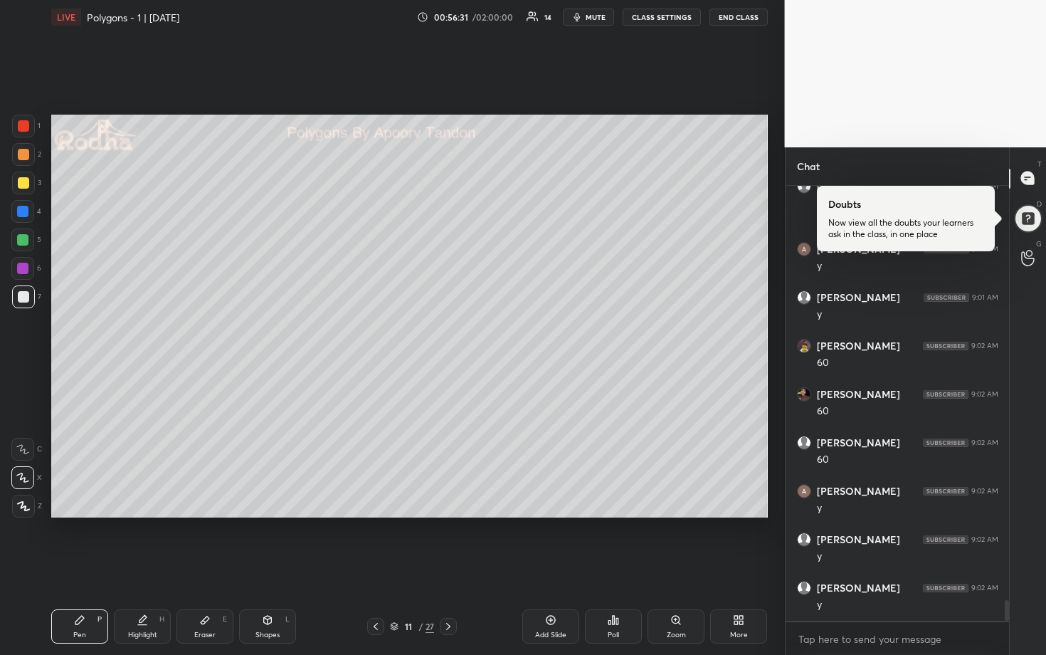
scroll to position [8841, 0]
click at [26, 153] on div at bounding box center [23, 154] width 11 height 11
drag, startPoint x: 20, startPoint y: 302, endPoint x: 48, endPoint y: 293, distance: 29.7
click at [21, 301] on div at bounding box center [23, 296] width 23 height 23
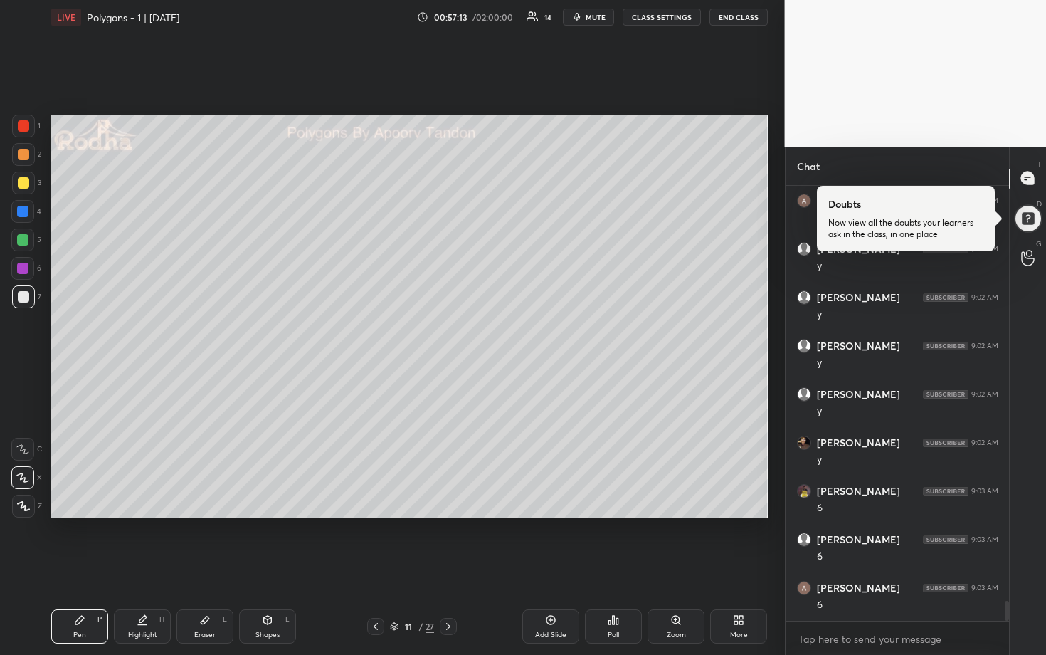
click at [22, 216] on div at bounding box center [22, 211] width 11 height 11
click at [451, 542] on icon at bounding box center [448, 626] width 11 height 11
click at [18, 292] on div at bounding box center [23, 296] width 11 height 11
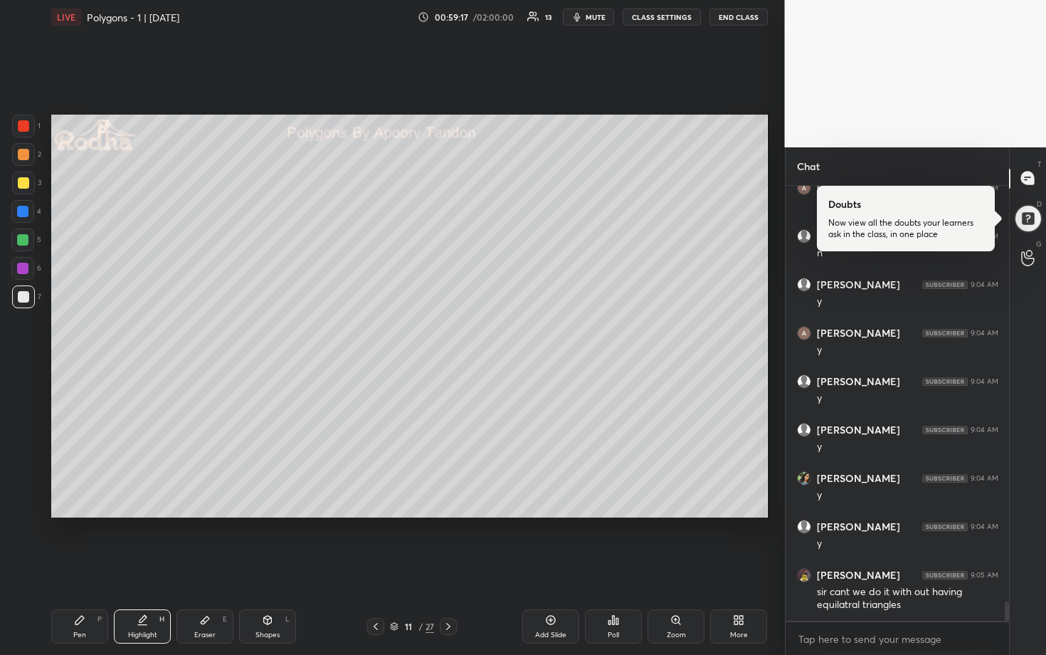
click at [547, 542] on icon at bounding box center [550, 619] width 11 height 11
click at [19, 186] on div at bounding box center [23, 182] width 11 height 11
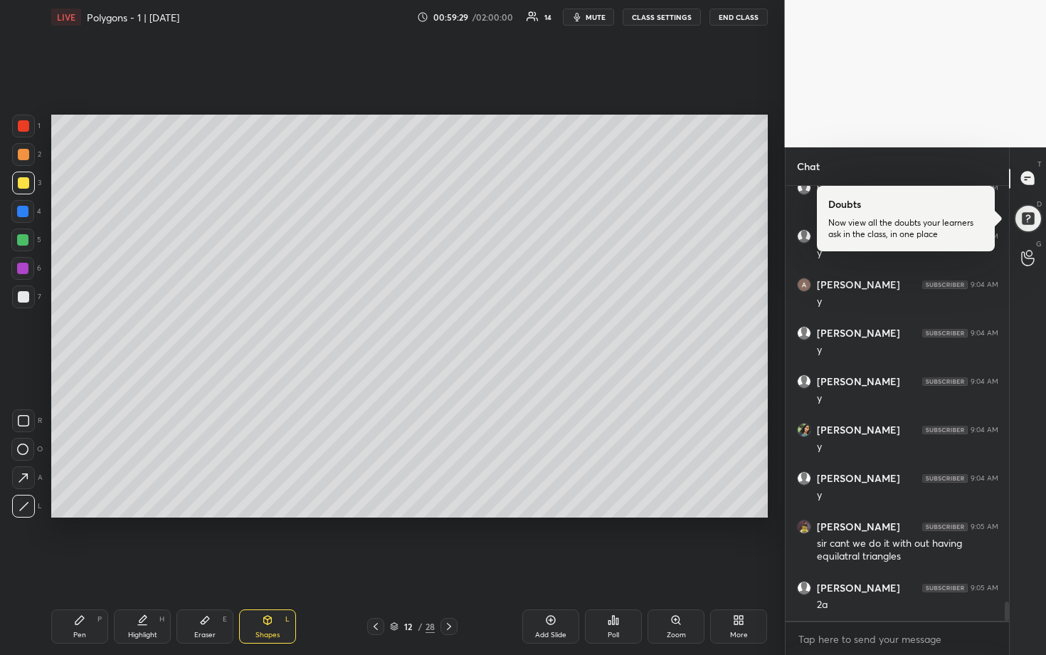
click at [21, 239] on div at bounding box center [22, 239] width 11 height 11
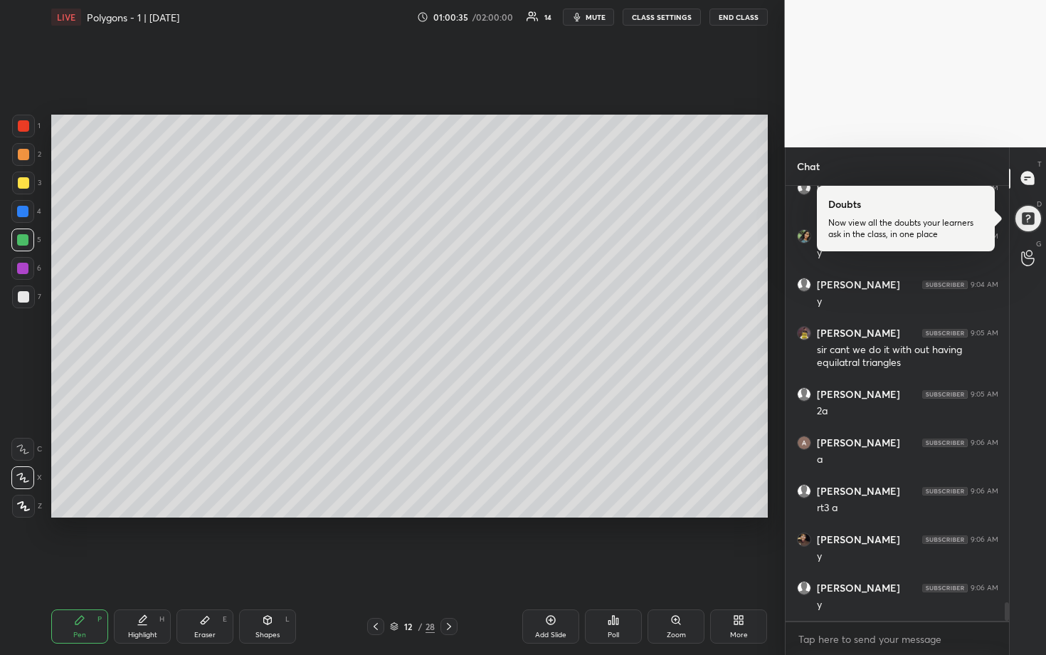
scroll to position [9677, 0]
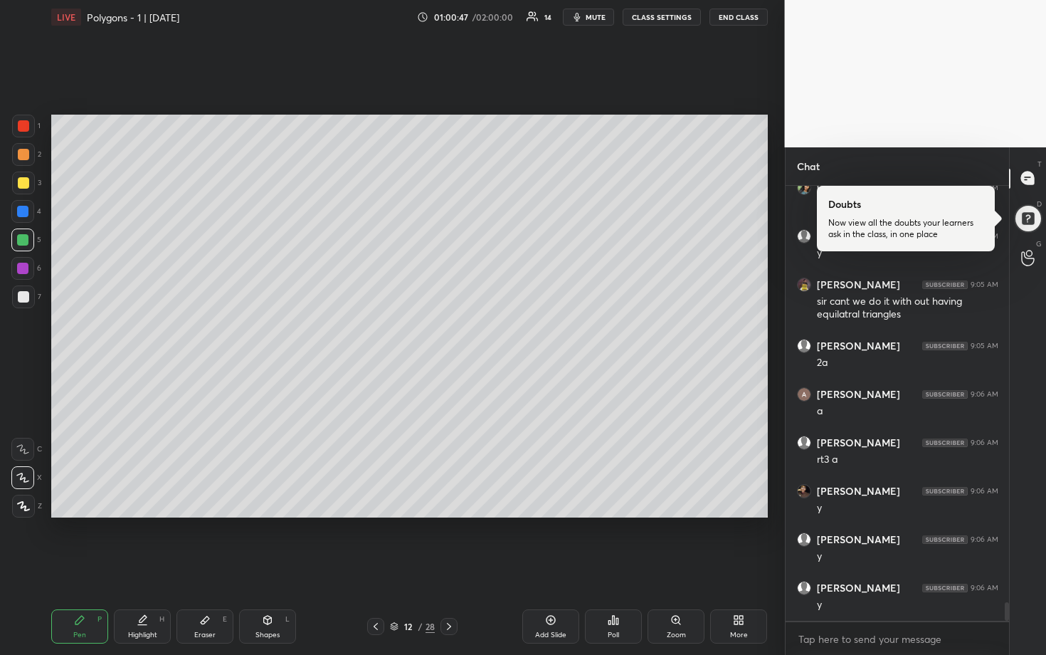
click at [31, 291] on div at bounding box center [23, 296] width 23 height 23
click at [27, 216] on div at bounding box center [22, 211] width 23 height 23
click at [30, 157] on div at bounding box center [23, 154] width 23 height 23
click at [22, 182] on div at bounding box center [23, 182] width 11 height 11
click at [19, 212] on div at bounding box center [22, 211] width 11 height 11
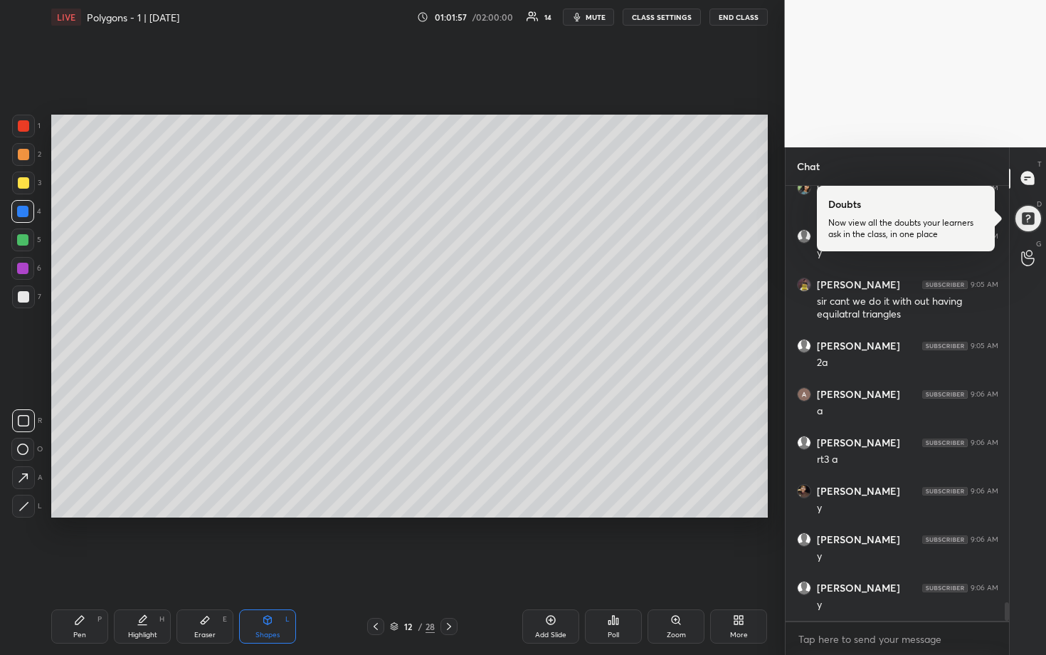
click at [26, 131] on div at bounding box center [23, 126] width 23 height 23
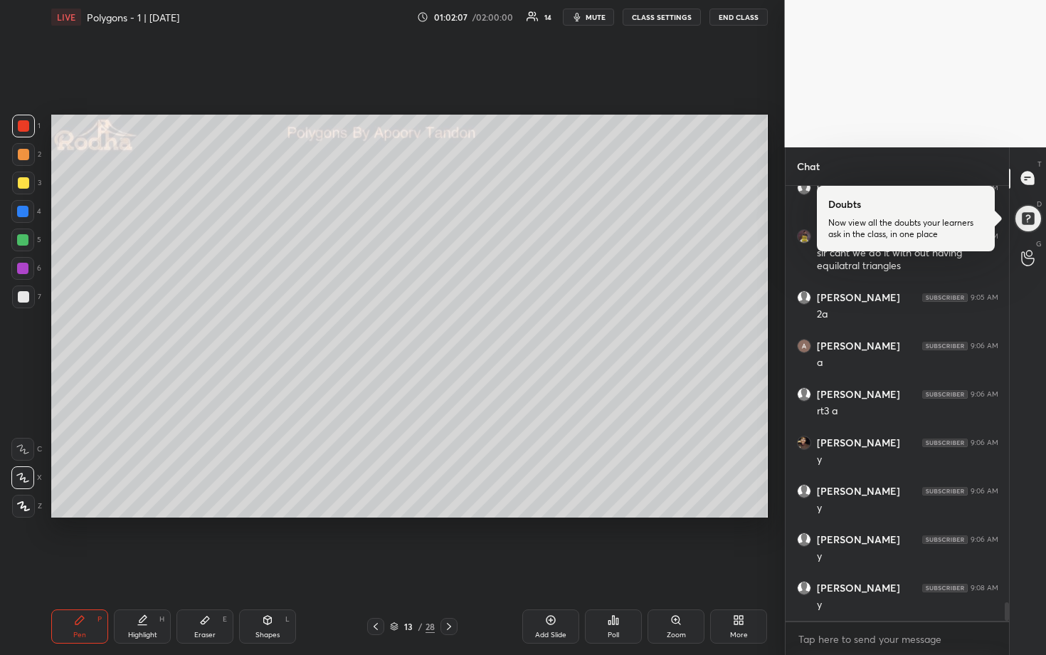
click at [19, 157] on div at bounding box center [23, 154] width 11 height 11
click at [28, 293] on div at bounding box center [23, 296] width 11 height 11
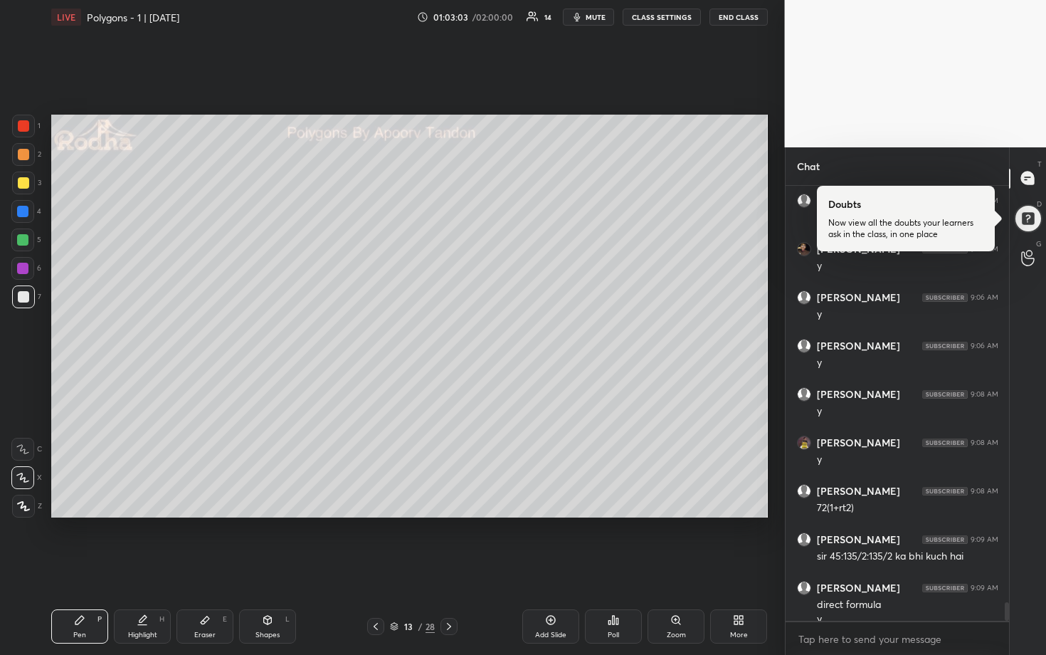
scroll to position [9933, 0]
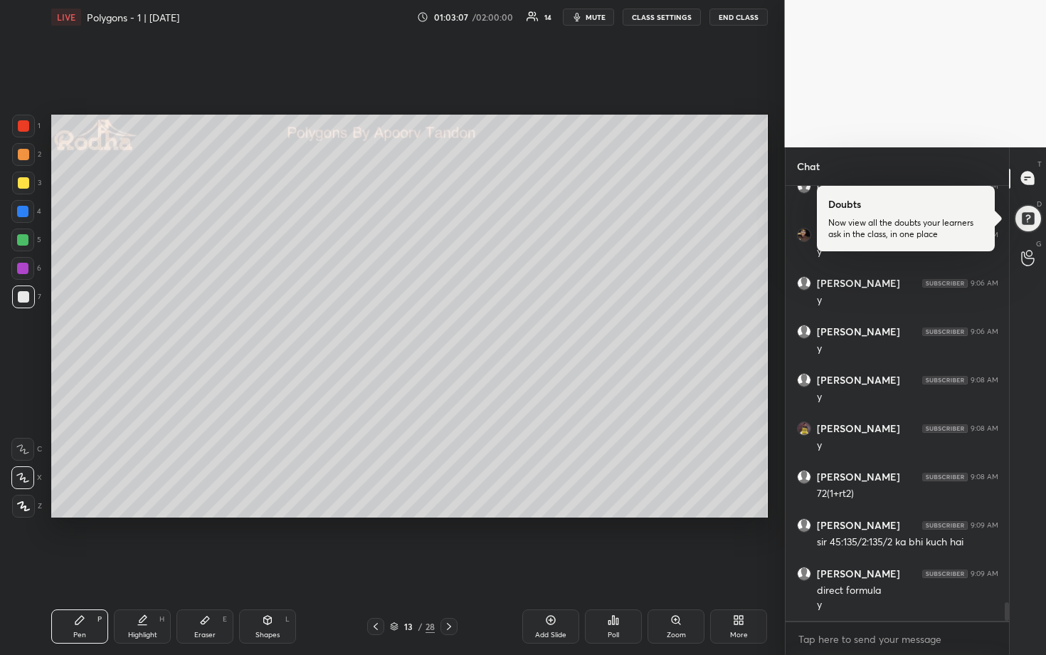
click at [30, 188] on div at bounding box center [23, 183] width 23 height 23
drag, startPoint x: 21, startPoint y: 241, endPoint x: 23, endPoint y: 226, distance: 15.8
click at [22, 241] on div at bounding box center [22, 239] width 11 height 11
click at [25, 156] on div at bounding box center [23, 154] width 11 height 11
click at [26, 183] on div at bounding box center [23, 182] width 11 height 11
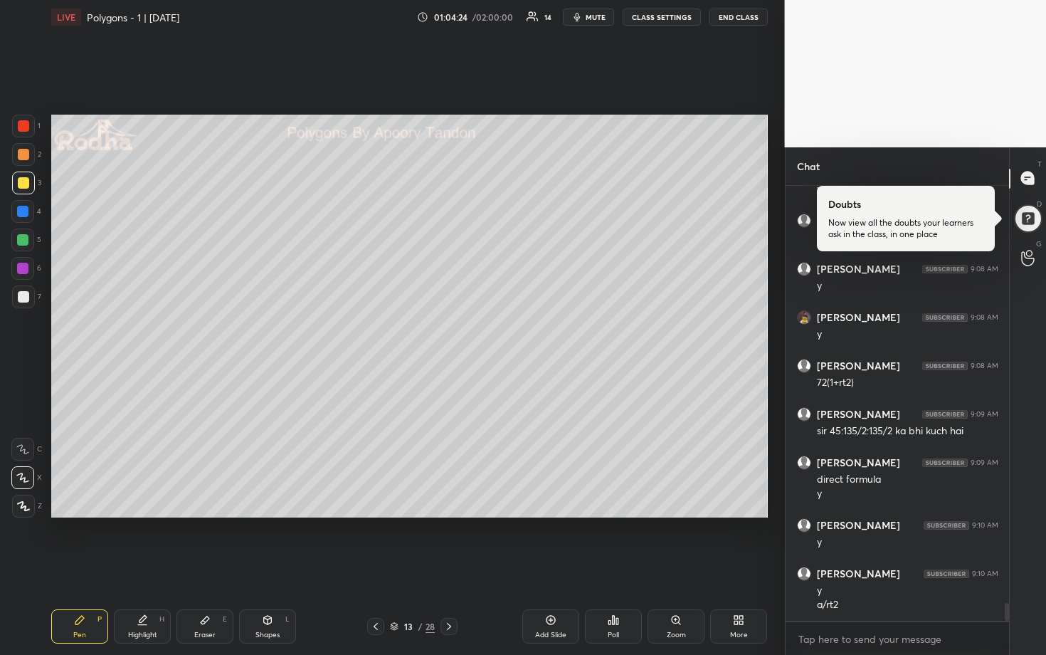
scroll to position [10093, 0]
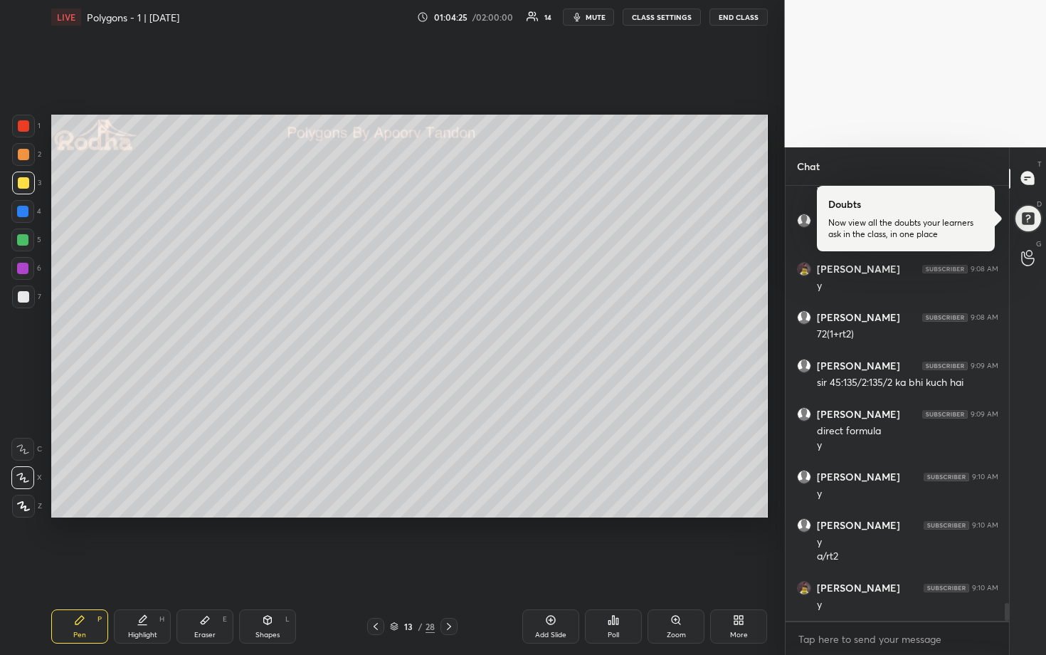
click at [26, 245] on div at bounding box center [22, 239] width 11 height 11
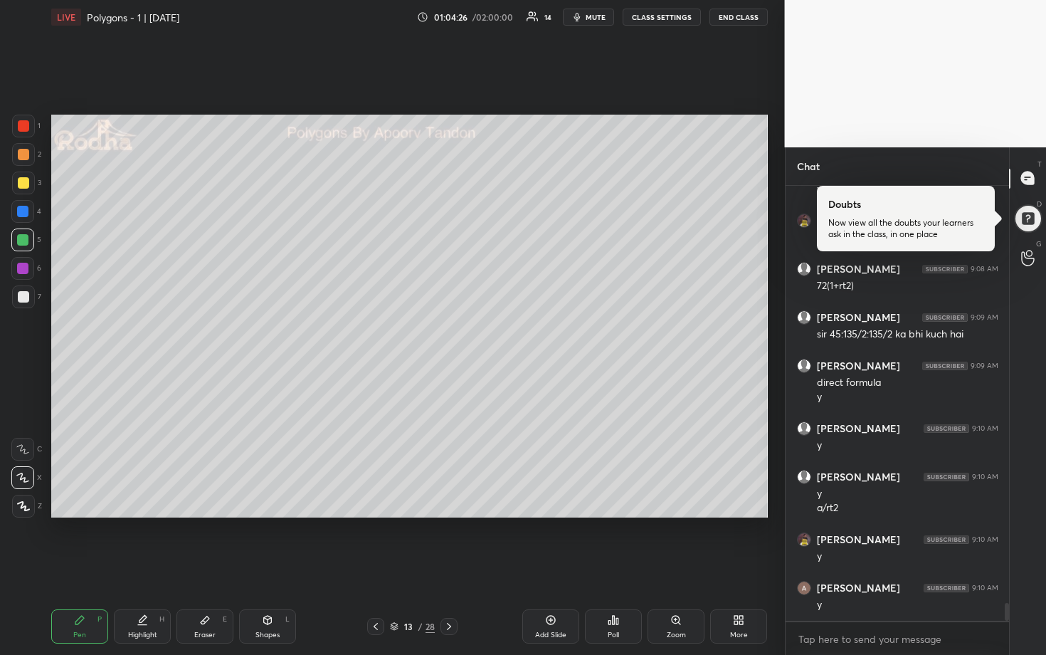
click at [26, 290] on div at bounding box center [23, 296] width 23 height 23
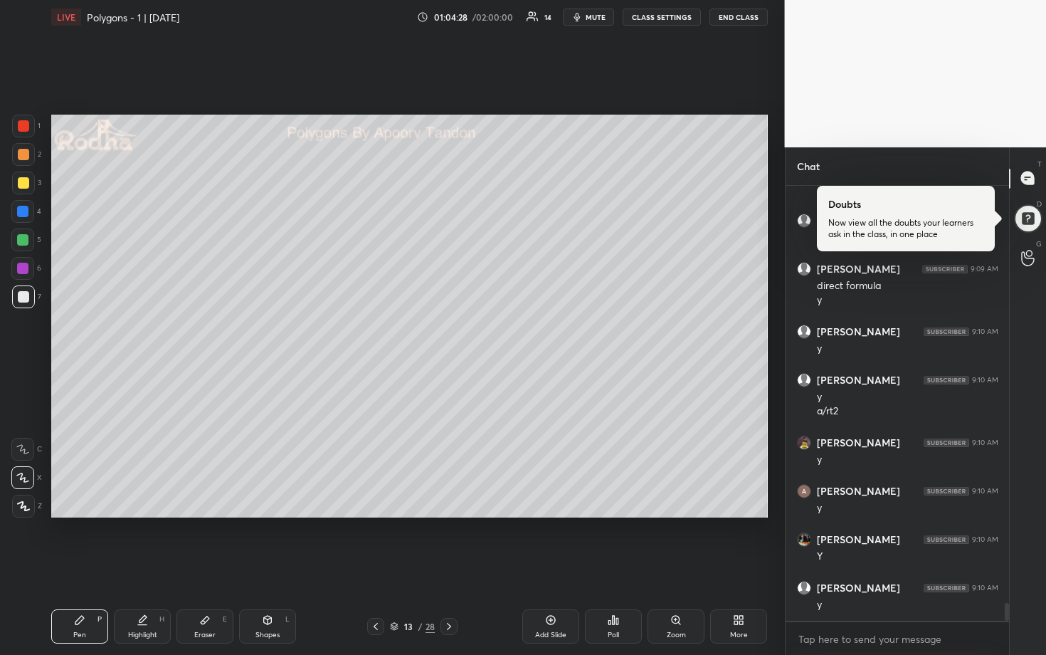
scroll to position [10286, 0]
click at [24, 238] on div at bounding box center [22, 239] width 11 height 11
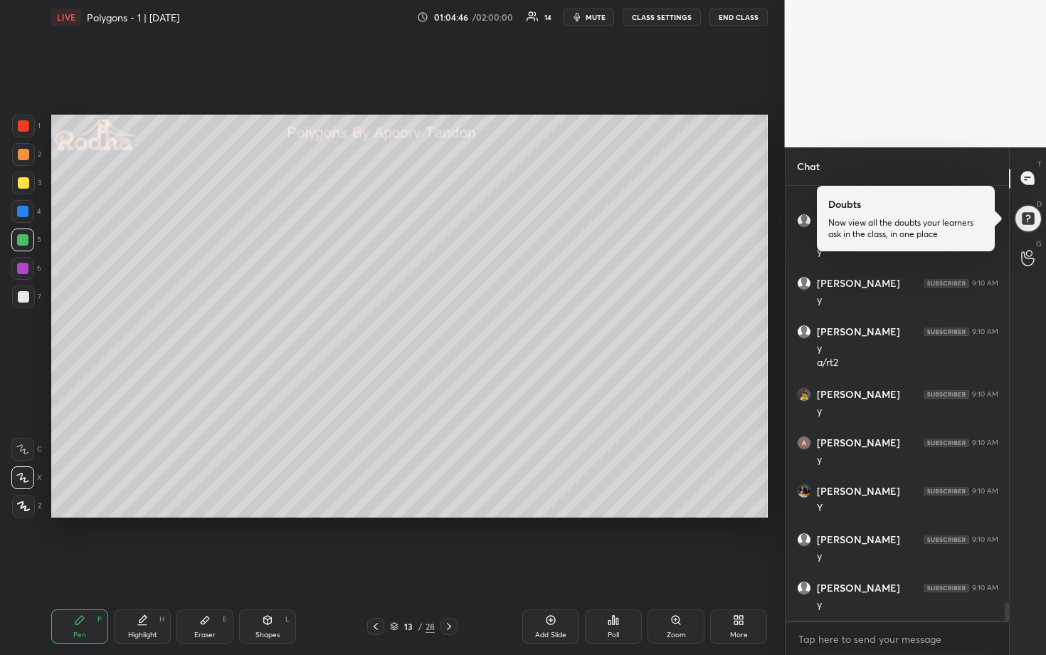
click at [29, 291] on div at bounding box center [23, 296] width 23 height 23
drag, startPoint x: 19, startPoint y: 157, endPoint x: 26, endPoint y: 157, distance: 7.8
click at [19, 157] on div at bounding box center [23, 154] width 11 height 11
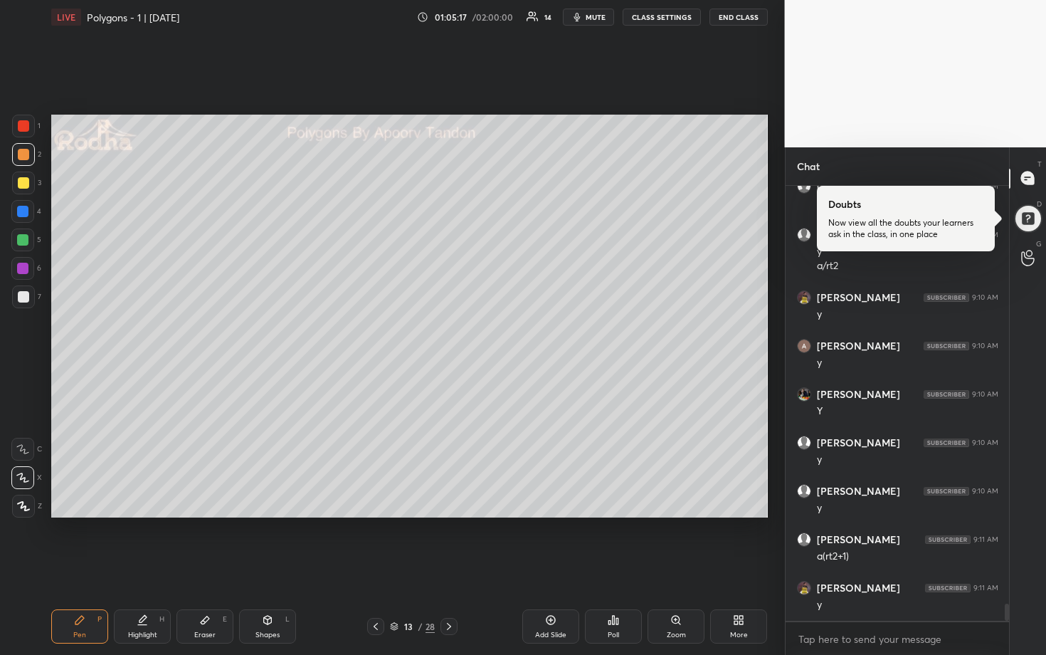
scroll to position [10431, 0]
click at [14, 238] on div at bounding box center [22, 240] width 23 height 23
click at [28, 216] on div at bounding box center [22, 211] width 23 height 23
click at [24, 154] on div at bounding box center [23, 154] width 11 height 11
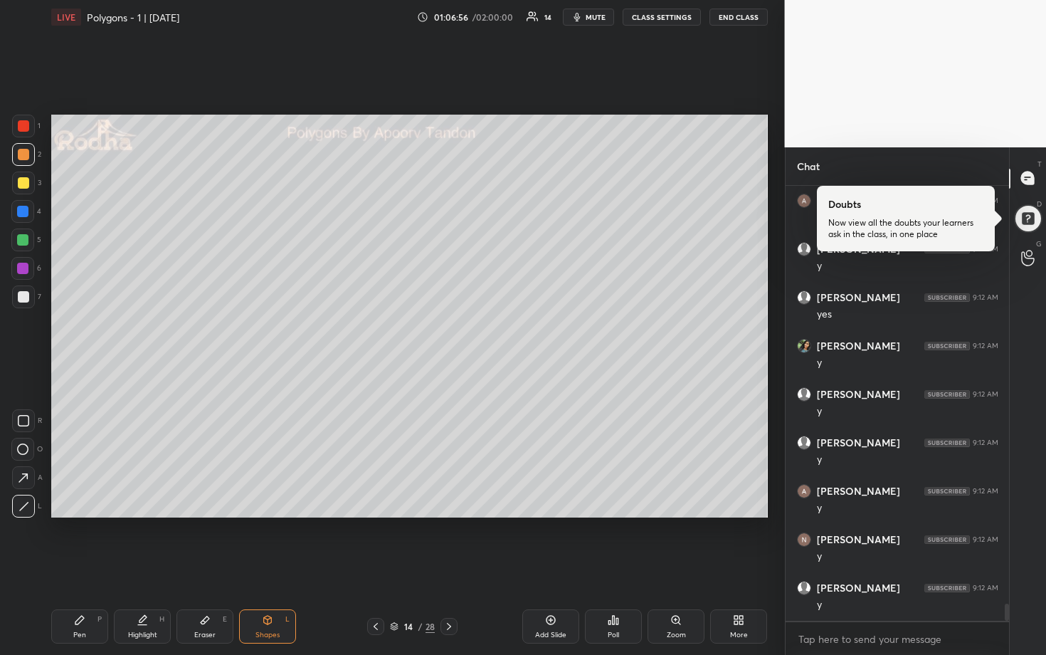
click at [209, 542] on div "Eraser E" at bounding box center [205, 626] width 57 height 34
click at [36, 241] on div "5" at bounding box center [26, 240] width 30 height 23
click at [30, 242] on div at bounding box center [22, 240] width 23 height 23
drag, startPoint x: 16, startPoint y: 298, endPoint x: 36, endPoint y: 295, distance: 20.1
click at [16, 298] on div at bounding box center [23, 296] width 23 height 23
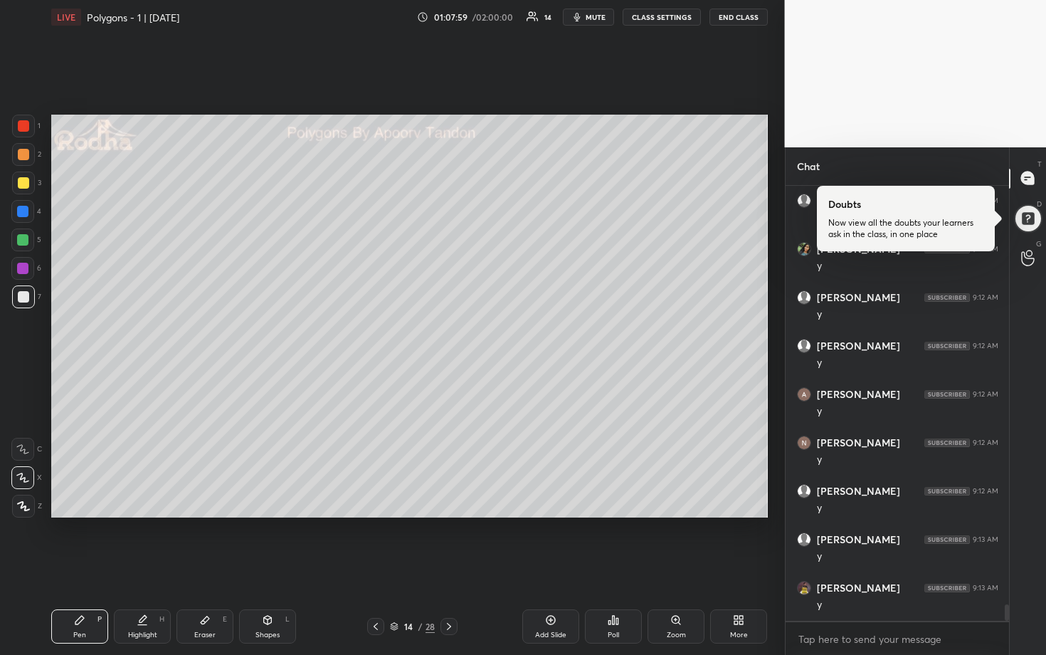
scroll to position [10964, 0]
drag, startPoint x: 22, startPoint y: 233, endPoint x: 43, endPoint y: 231, distance: 20.8
click at [22, 233] on div at bounding box center [22, 240] width 23 height 23
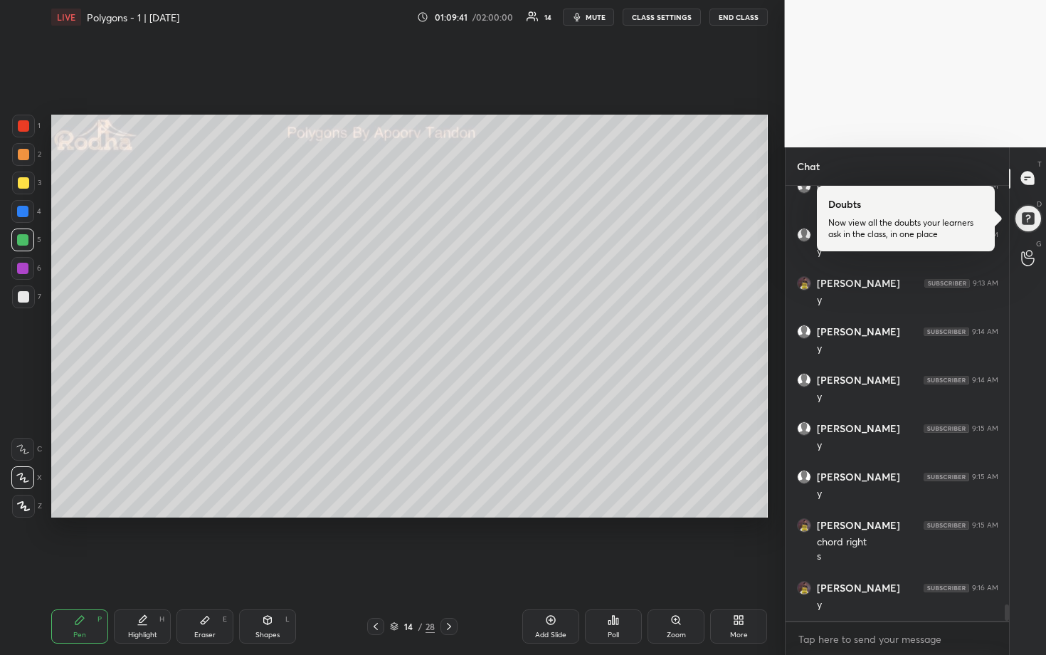
scroll to position [11268, 0]
drag, startPoint x: 597, startPoint y: 19, endPoint x: 641, endPoint y: 21, distance: 43.4
click at [598, 20] on span "mute" at bounding box center [596, 17] width 20 height 10
click at [715, 20] on button "END CLASS" at bounding box center [739, 17] width 58 height 17
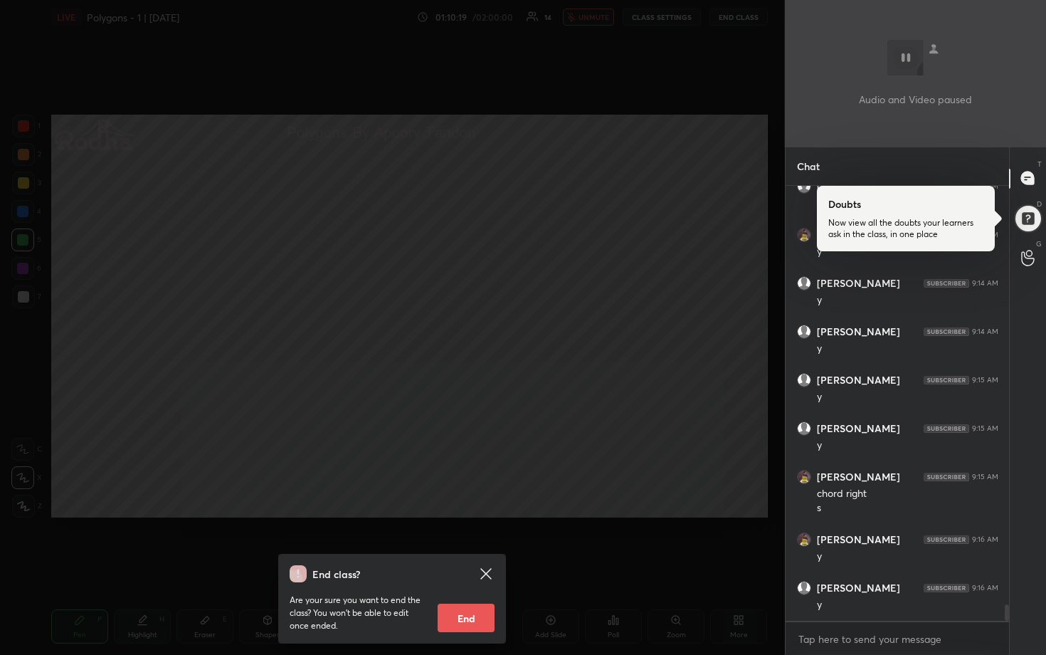
click at [626, 153] on div "End class? Are your sure you want to end the class? You won’t be able to edit o…" at bounding box center [392, 327] width 785 height 655
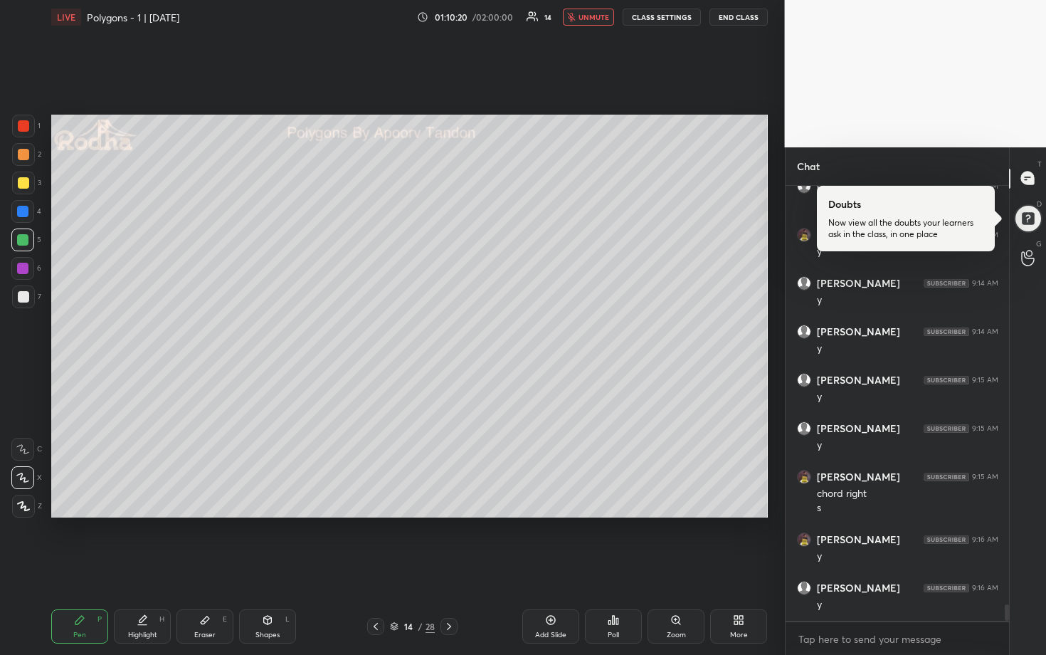
click at [589, 21] on span "unmute" at bounding box center [594, 17] width 31 height 10
click at [26, 293] on div at bounding box center [23, 296] width 11 height 11
click at [20, 184] on div at bounding box center [23, 182] width 11 height 11
click at [23, 216] on div at bounding box center [22, 211] width 11 height 11
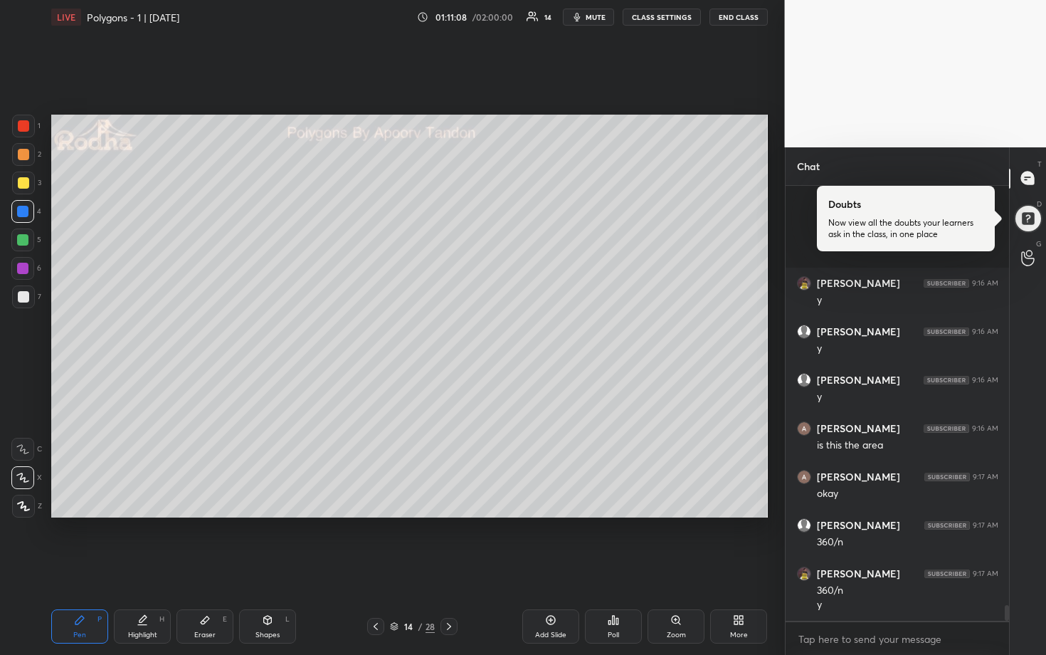
scroll to position [11670, 0]
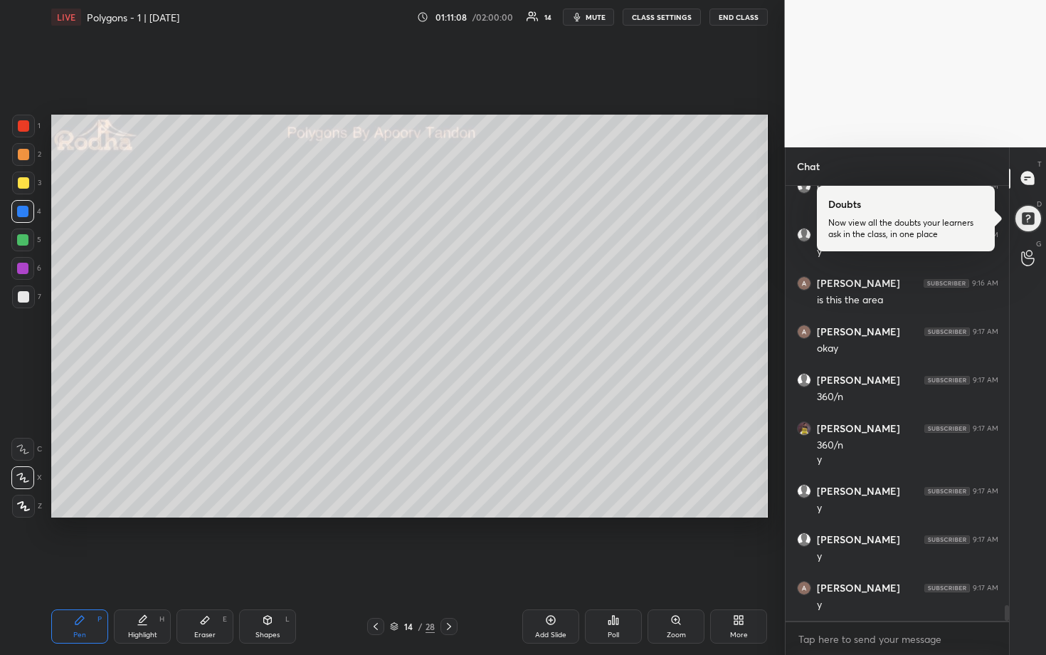
click at [23, 233] on div at bounding box center [22, 240] width 23 height 23
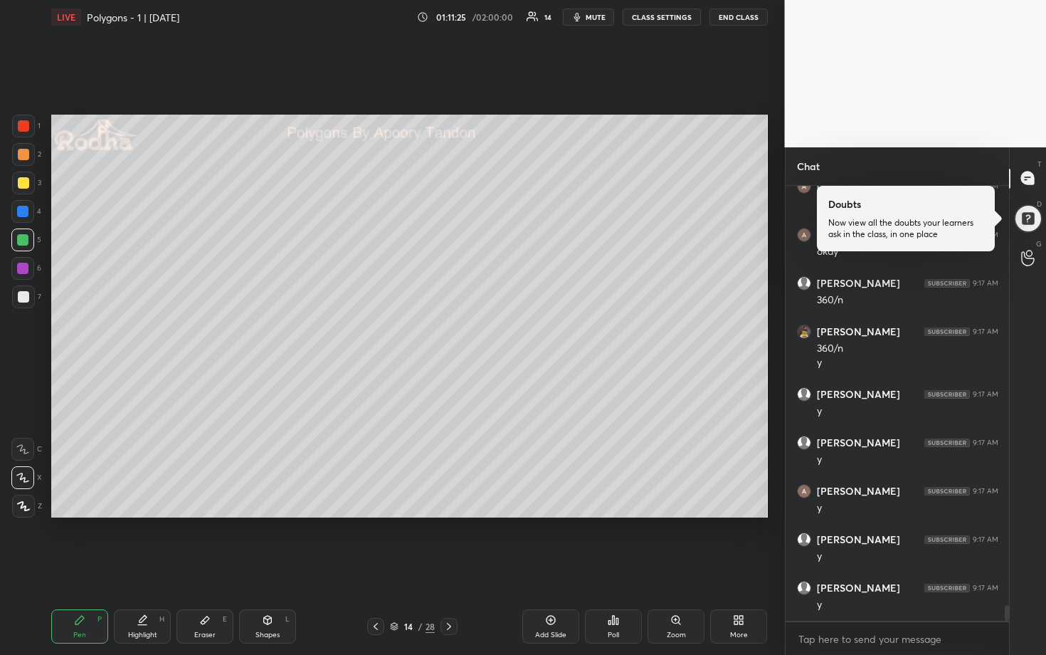
scroll to position [11815, 0]
click at [22, 181] on div at bounding box center [23, 182] width 11 height 11
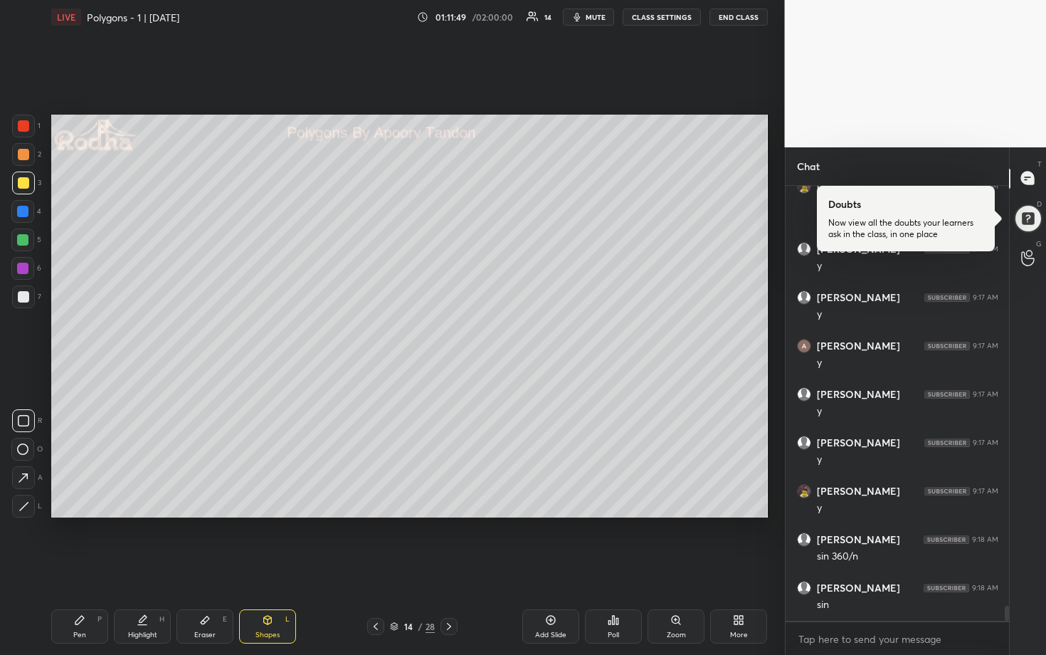
scroll to position [11960, 0]
click at [87, 542] on div "Pen P" at bounding box center [79, 626] width 57 height 34
drag, startPoint x: 26, startPoint y: 240, endPoint x: 39, endPoint y: 236, distance: 13.5
click at [26, 241] on div at bounding box center [22, 239] width 11 height 11
click at [21, 160] on div at bounding box center [23, 154] width 23 height 23
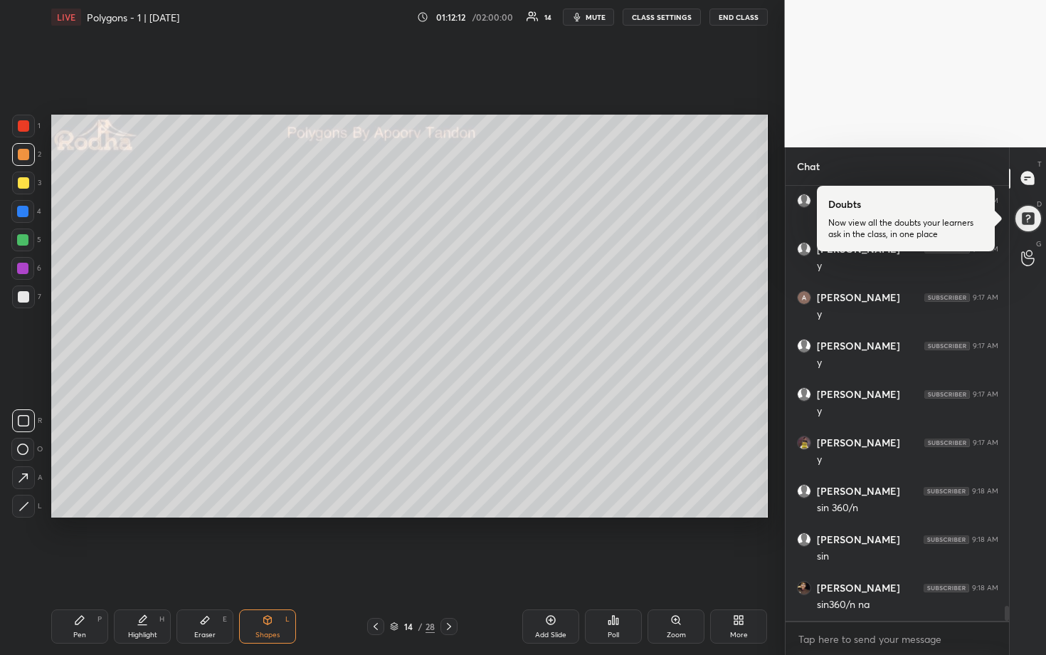
scroll to position [12009, 0]
click at [449, 542] on icon at bounding box center [448, 626] width 11 height 11
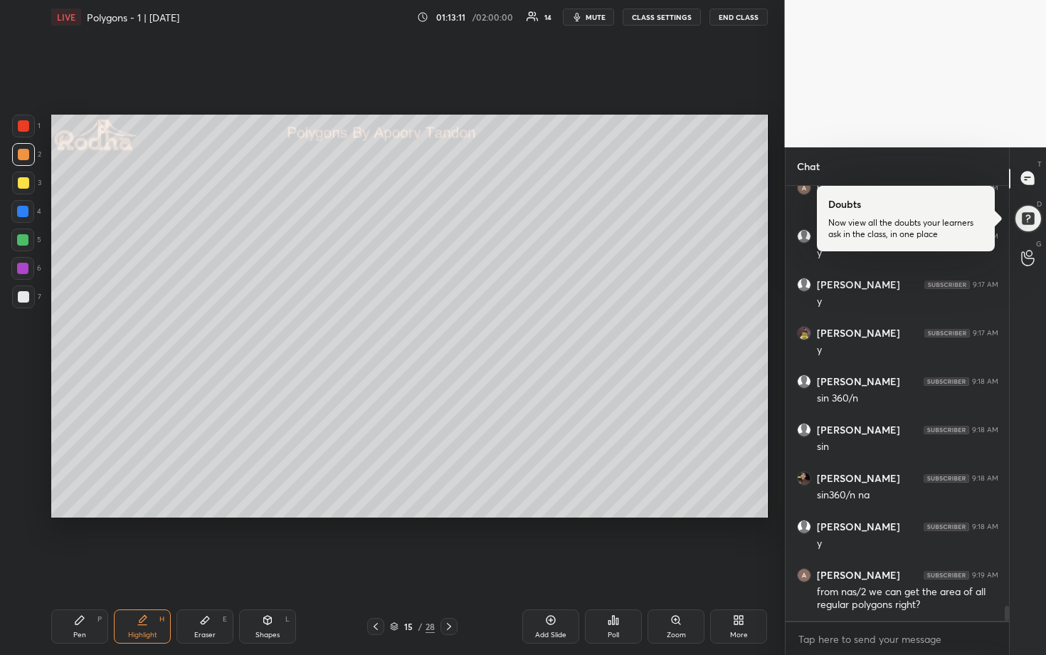
click at [26, 189] on div at bounding box center [23, 183] width 23 height 23
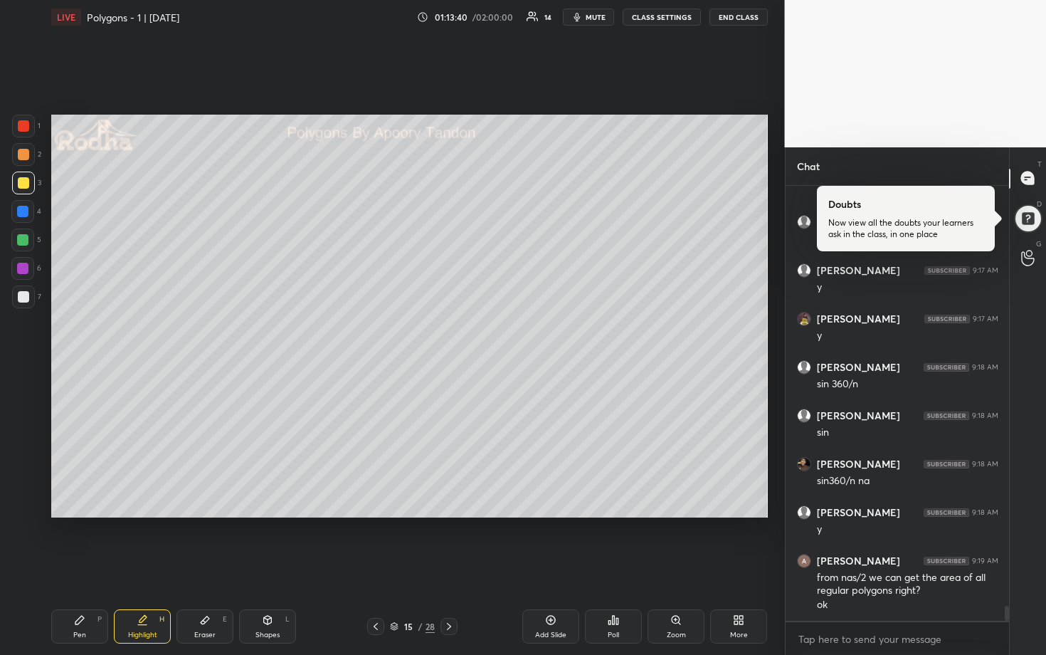
drag, startPoint x: 26, startPoint y: 299, endPoint x: 38, endPoint y: 275, distance: 26.1
click at [27, 298] on div at bounding box center [23, 296] width 11 height 11
click at [26, 187] on div at bounding box center [23, 182] width 11 height 11
drag, startPoint x: 586, startPoint y: 22, endPoint x: 663, endPoint y: 24, distance: 76.9
click at [586, 22] on button "mute" at bounding box center [588, 17] width 51 height 17
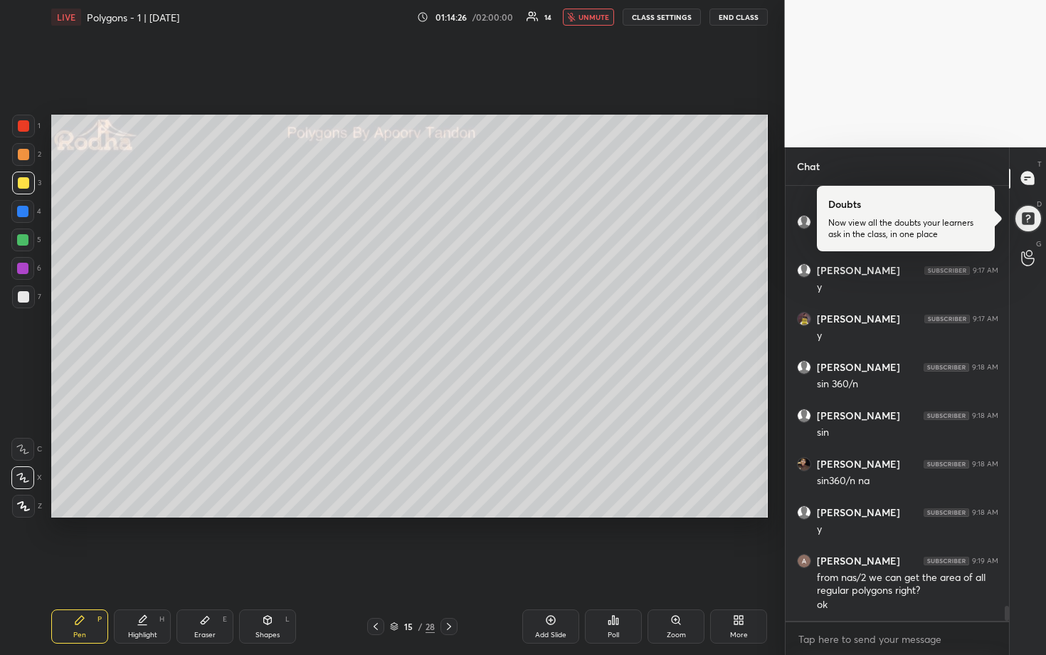
click at [723, 14] on button "END CLASS" at bounding box center [739, 17] width 58 height 17
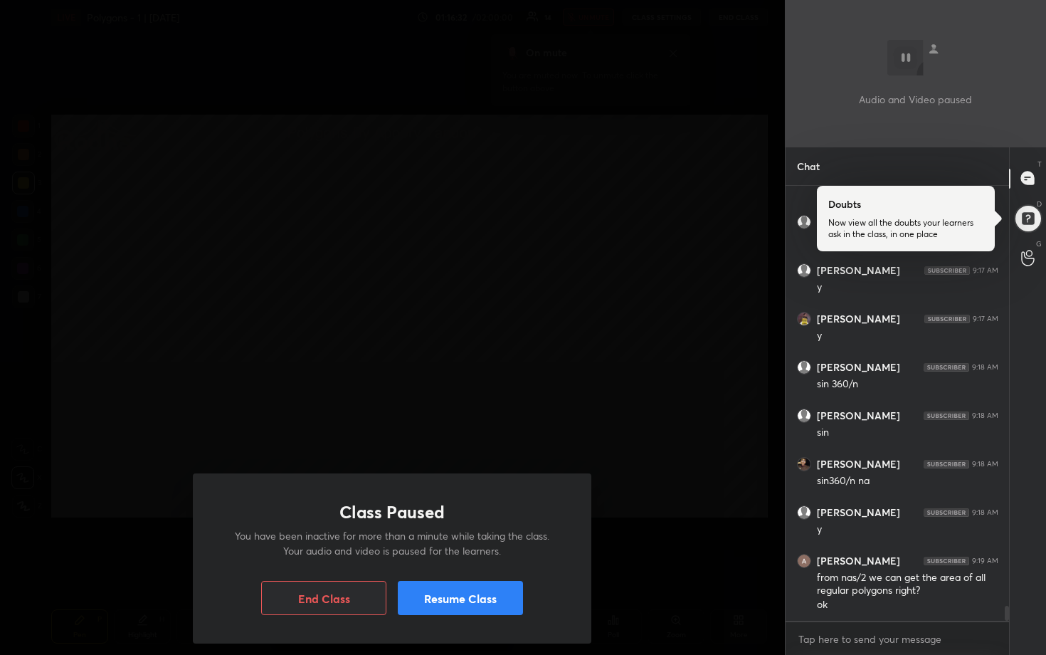
click at [619, 149] on div "Class Paused You have been inactive for more than a minute while taking the cla…" at bounding box center [392, 327] width 785 height 655
drag, startPoint x: 458, startPoint y: 597, endPoint x: 467, endPoint y: 571, distance: 27.9
click at [458, 542] on button "Resume Class" at bounding box center [460, 598] width 125 height 34
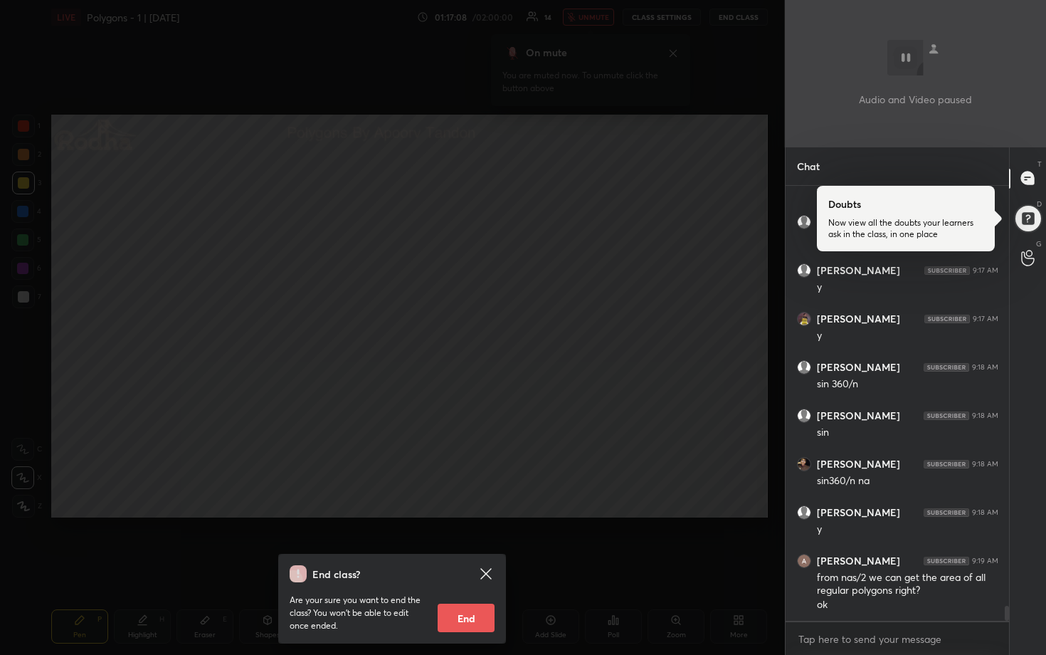
click at [511, 443] on div "End class? Are your sure you want to end the class? You won’t be able to edit o…" at bounding box center [392, 327] width 785 height 655
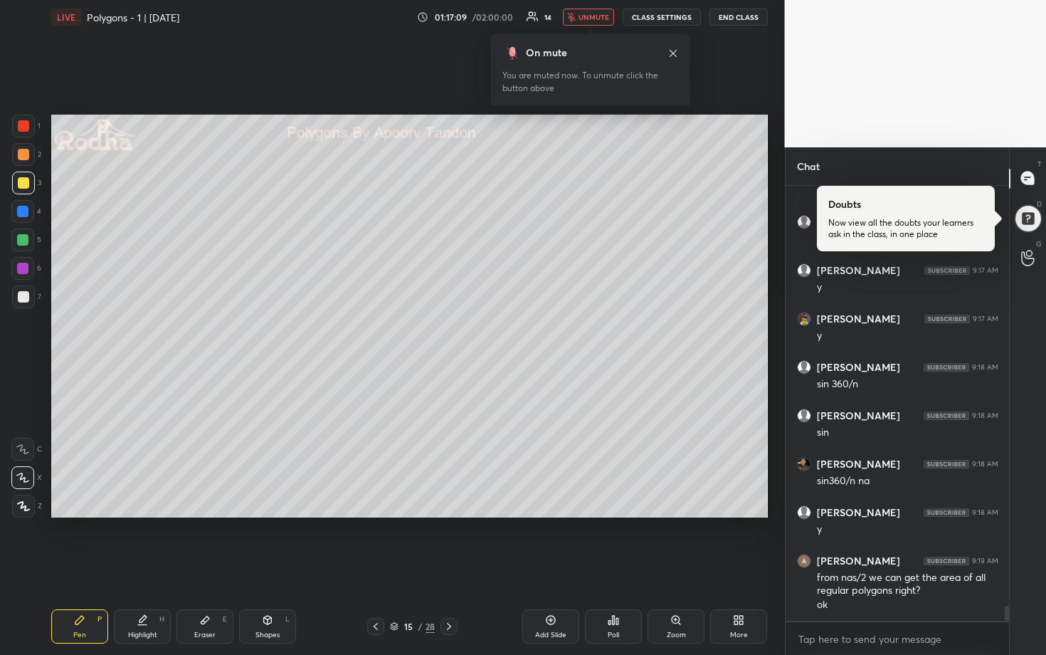
click at [579, 21] on button "unmute" at bounding box center [588, 17] width 51 height 17
click at [27, 130] on div at bounding box center [23, 125] width 11 height 11
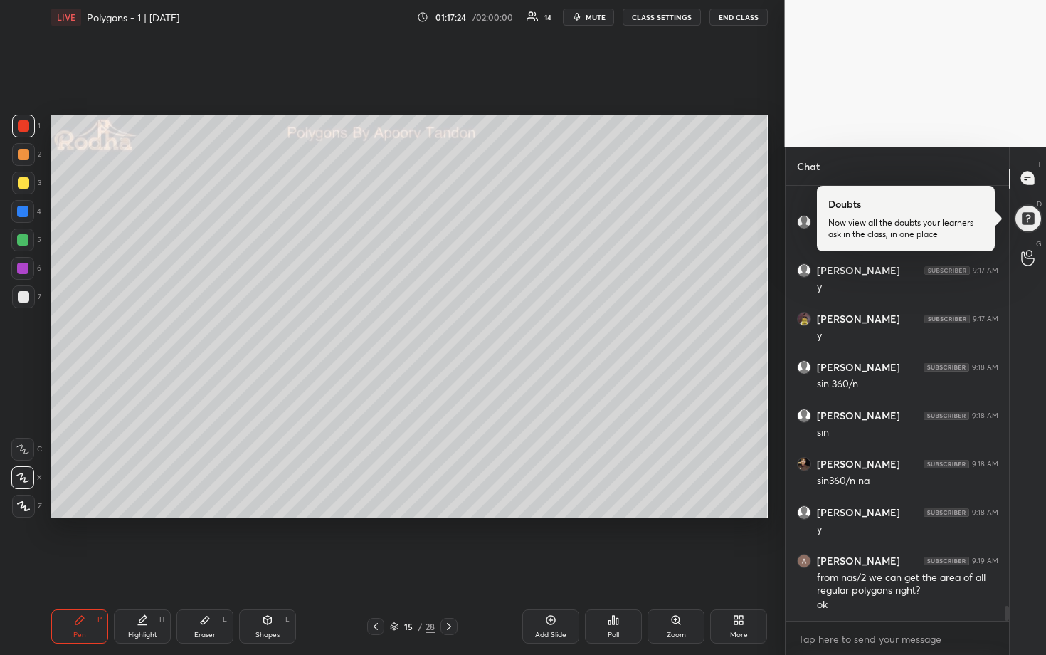
click at [24, 236] on div at bounding box center [22, 239] width 11 height 11
click at [18, 189] on div at bounding box center [23, 183] width 23 height 23
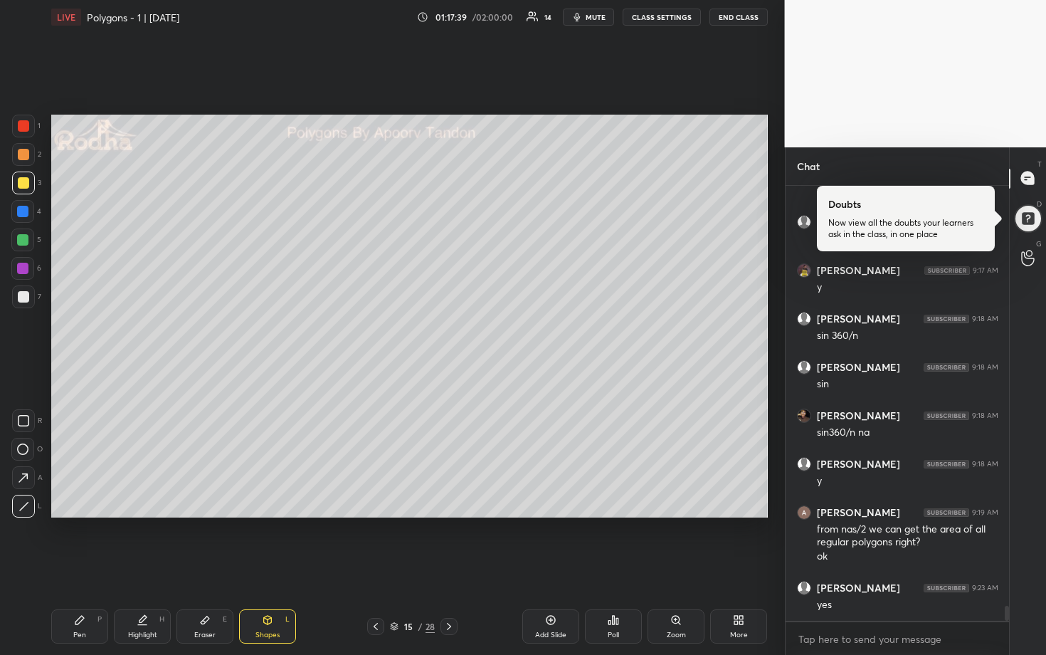
scroll to position [12181, 0]
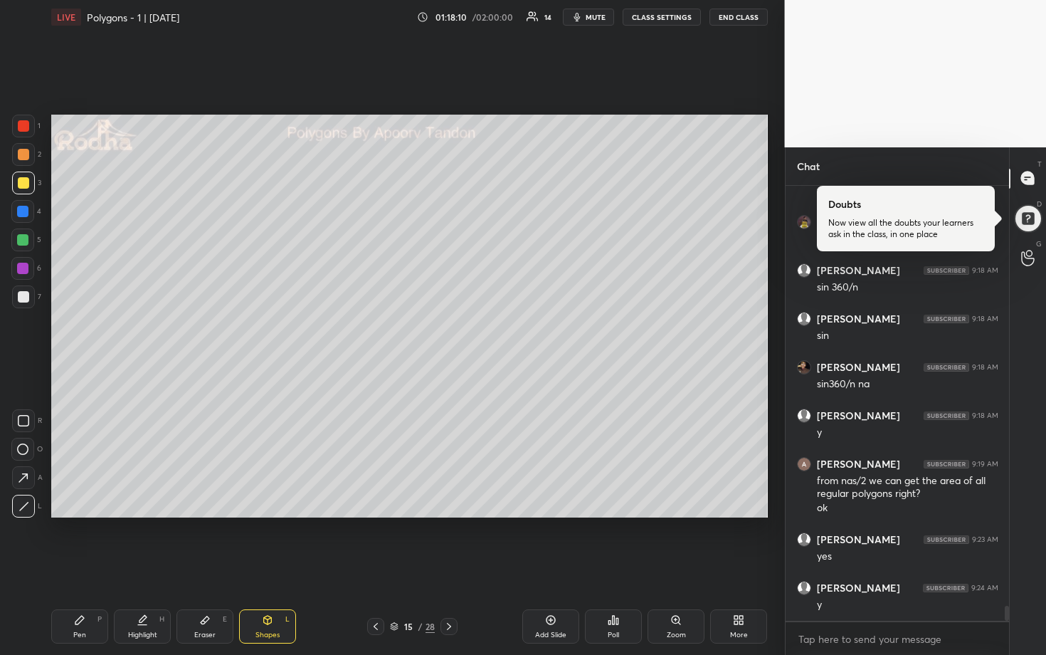
click at [36, 302] on div "7" at bounding box center [26, 296] width 29 height 23
drag, startPoint x: 28, startPoint y: 298, endPoint x: 38, endPoint y: 297, distance: 10.1
click at [28, 299] on div at bounding box center [23, 296] width 11 height 11
click at [23, 217] on div at bounding box center [22, 211] width 23 height 23
click at [26, 162] on div at bounding box center [23, 154] width 23 height 23
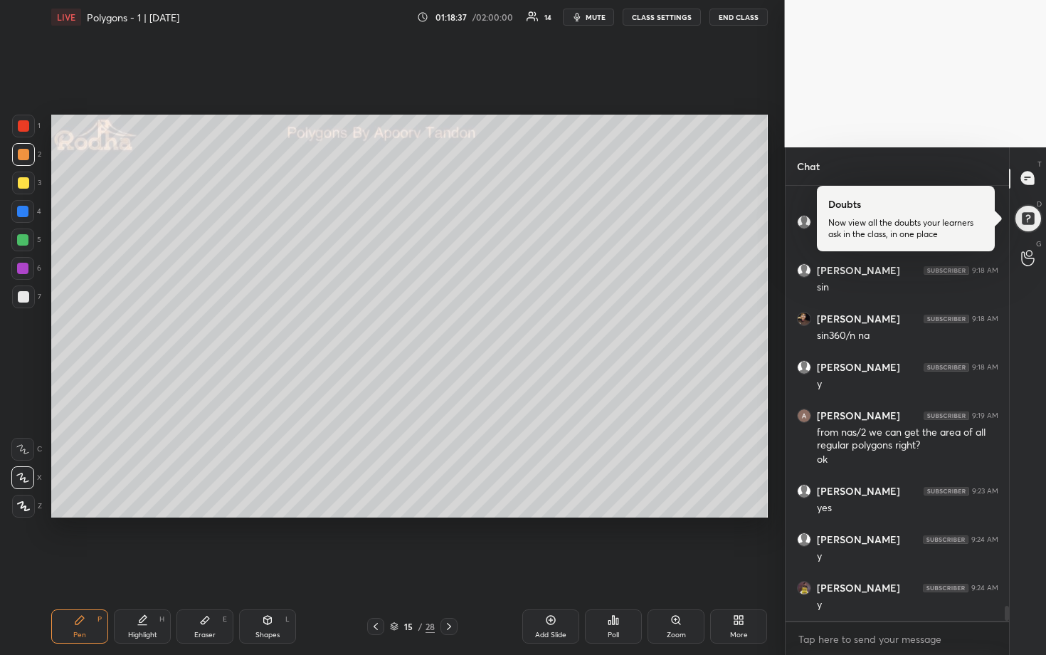
click at [25, 295] on div at bounding box center [23, 296] width 11 height 11
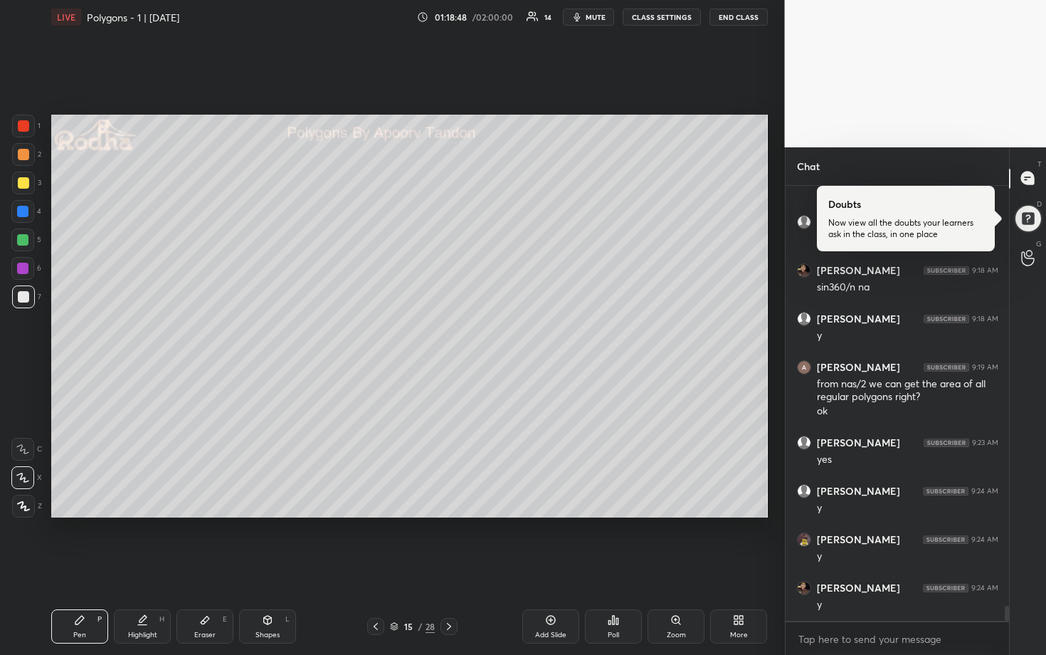
click at [22, 214] on div at bounding box center [22, 211] width 11 height 11
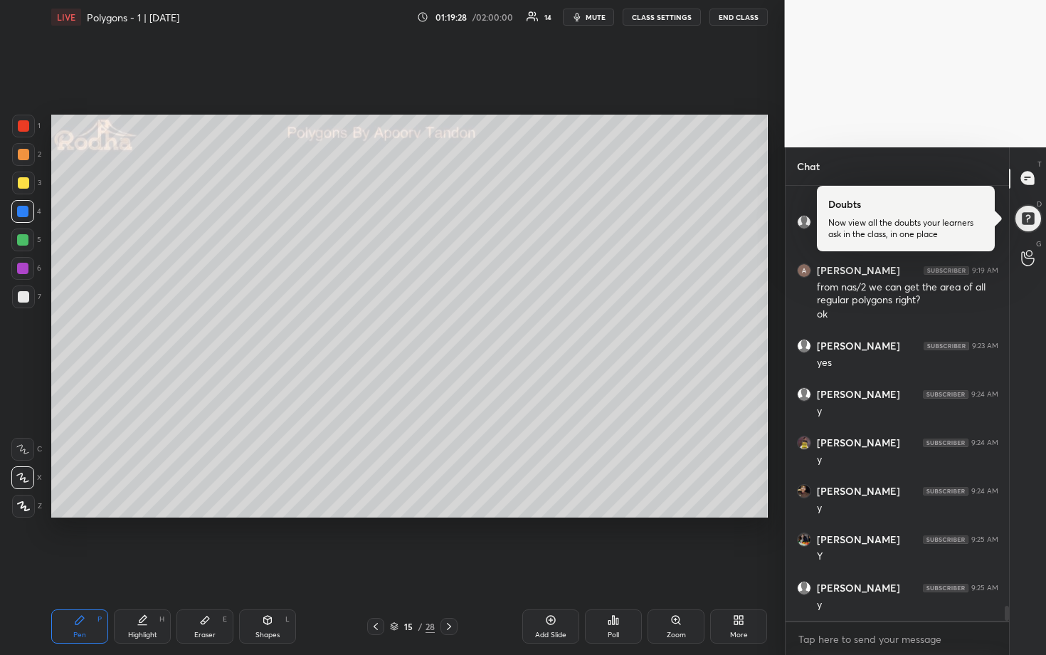
scroll to position [12423, 0]
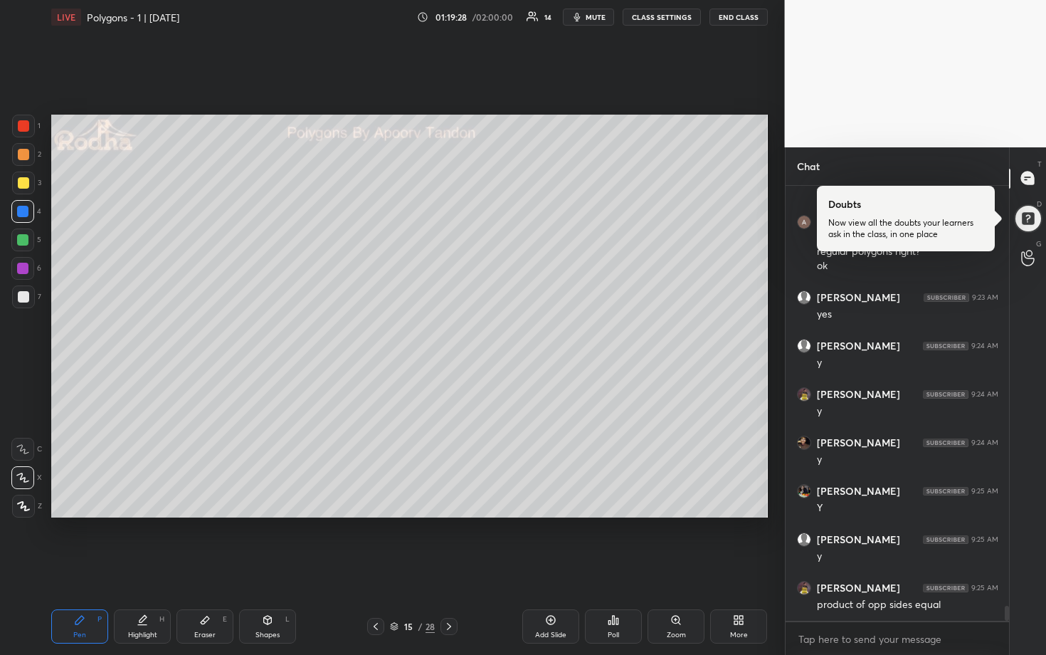
click at [22, 240] on div at bounding box center [22, 239] width 11 height 11
click at [24, 161] on div at bounding box center [23, 154] width 23 height 23
click at [21, 181] on div at bounding box center [23, 182] width 11 height 11
drag, startPoint x: 14, startPoint y: 243, endPoint x: 44, endPoint y: 246, distance: 30.0
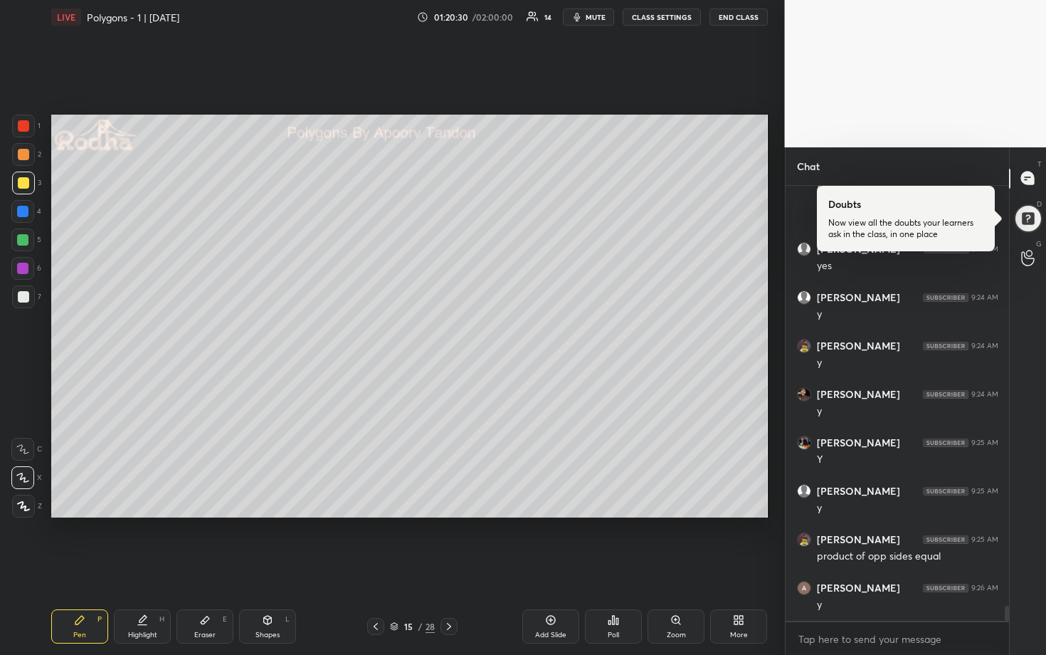
click at [14, 243] on div at bounding box center [22, 240] width 23 height 23
drag, startPoint x: 22, startPoint y: 209, endPoint x: 26, endPoint y: 187, distance: 22.4
click at [22, 210] on div at bounding box center [22, 211] width 11 height 11
drag, startPoint x: 19, startPoint y: 121, endPoint x: 45, endPoint y: 132, distance: 28.0
click at [19, 121] on div at bounding box center [23, 125] width 11 height 11
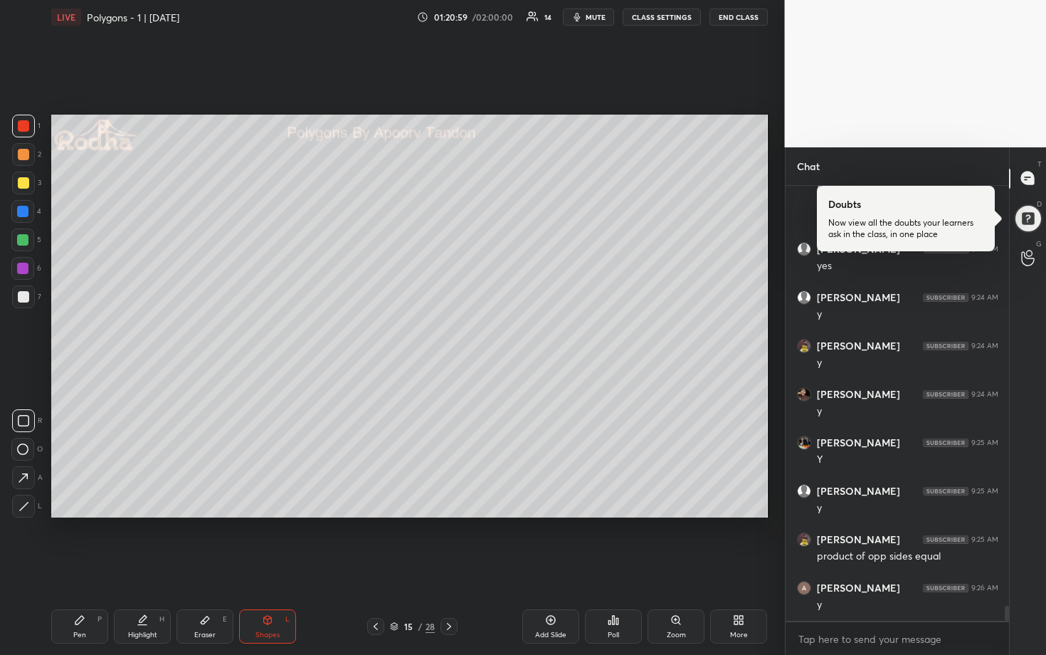
click at [597, 519] on div "Setting up your live class Poll for secs No correct answer Start poll" at bounding box center [410, 316] width 728 height 564
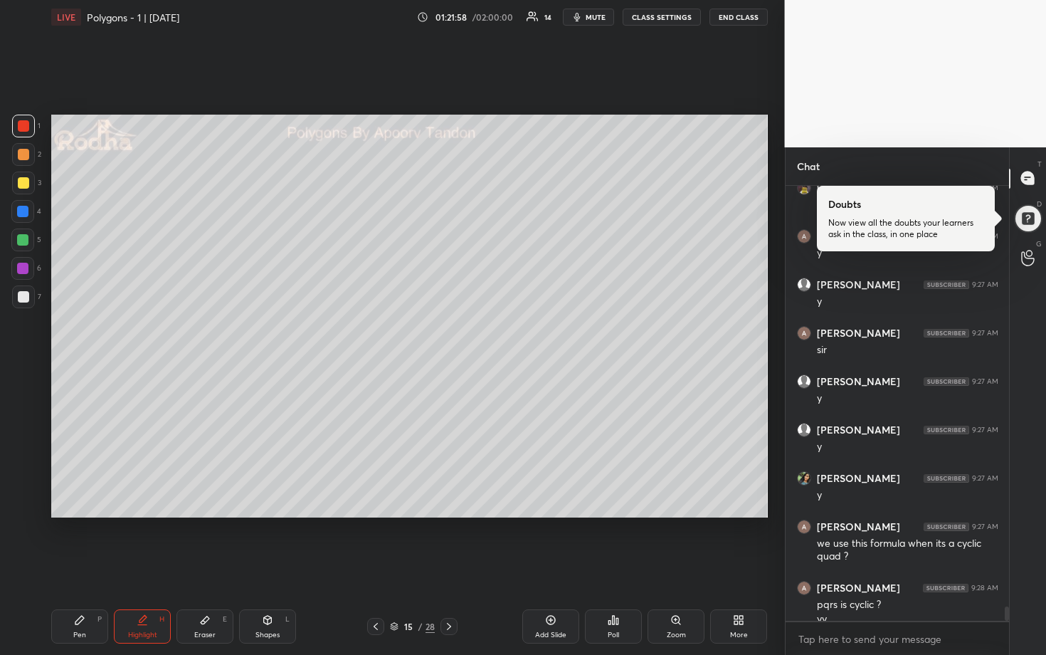
scroll to position [12837, 0]
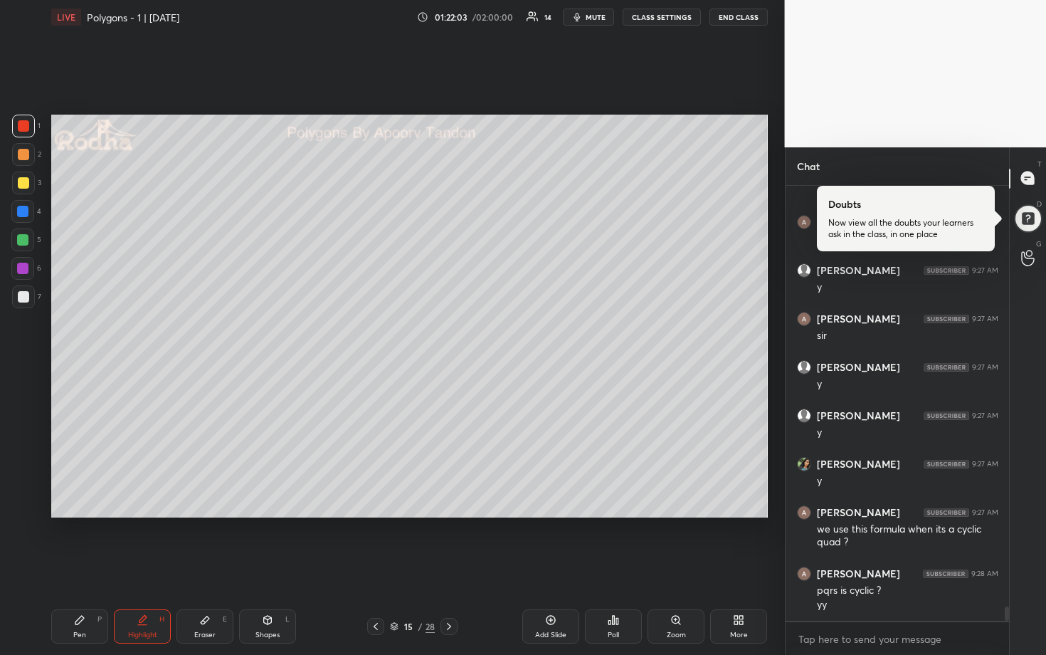
click at [24, 153] on div at bounding box center [23, 154] width 11 height 11
click at [21, 271] on div at bounding box center [22, 268] width 11 height 11
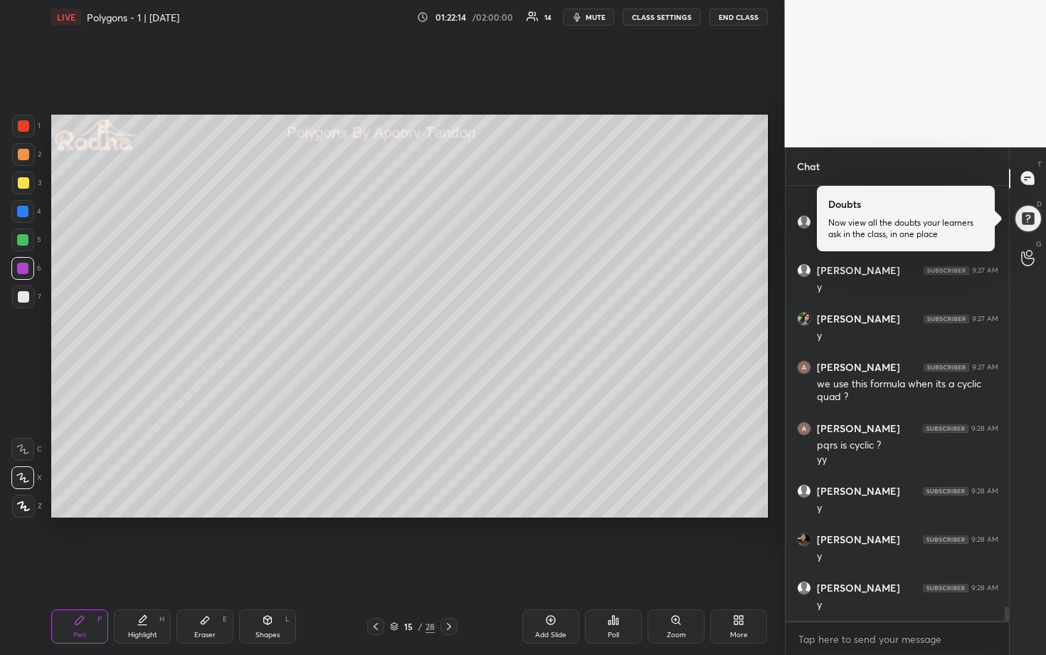
scroll to position [13031, 0]
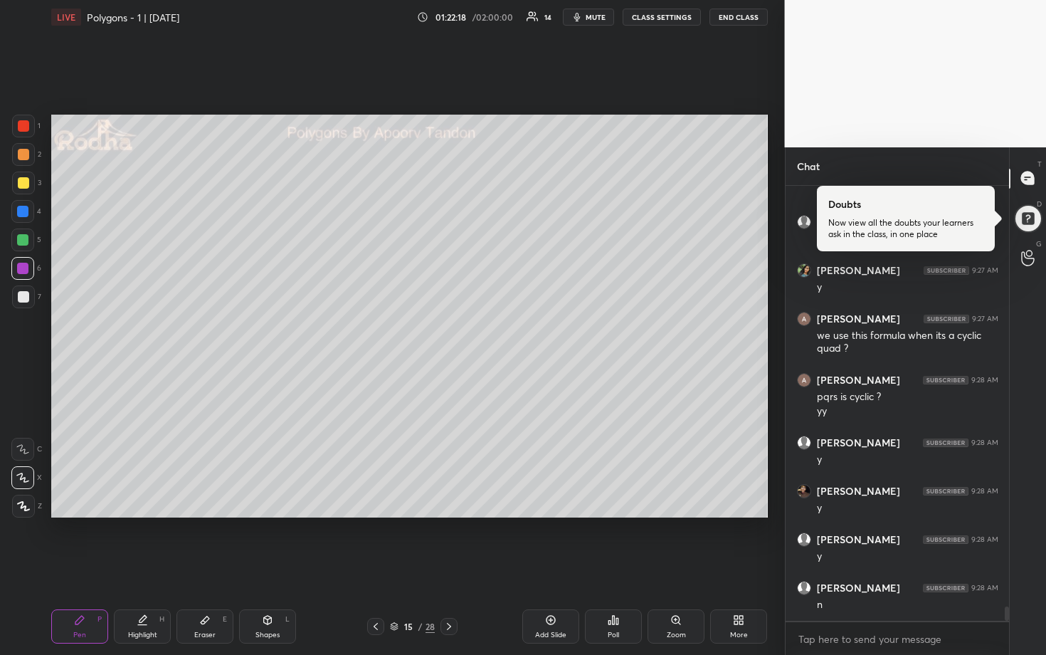
click at [27, 158] on div at bounding box center [23, 154] width 11 height 11
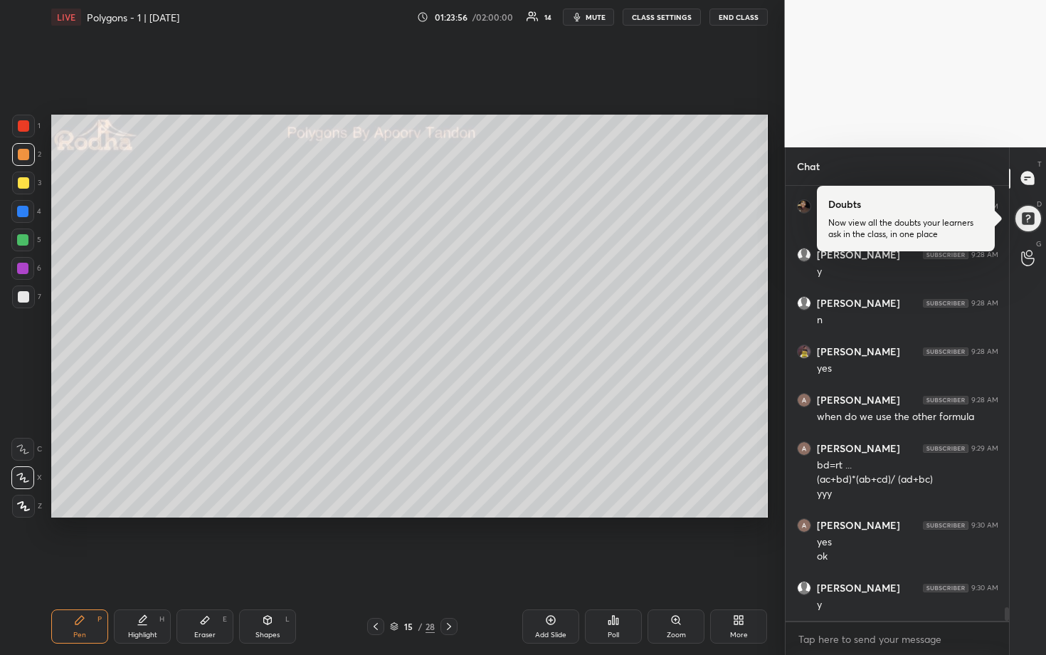
scroll to position [13425, 0]
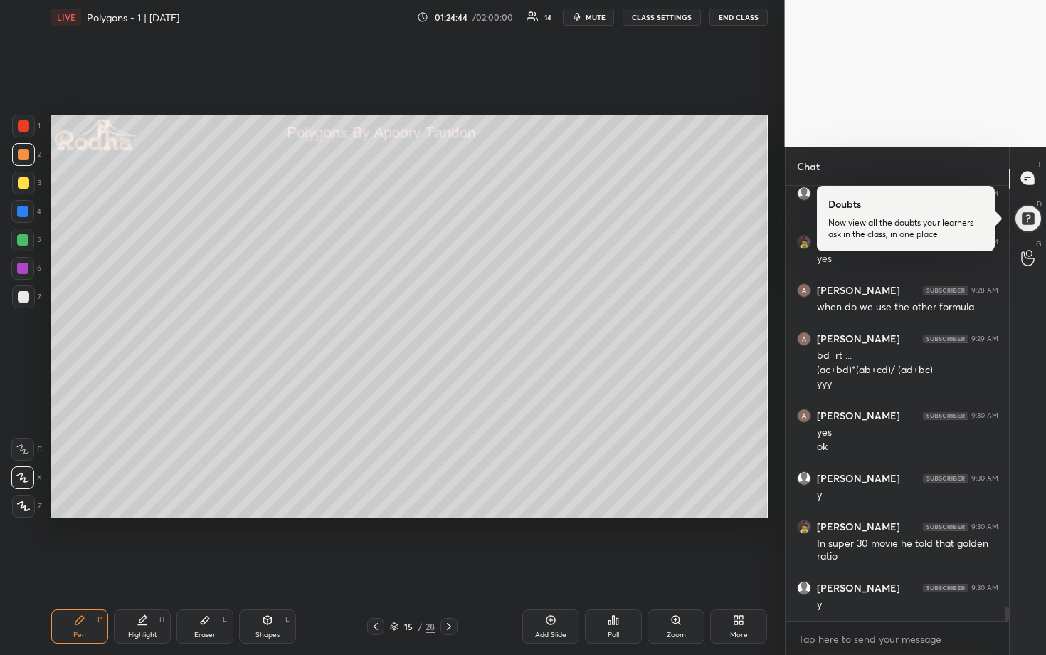
click at [462, 542] on div "15 / 28" at bounding box center [413, 626] width 112 height 17
click at [452, 542] on icon at bounding box center [448, 626] width 11 height 11
click at [16, 295] on div at bounding box center [23, 296] width 23 height 23
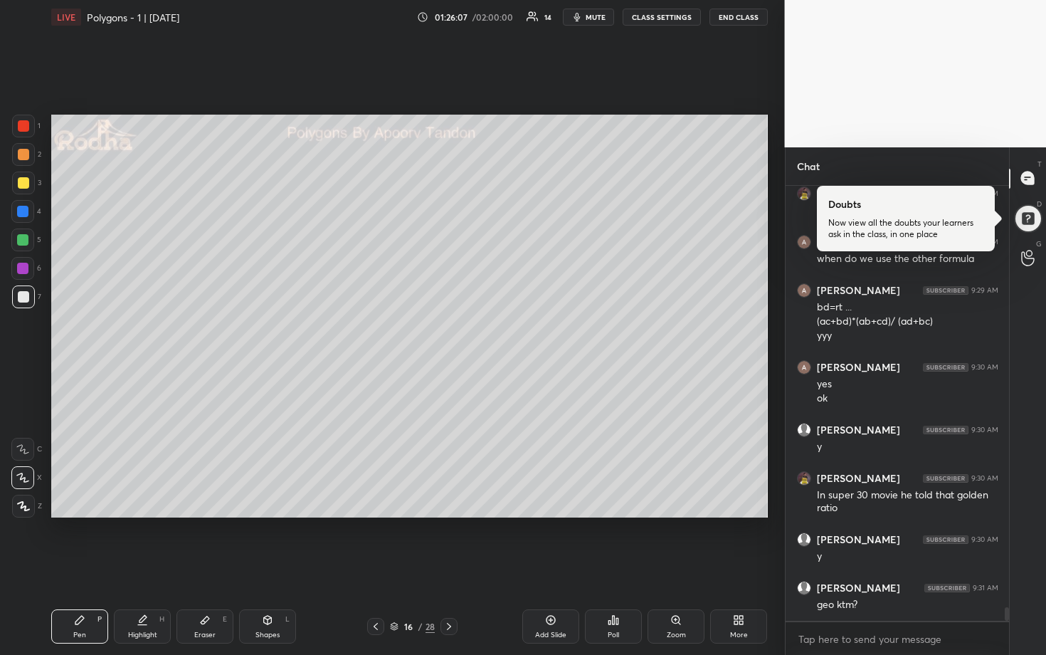
drag, startPoint x: 26, startPoint y: 152, endPoint x: 36, endPoint y: 148, distance: 11.3
click at [26, 152] on div at bounding box center [23, 154] width 11 height 11
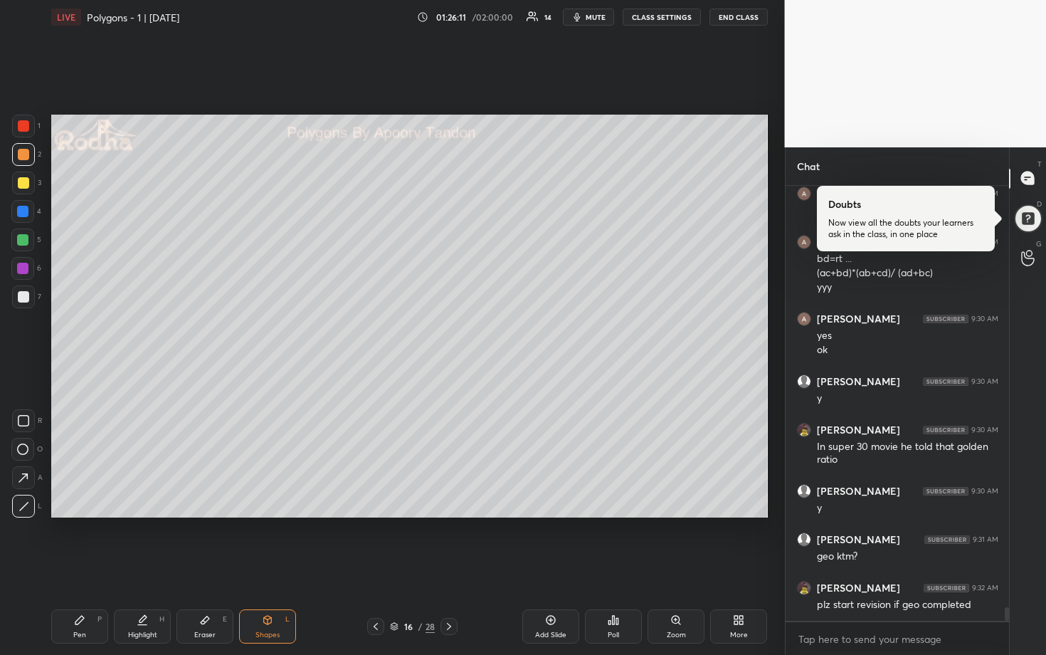
click at [30, 187] on div at bounding box center [23, 183] width 23 height 23
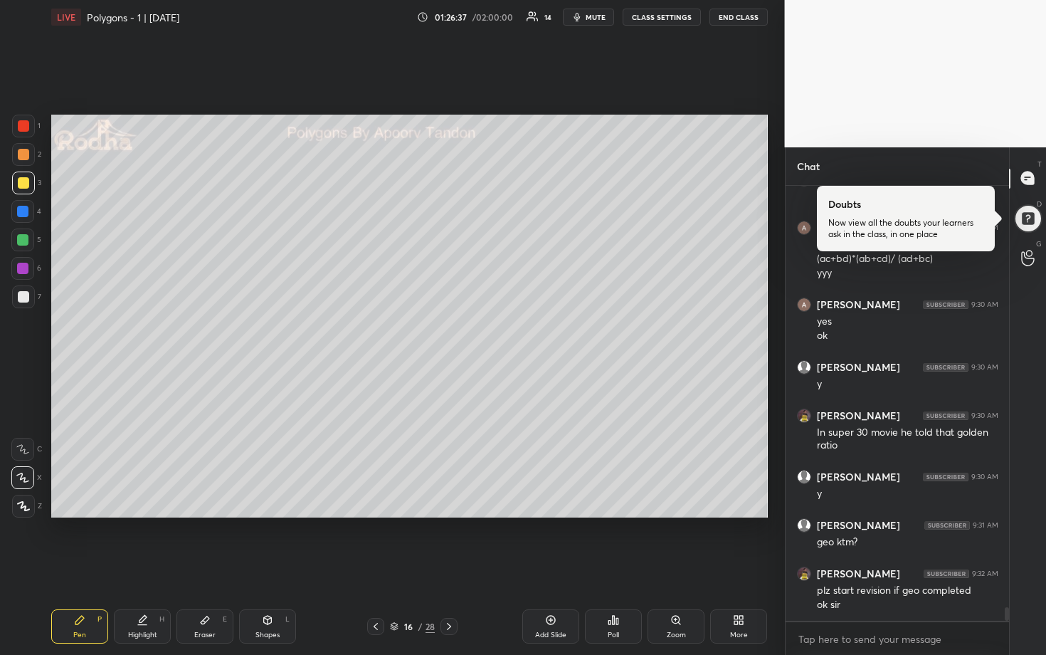
click at [21, 246] on div at bounding box center [22, 240] width 23 height 23
click at [23, 241] on div at bounding box center [22, 239] width 11 height 11
drag, startPoint x: 23, startPoint y: 295, endPoint x: 40, endPoint y: 273, distance: 28.5
click at [23, 295] on div at bounding box center [23, 296] width 11 height 11
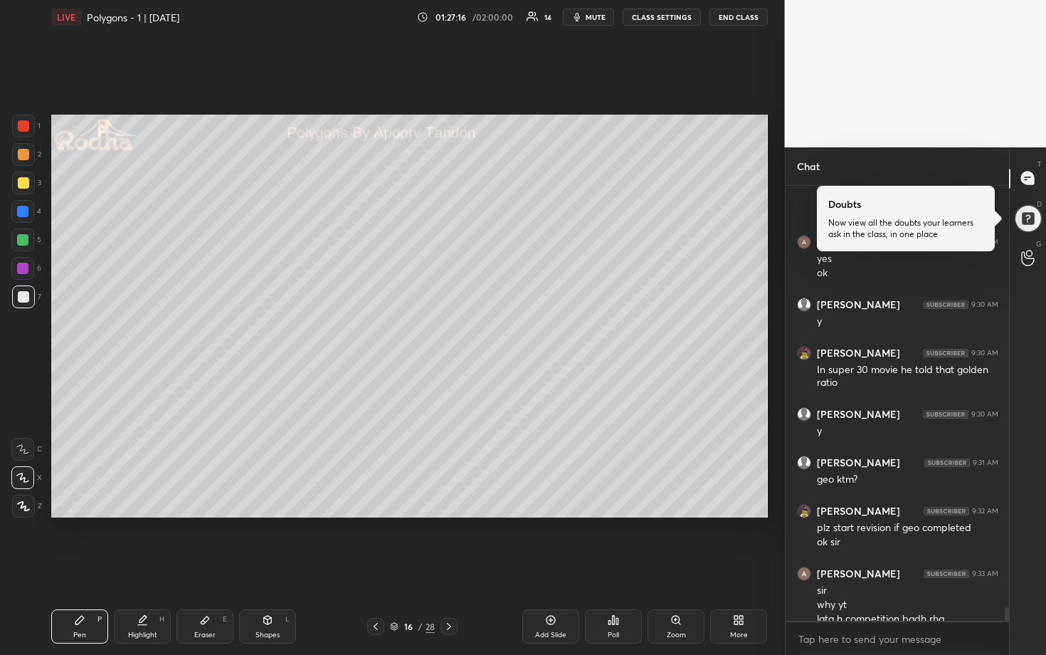
scroll to position [13613, 0]
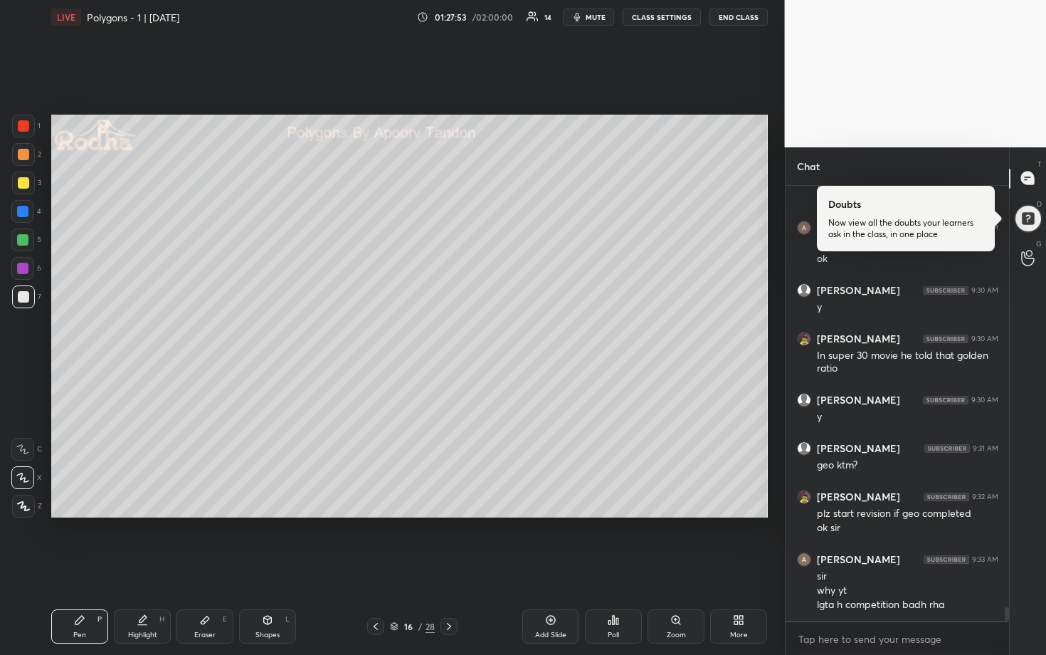
click at [597, 19] on span "mute" at bounding box center [596, 17] width 20 height 10
click at [730, 20] on button "END CLASS" at bounding box center [739, 17] width 58 height 17
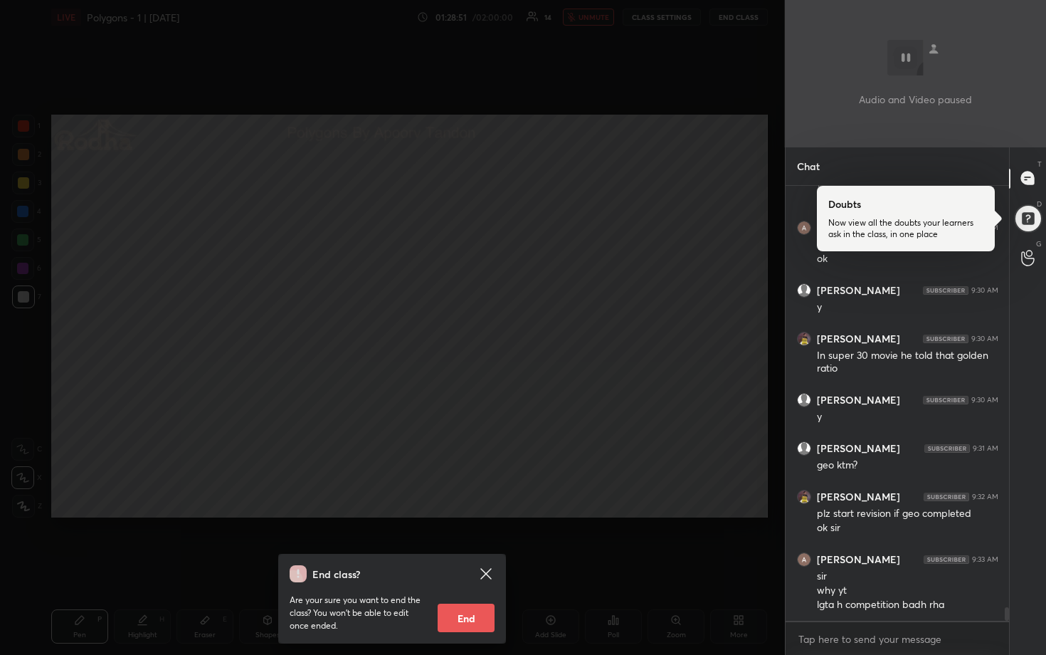
click at [542, 484] on div "End class? Are your sure you want to end the class? You won’t be able to edit o…" at bounding box center [392, 327] width 785 height 655
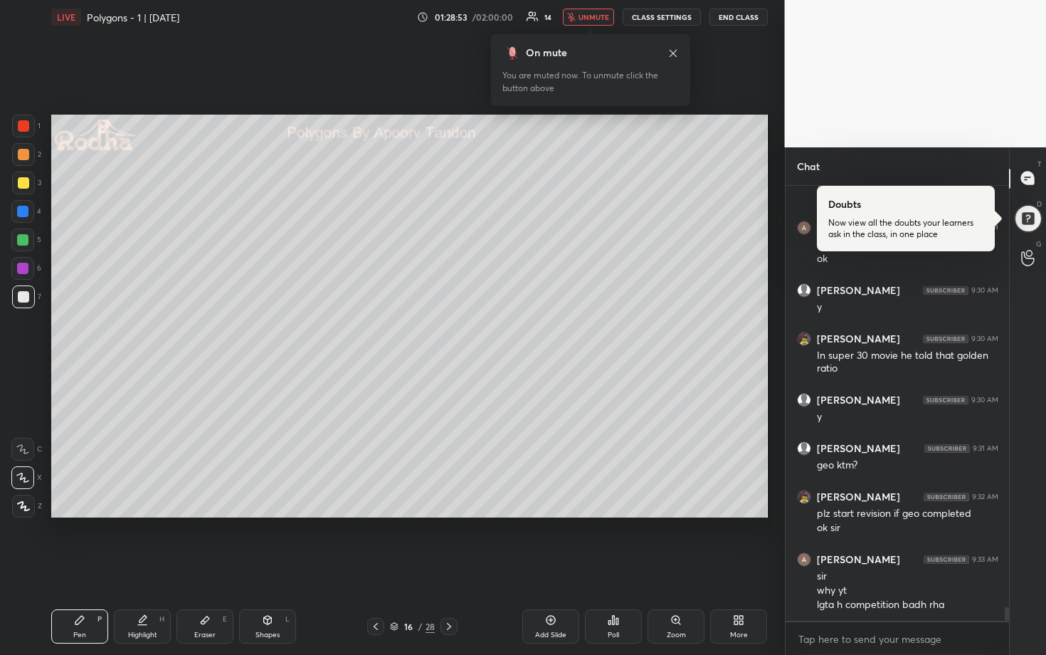
click at [593, 23] on button "unmute" at bounding box center [588, 17] width 51 height 17
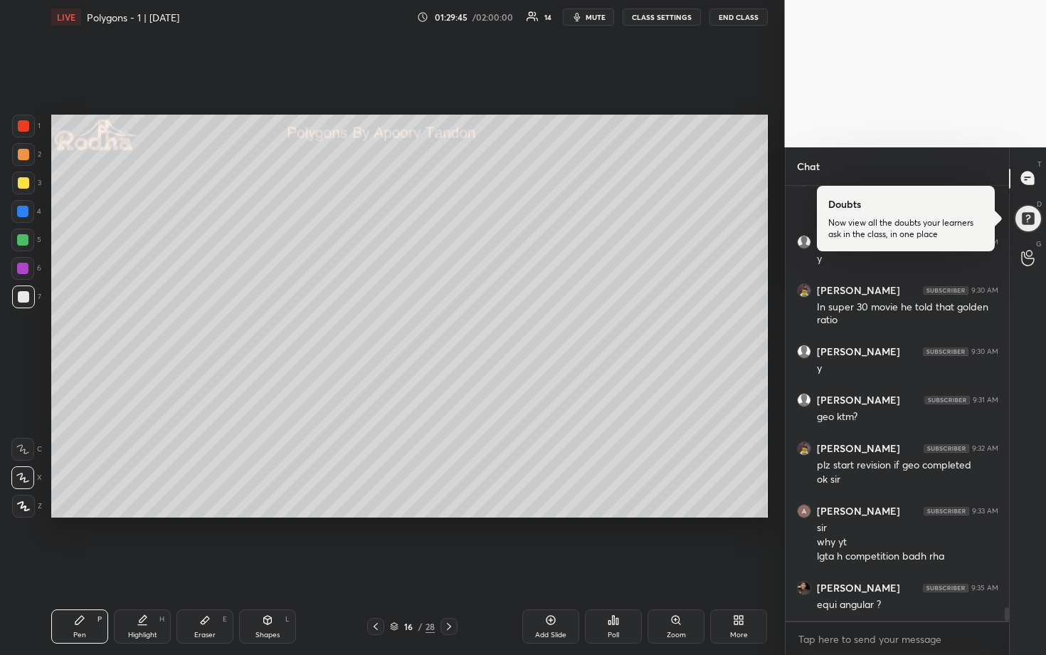
drag, startPoint x: 26, startPoint y: 158, endPoint x: 41, endPoint y: 159, distance: 15.0
click at [27, 159] on div at bounding box center [23, 154] width 11 height 11
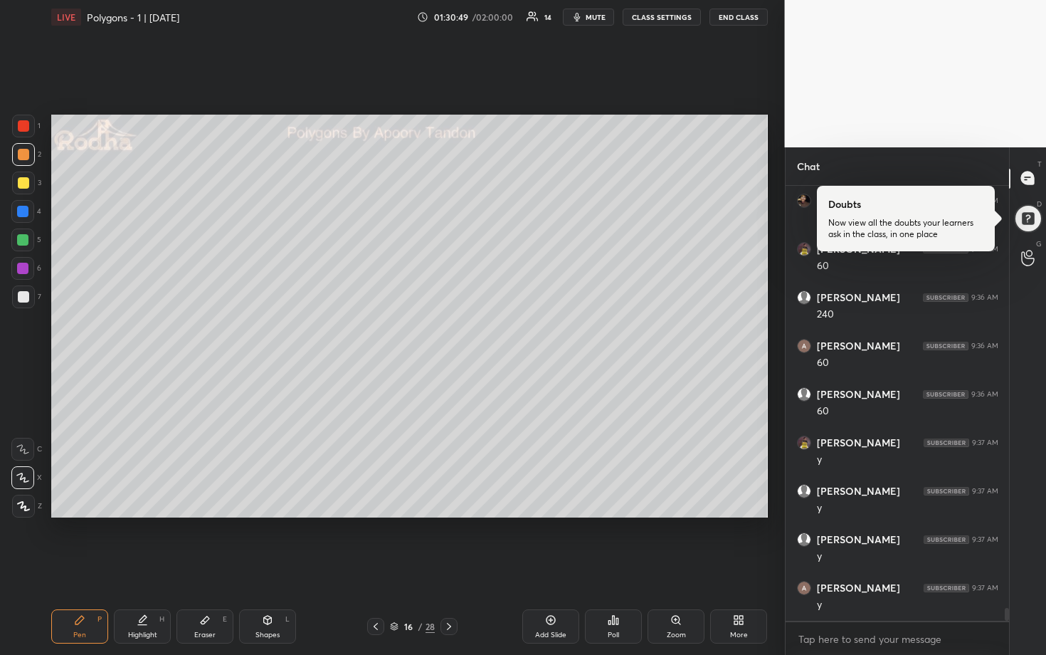
scroll to position [14146, 0]
drag, startPoint x: 21, startPoint y: 212, endPoint x: 43, endPoint y: 214, distance: 22.2
click at [22, 213] on div at bounding box center [22, 211] width 11 height 11
click at [26, 157] on div at bounding box center [23, 154] width 11 height 11
click at [24, 214] on div at bounding box center [22, 211] width 11 height 11
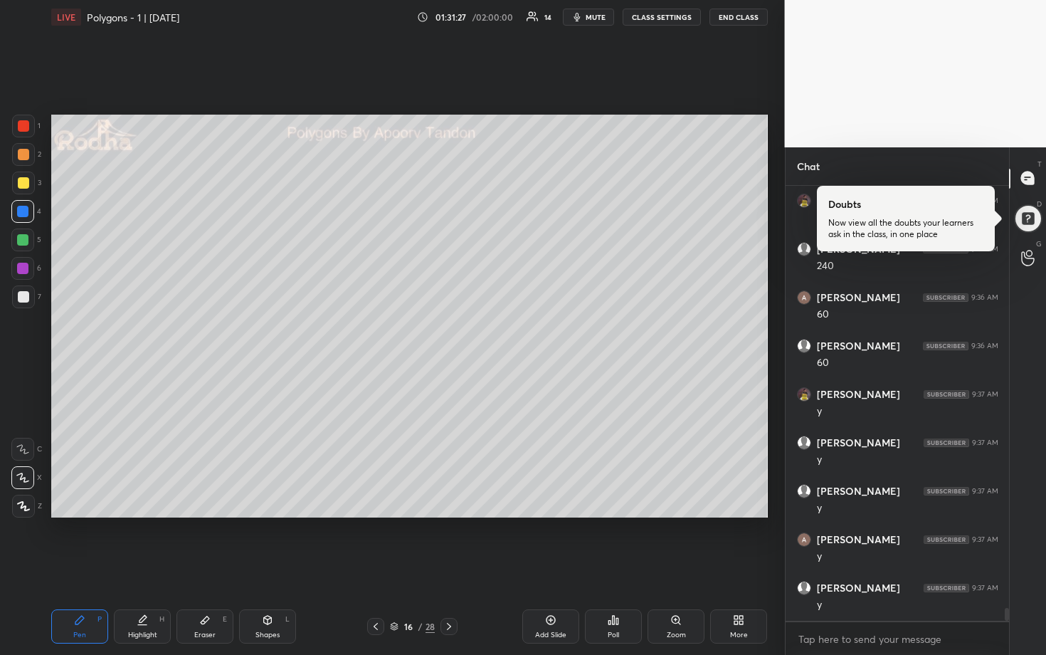
click at [24, 156] on div at bounding box center [23, 154] width 11 height 11
click at [26, 293] on div at bounding box center [23, 296] width 11 height 11
click at [455, 542] on div at bounding box center [449, 626] width 17 height 17
drag, startPoint x: 22, startPoint y: 244, endPoint x: 47, endPoint y: 246, distance: 25.0
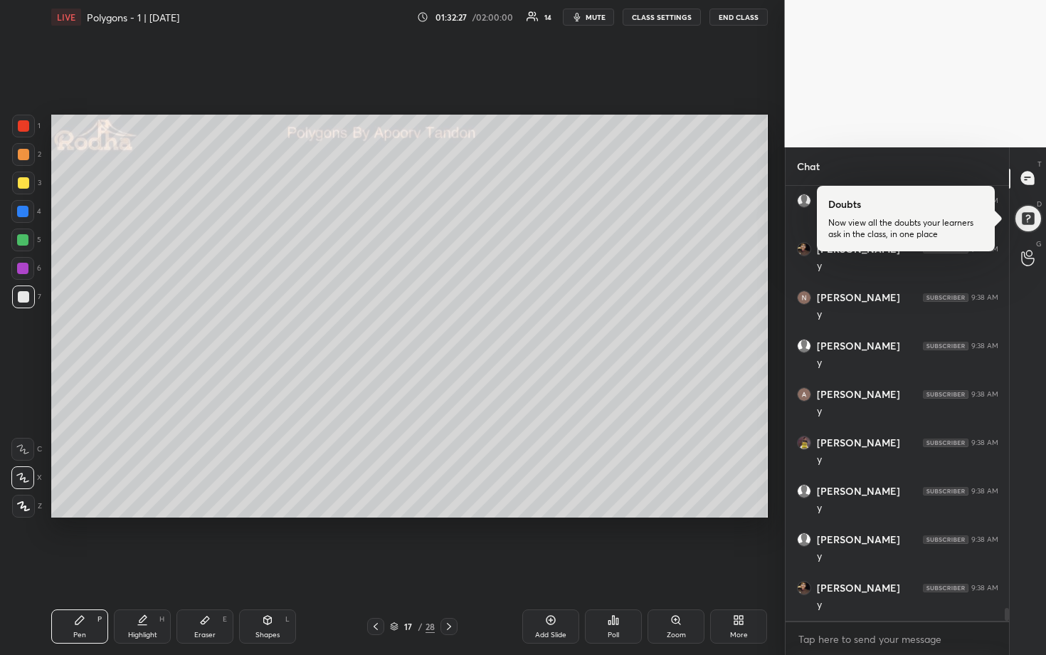
click at [23, 245] on div at bounding box center [22, 239] width 11 height 11
click at [22, 122] on div at bounding box center [23, 125] width 11 height 11
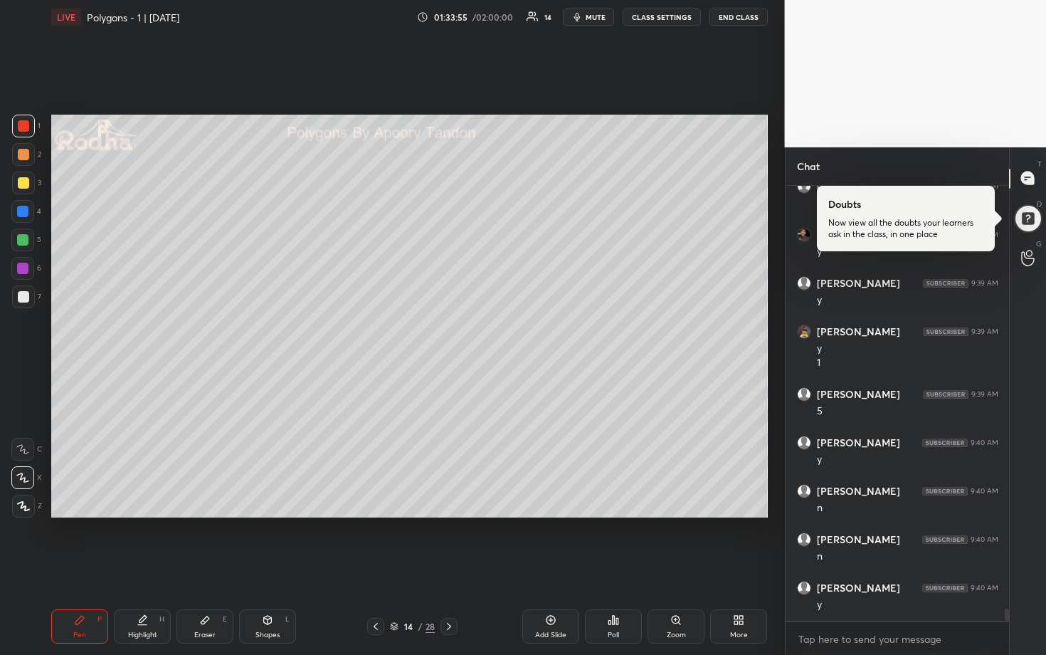
scroll to position [14983, 0]
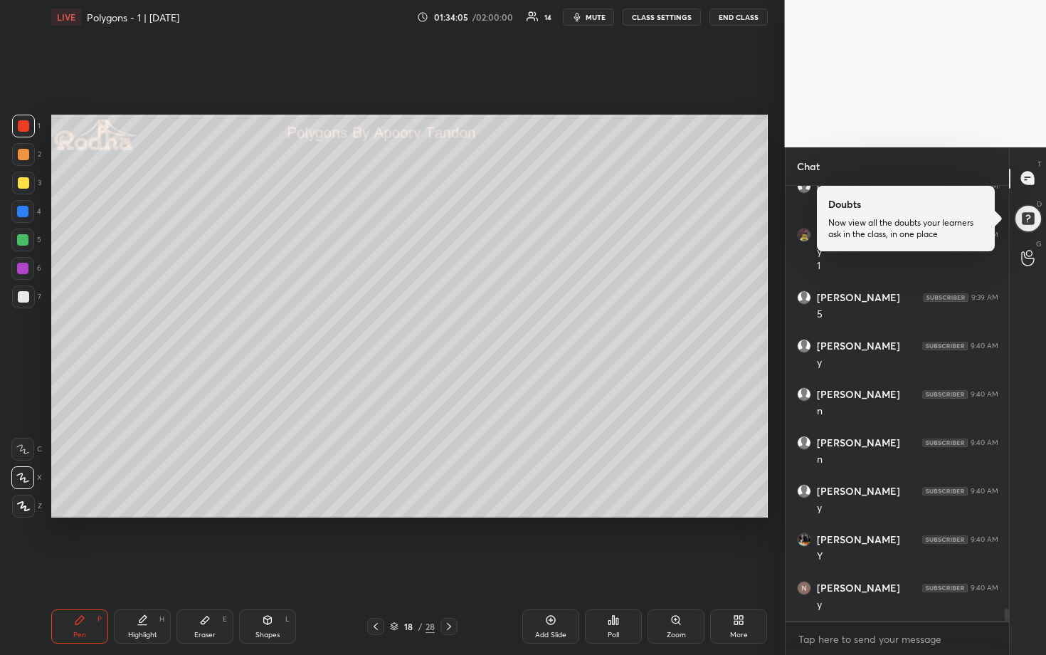
drag, startPoint x: 21, startPoint y: 188, endPoint x: 42, endPoint y: 188, distance: 20.6
click at [22, 189] on div at bounding box center [23, 183] width 23 height 23
click at [25, 295] on div at bounding box center [23, 296] width 11 height 11
click at [29, 187] on div at bounding box center [23, 183] width 23 height 23
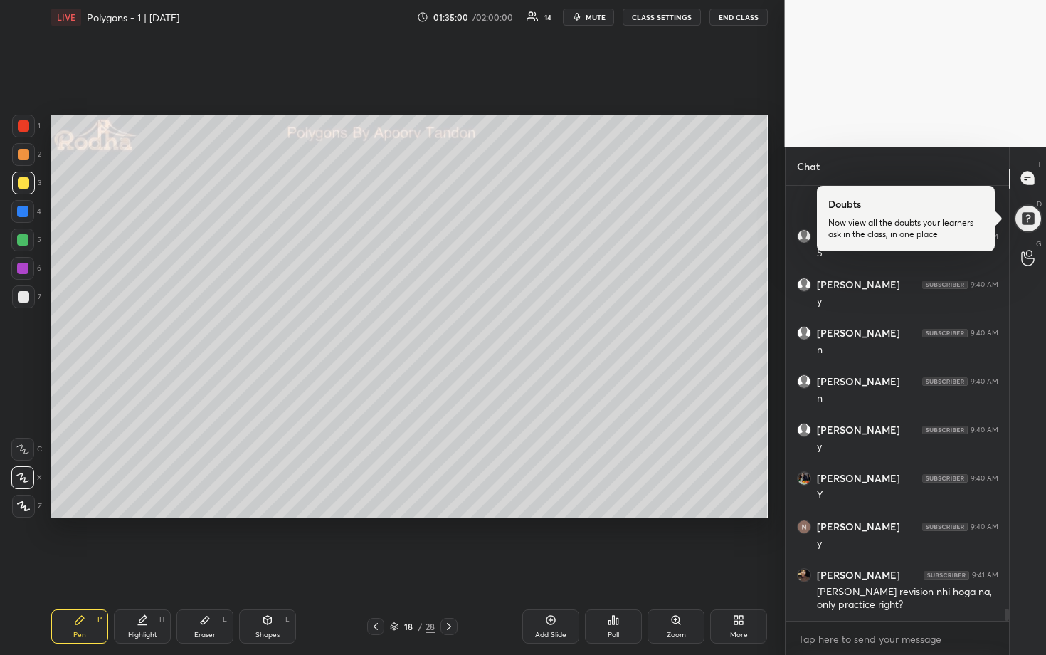
click at [22, 243] on div at bounding box center [22, 239] width 11 height 11
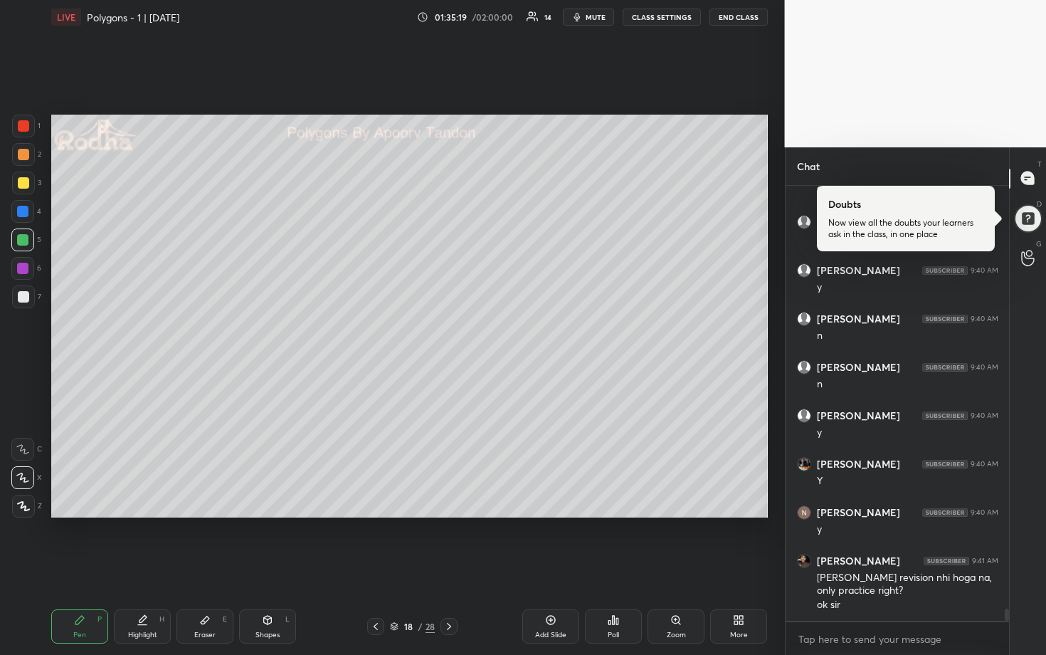
click at [20, 204] on div at bounding box center [22, 211] width 23 height 23
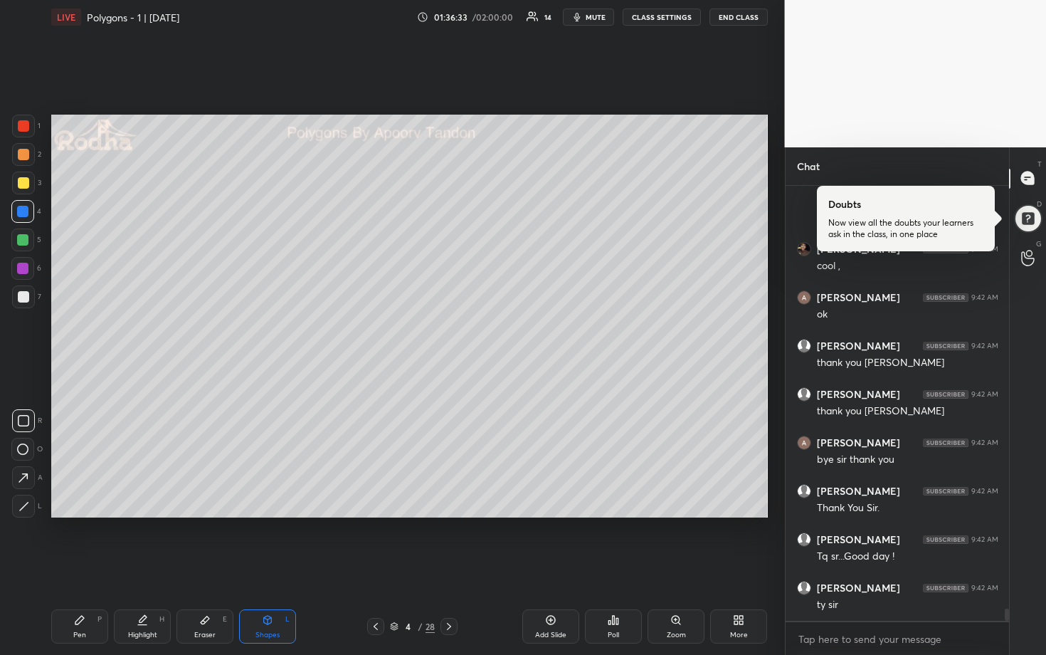
scroll to position [15631, 0]
click at [748, 21] on button "END CLASS" at bounding box center [739, 17] width 58 height 17
